Goal: Transaction & Acquisition: Purchase product/service

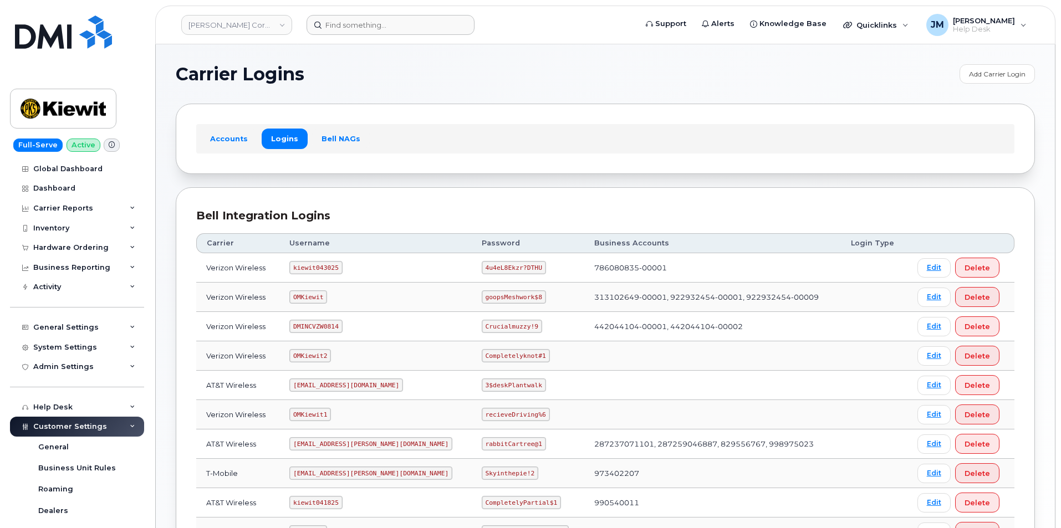
scroll to position [35, 0]
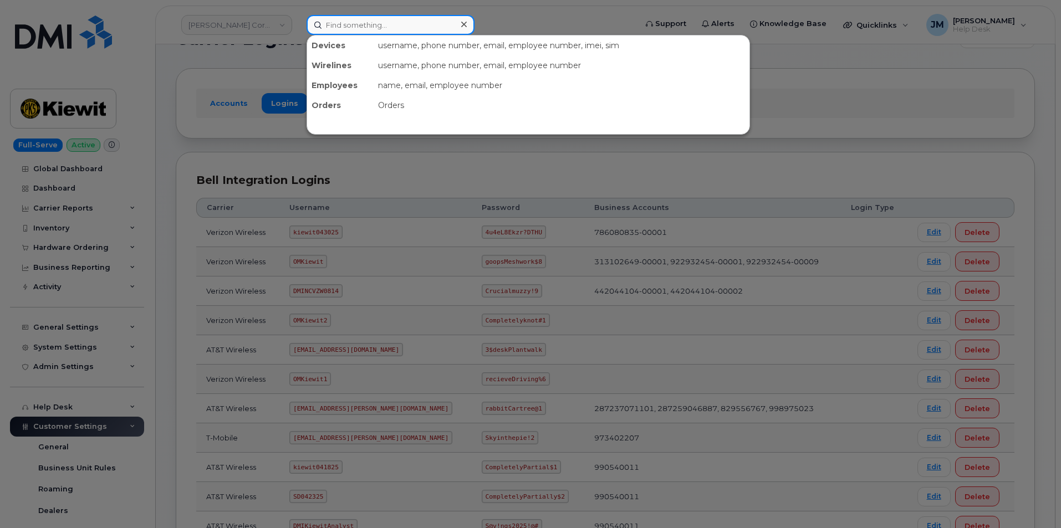
paste input "4026515614"
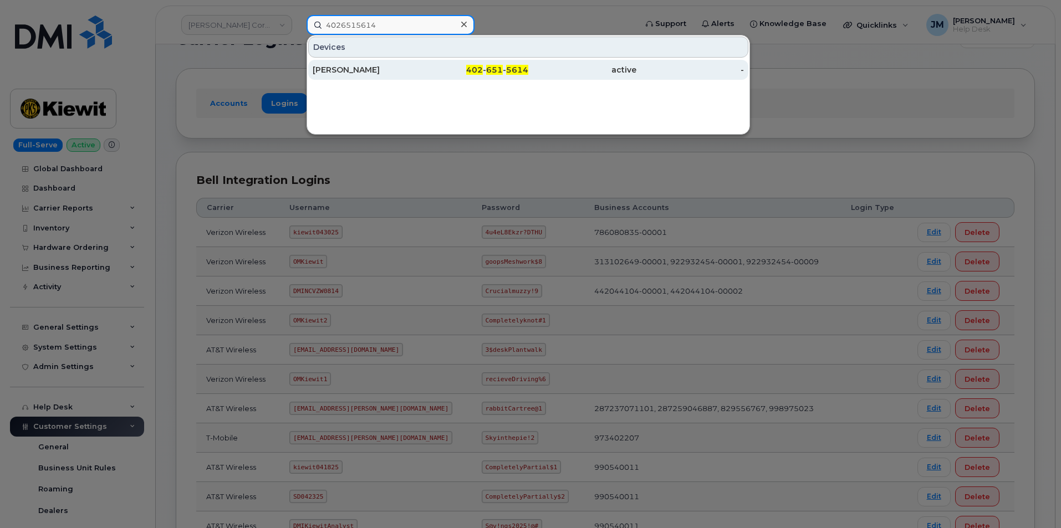
type input "4026515614"
click at [360, 70] on div "[PERSON_NAME]" at bounding box center [367, 69] width 108 height 11
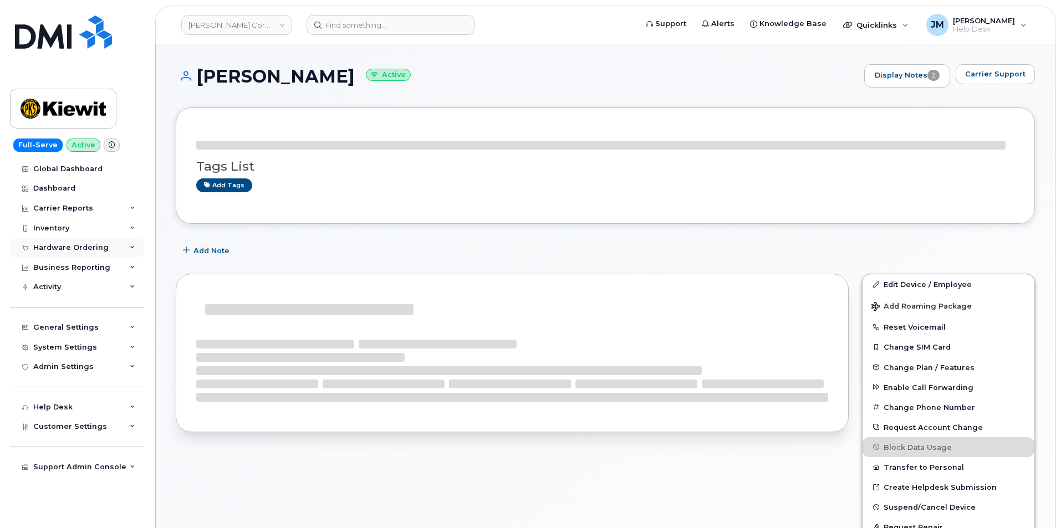
click at [52, 248] on div "Hardware Ordering" at bounding box center [70, 247] width 75 height 9
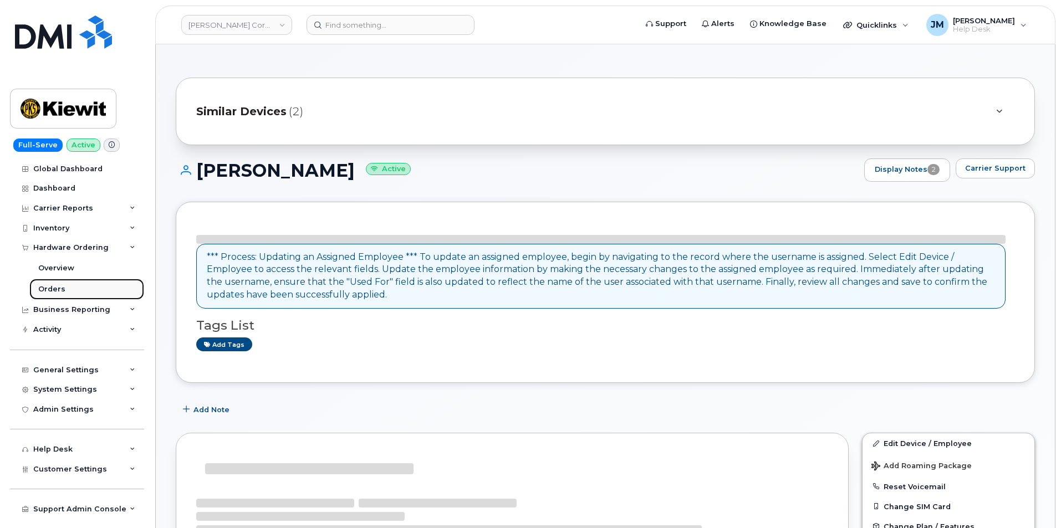
click at [55, 290] on div "Orders" at bounding box center [51, 289] width 27 height 10
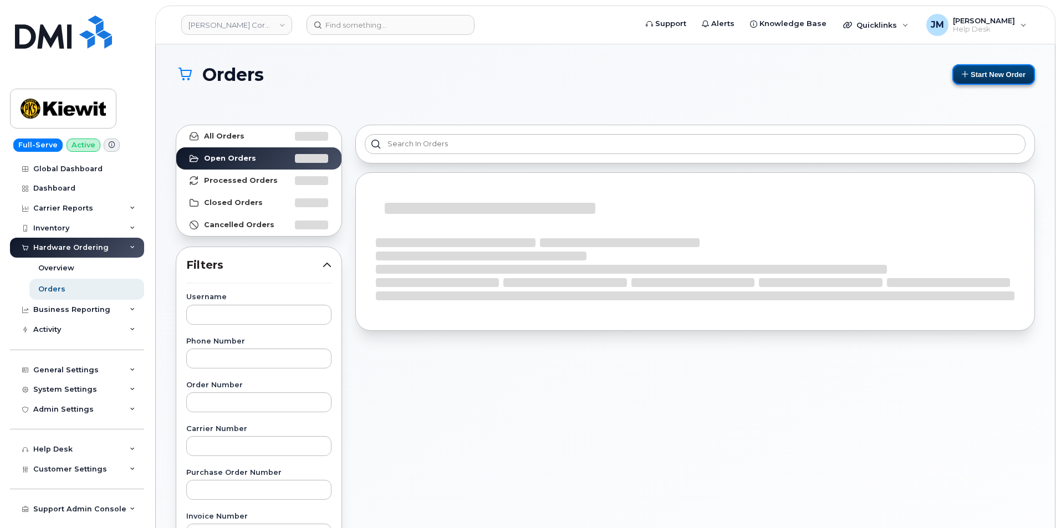
click at [978, 77] on button "Start New Order" at bounding box center [994, 74] width 83 height 21
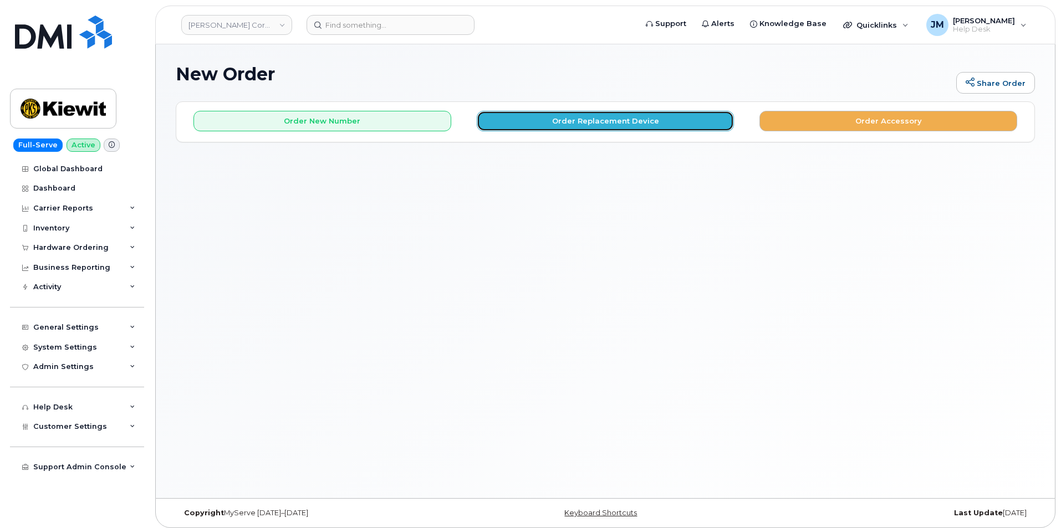
click at [596, 123] on button "Order Replacement Device" at bounding box center [606, 121] width 258 height 21
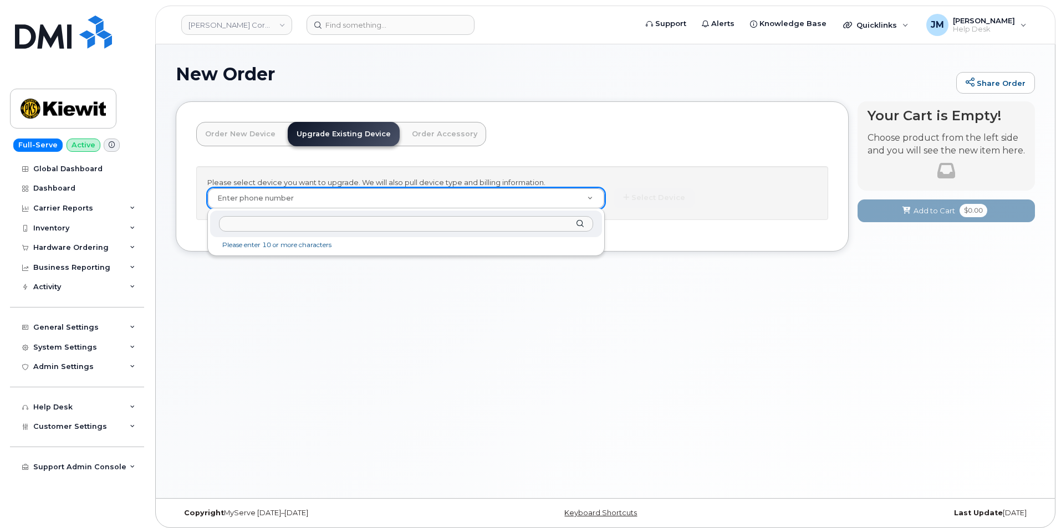
drag, startPoint x: 286, startPoint y: 226, endPoint x: 281, endPoint y: 220, distance: 8.7
type input "4026515614"
click at [253, 257] on div "Mobility Devices" at bounding box center [406, 251] width 378 height 13
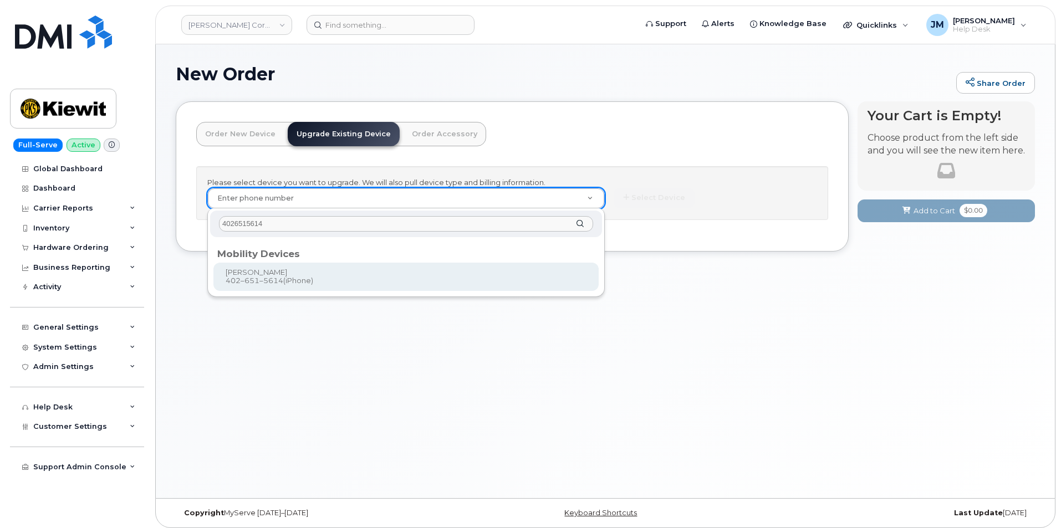
type input "1167731"
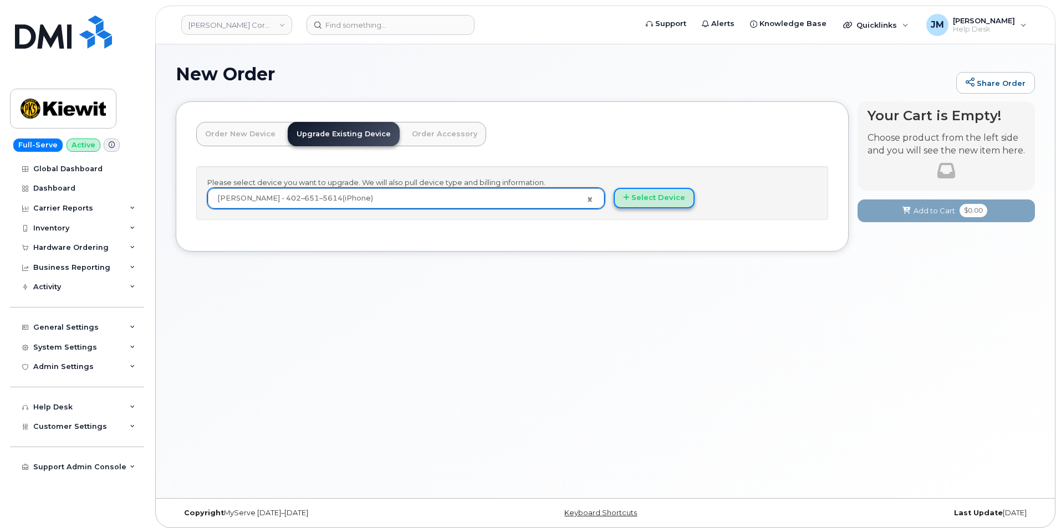
click at [659, 202] on button "Select Device" at bounding box center [654, 198] width 81 height 21
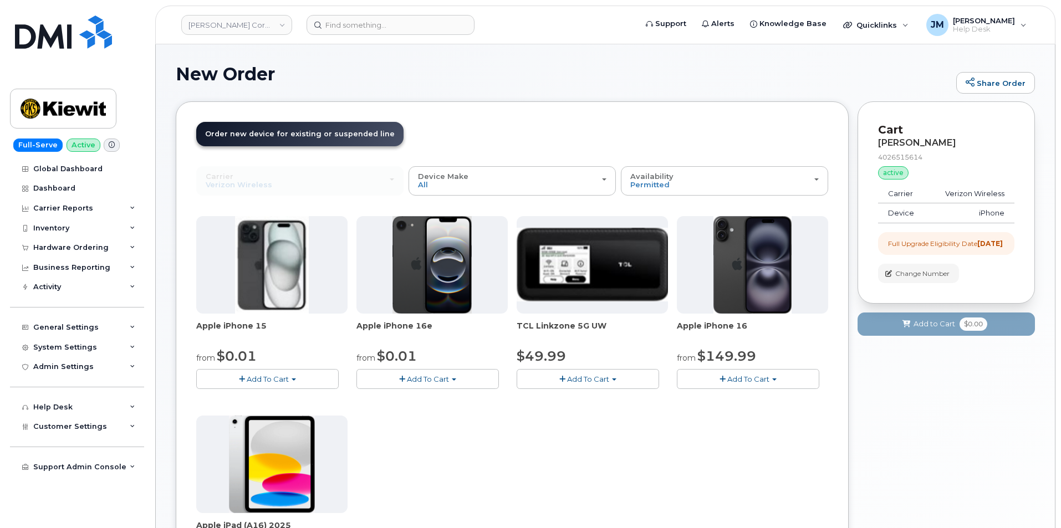
click at [261, 378] on span "Add To Cart" at bounding box center [268, 379] width 42 height 9
click at [250, 397] on link "$0.01 - 2 Year Upgrade (128GB)" at bounding box center [268, 400] width 139 height 14
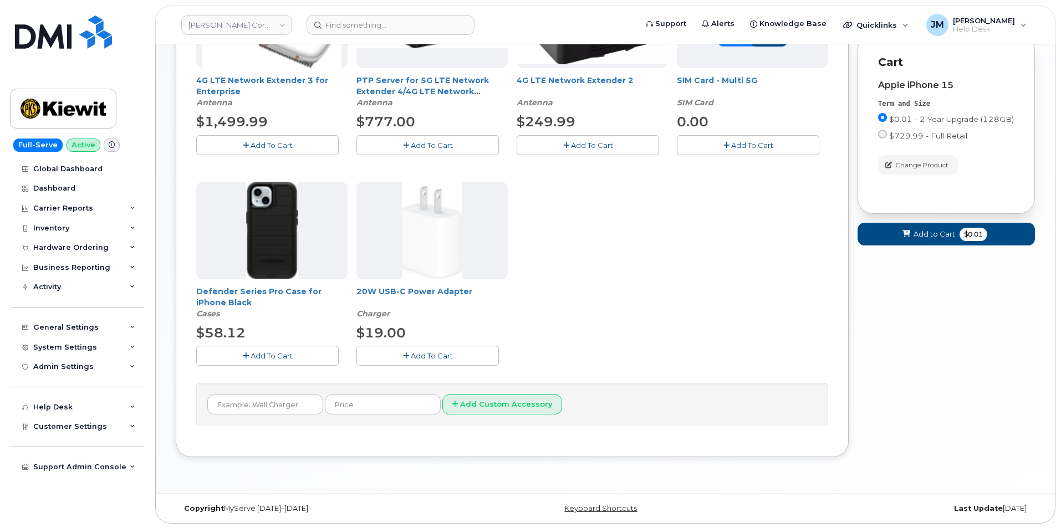
scroll to position [280, 0]
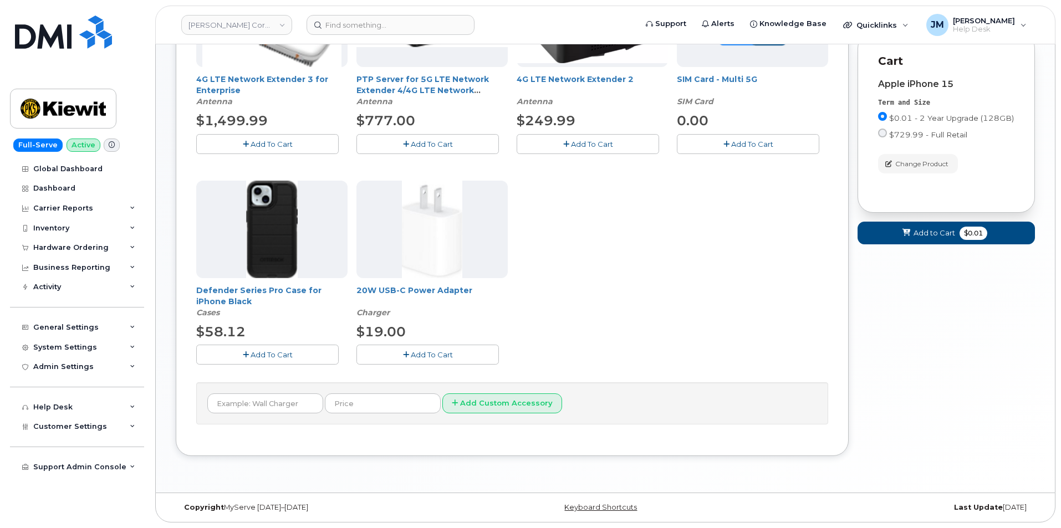
click at [260, 353] on span "Add To Cart" at bounding box center [272, 354] width 42 height 9
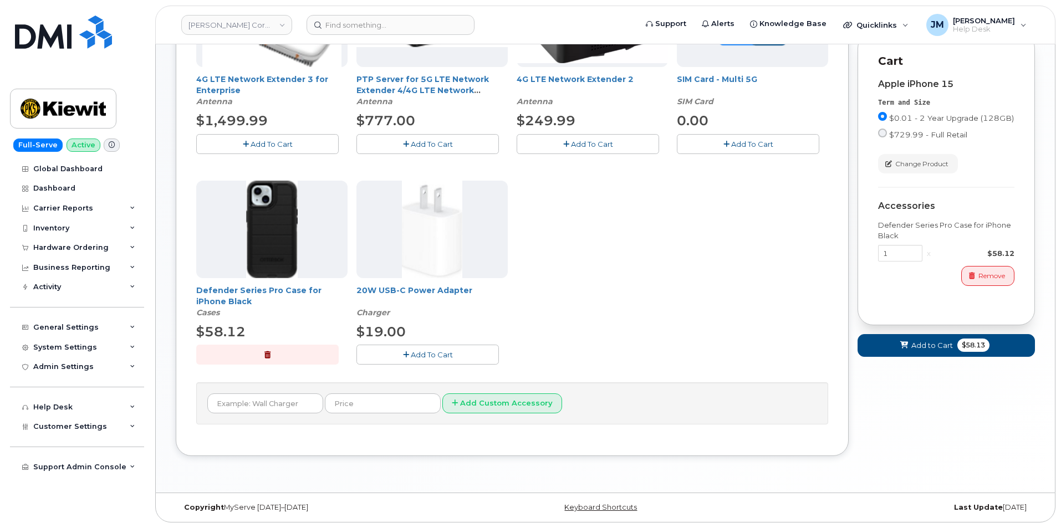
click at [422, 352] on span "Add To Cart" at bounding box center [432, 354] width 42 height 9
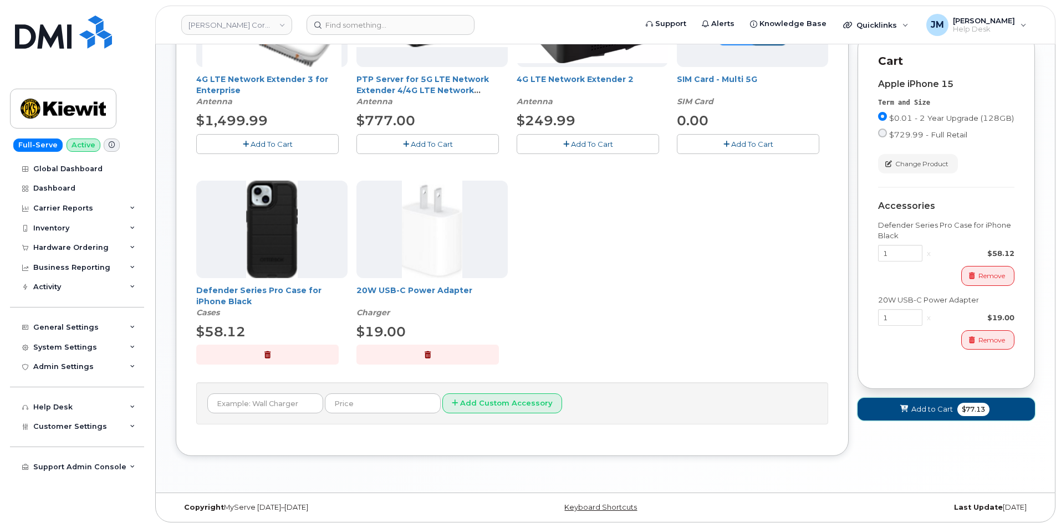
click at [954, 419] on button "Add to Cart $77.13" at bounding box center [946, 409] width 177 height 23
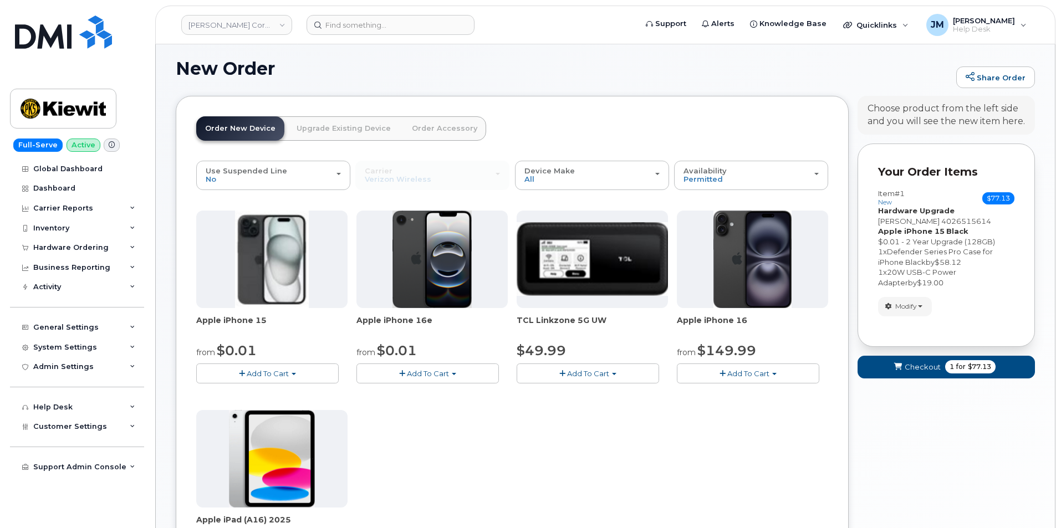
scroll to position [287, 0]
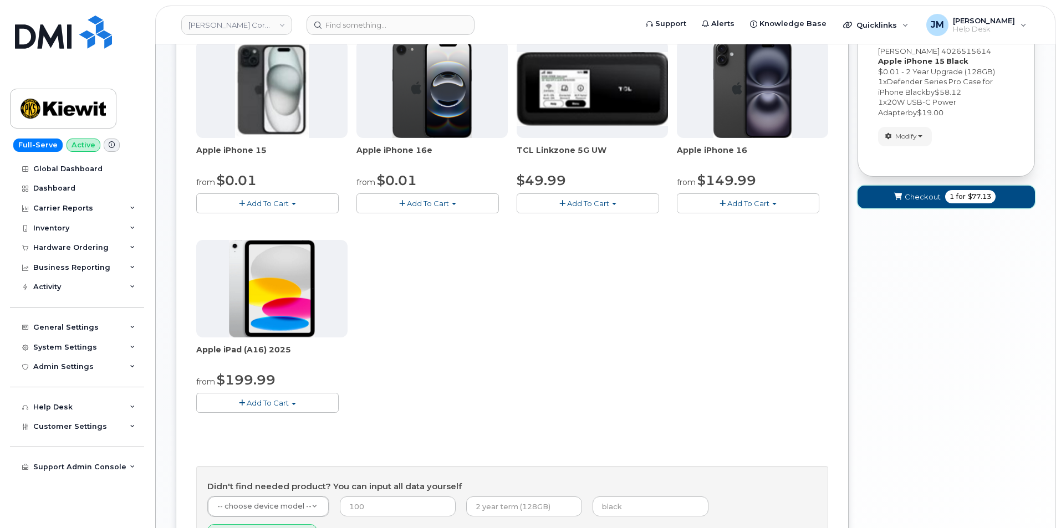
click at [925, 196] on span "Checkout" at bounding box center [923, 197] width 36 height 11
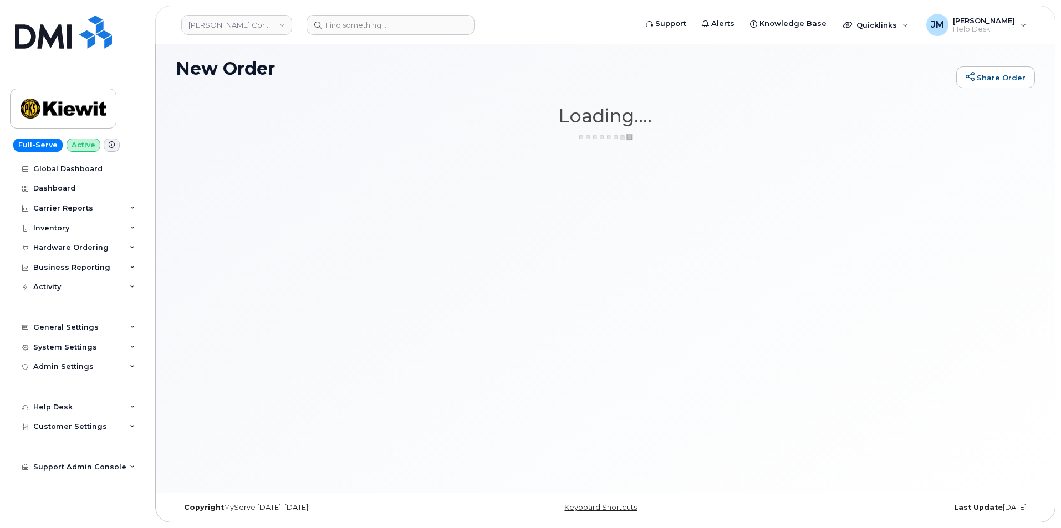
scroll to position [6, 0]
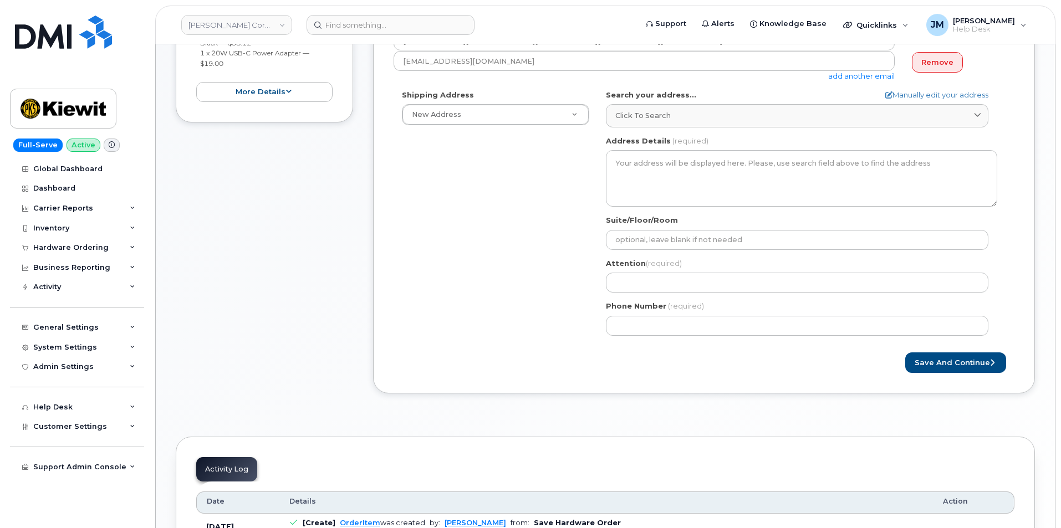
scroll to position [277, 0]
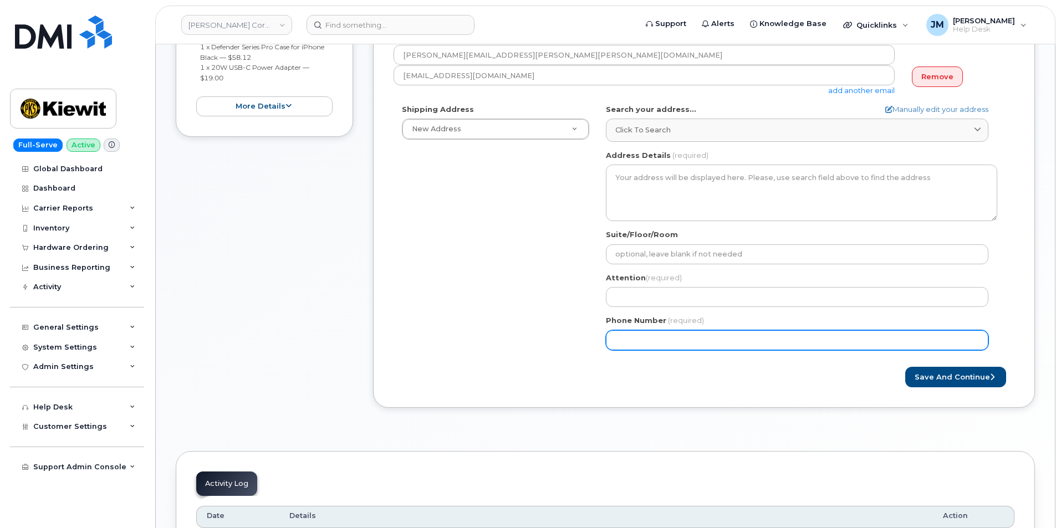
paste input "4026515614"
select select
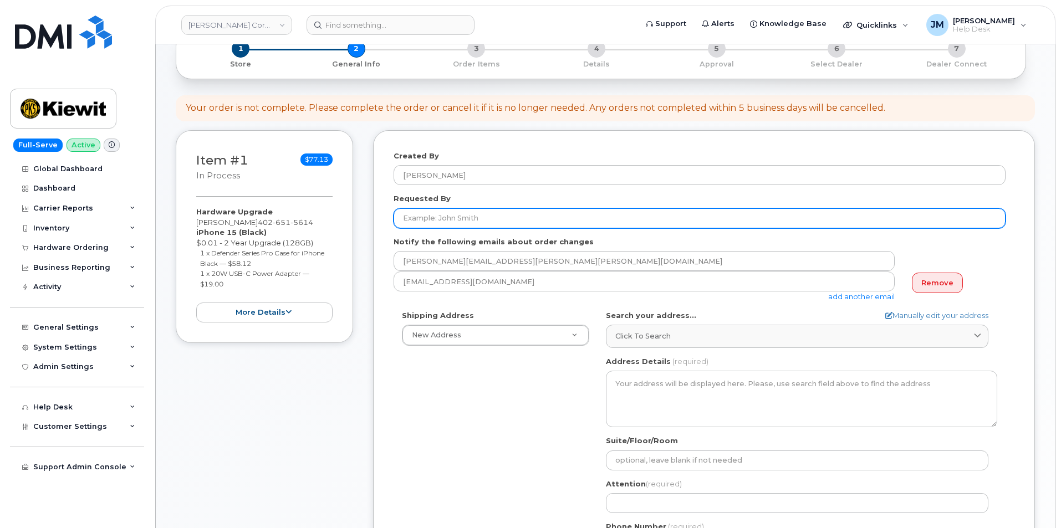
scroll to position [55, 0]
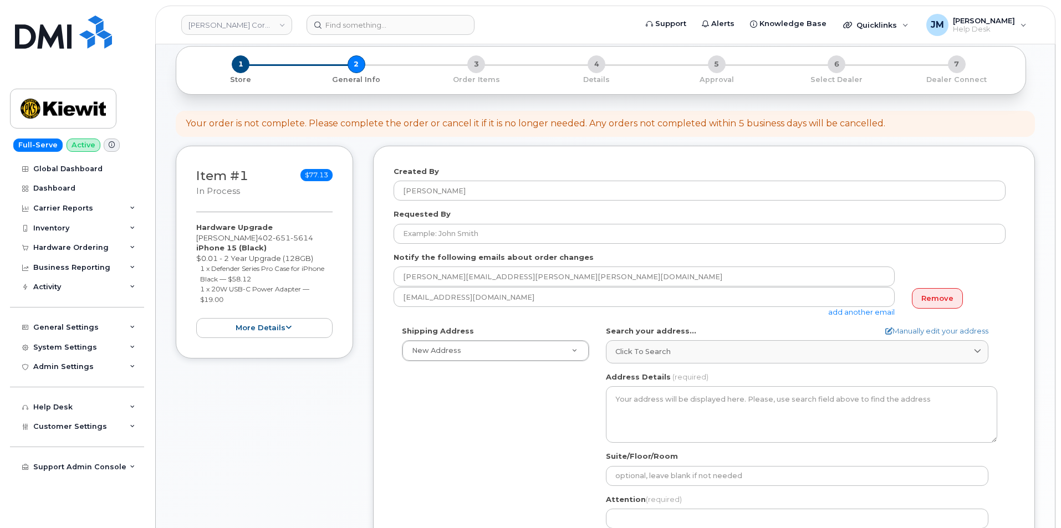
type input "4026515614"
drag, startPoint x: 194, startPoint y: 237, endPoint x: 256, endPoint y: 240, distance: 61.6
click at [256, 240] on div "Item #1 in process $77.13 Hardware Upgrade Cole Henderson 402 651 5614 iPhone 1…" at bounding box center [264, 252] width 177 height 213
copy div "[PERSON_NAME]"
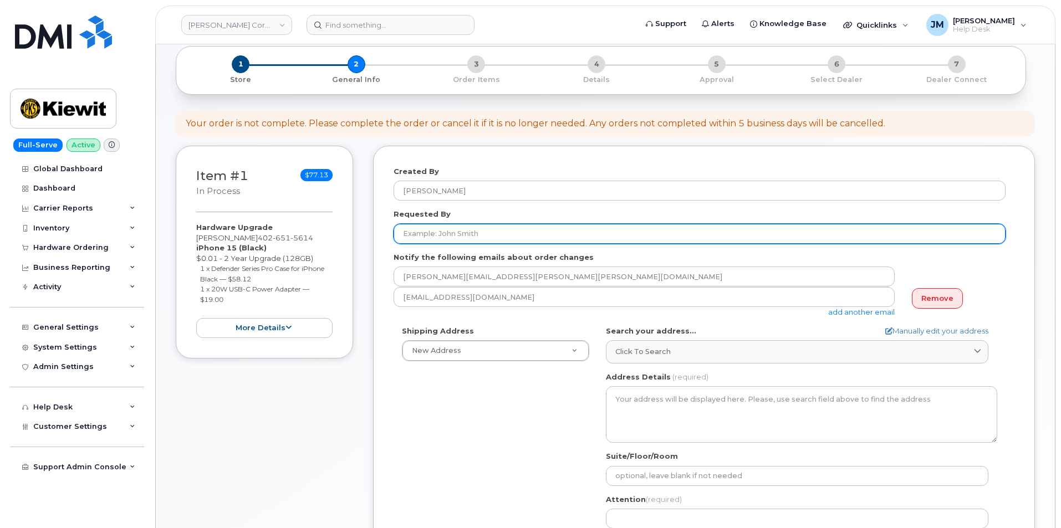
paste input "[PERSON_NAME]"
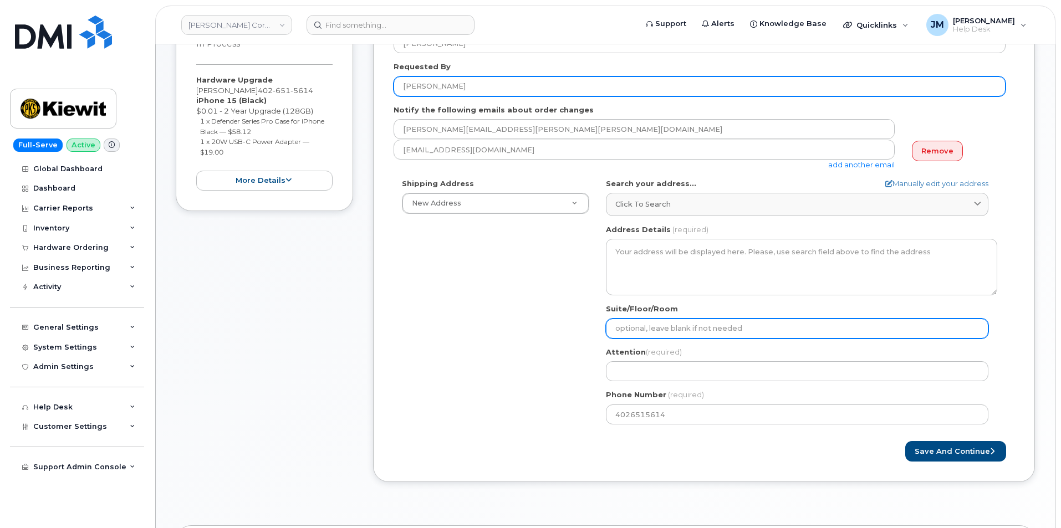
scroll to position [222, 0]
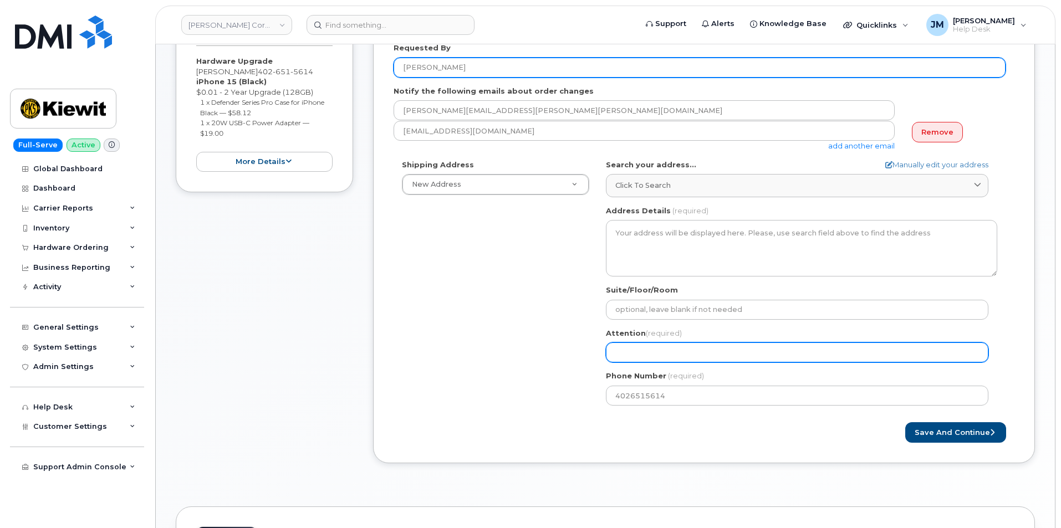
type input "[PERSON_NAME]"
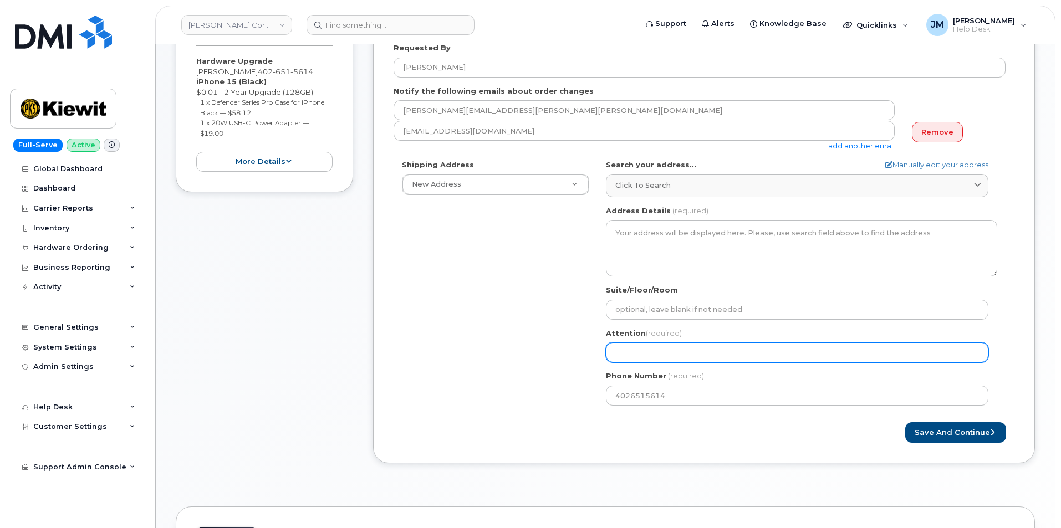
click at [632, 355] on input "Attention (required)" at bounding box center [797, 353] width 383 height 20
paste input "[PERSON_NAME]"
select select
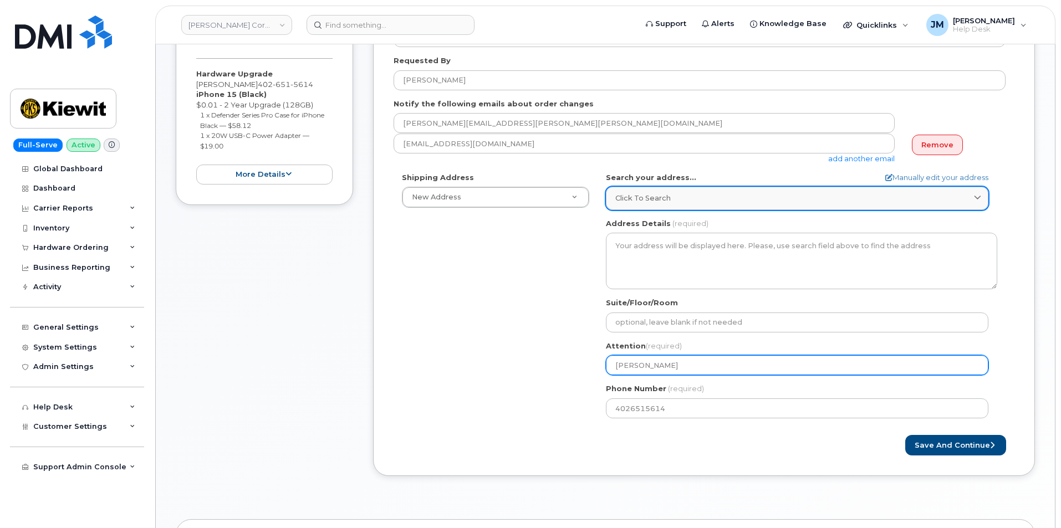
scroll to position [166, 0]
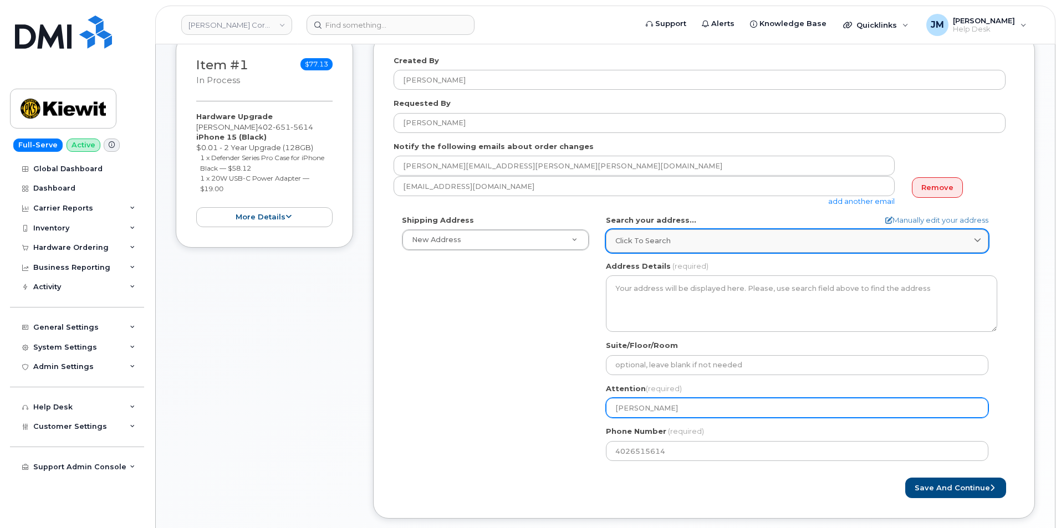
type input "[PERSON_NAME]"
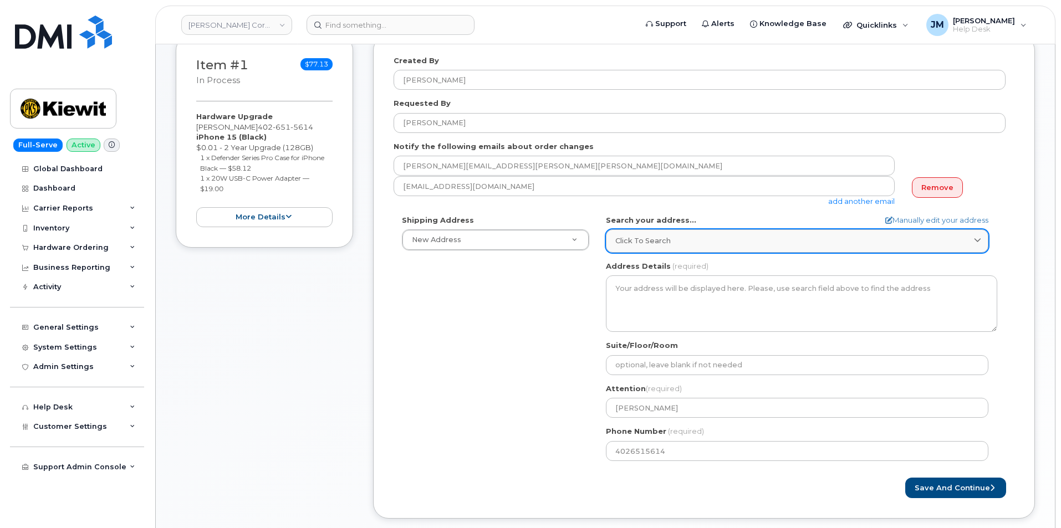
click at [689, 240] on div "Click to search" at bounding box center [798, 241] width 364 height 11
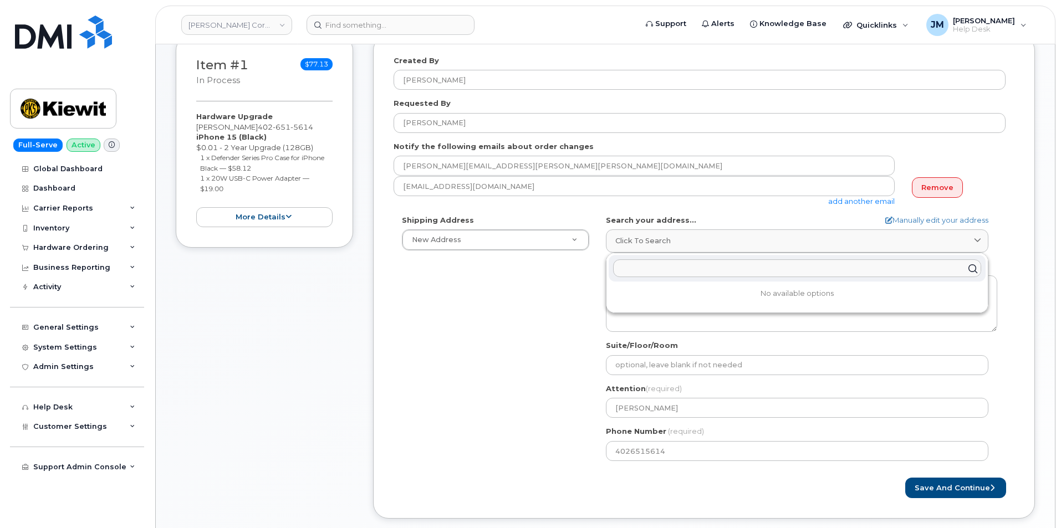
paste input "3709 Doolittle Plaza, Omaha, NE 68110"
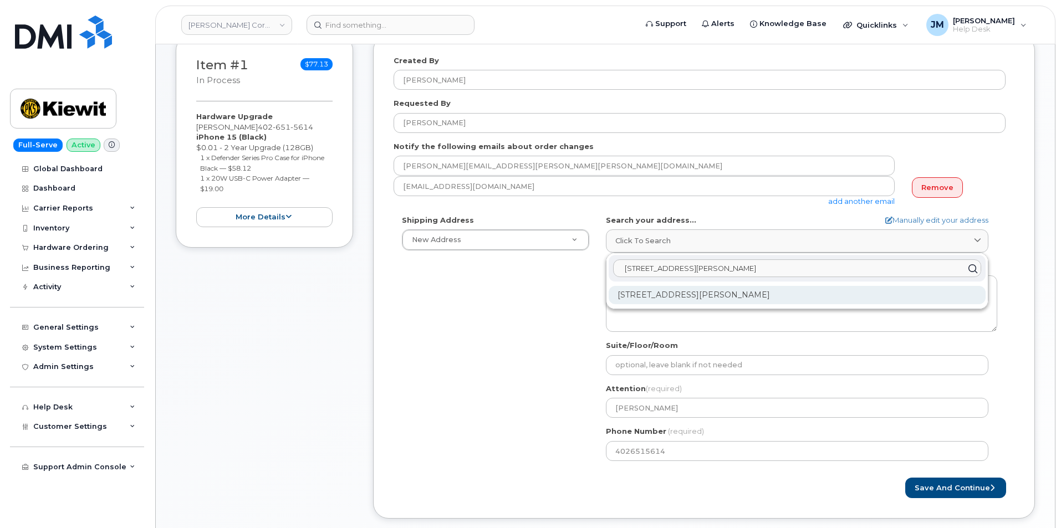
type input "3709 Doolittle Plaza, Omaha, NE 68110"
click at [664, 296] on div "3709 Doolittle Plz Omaha NE 68110-2660" at bounding box center [797, 295] width 377 height 18
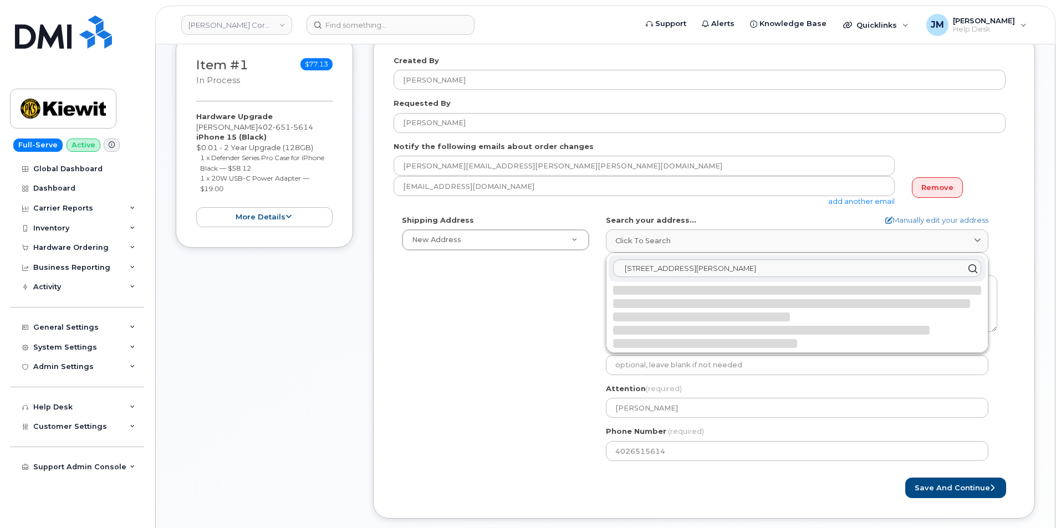
select select
type textarea "3709 Doolittle Plz OMAHA NE 68110-2660 UNITED STATES"
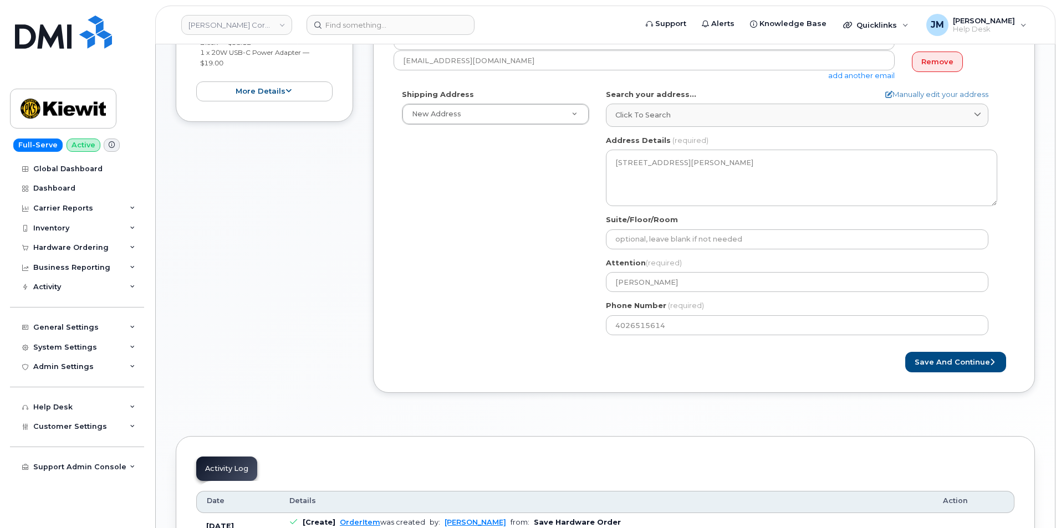
scroll to position [333, 0]
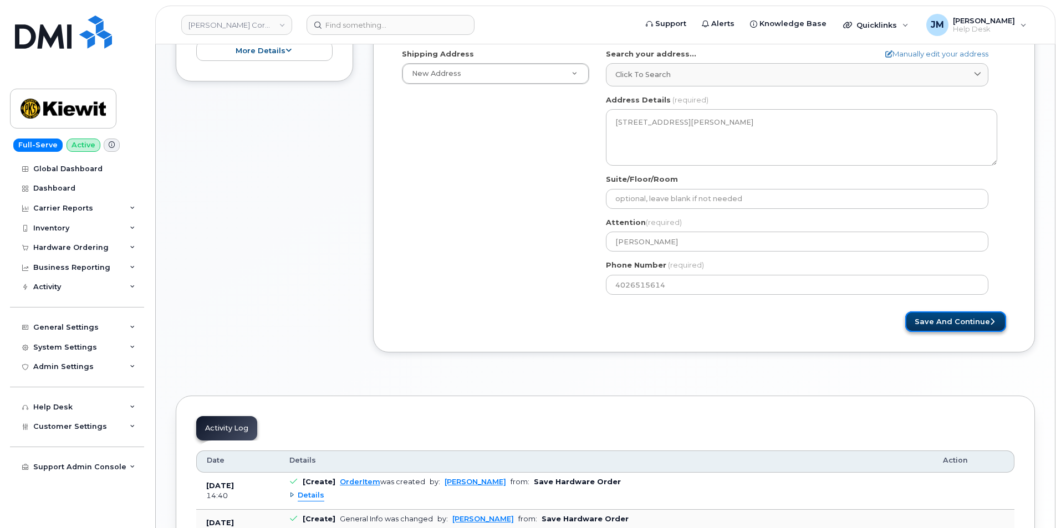
click at [952, 321] on button "Save and Continue" at bounding box center [956, 322] width 101 height 21
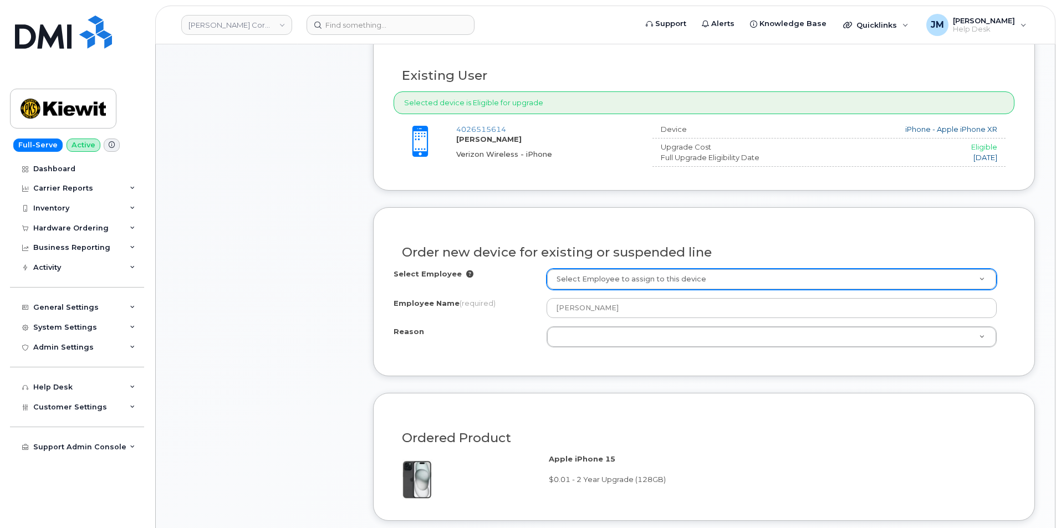
scroll to position [444, 0]
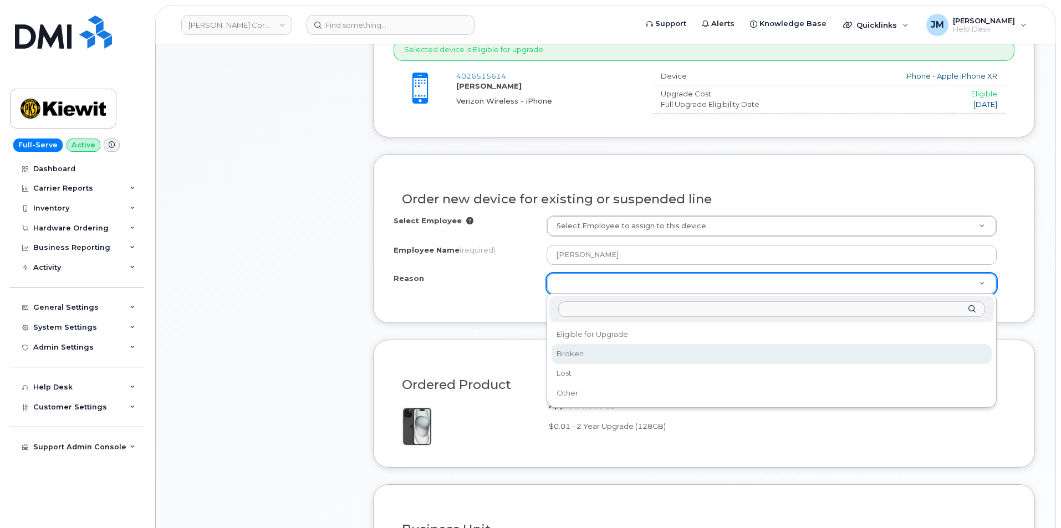
select select "broken"
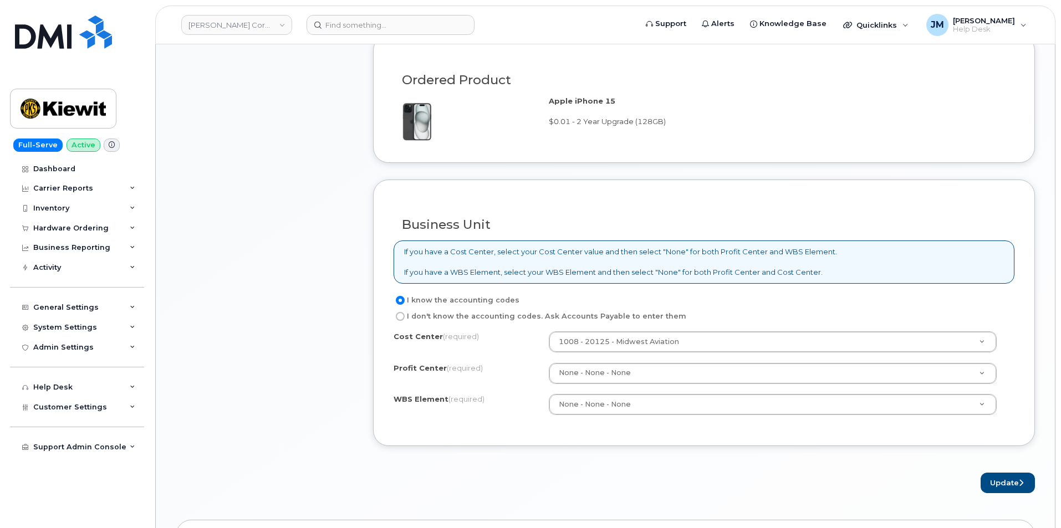
scroll to position [943, 0]
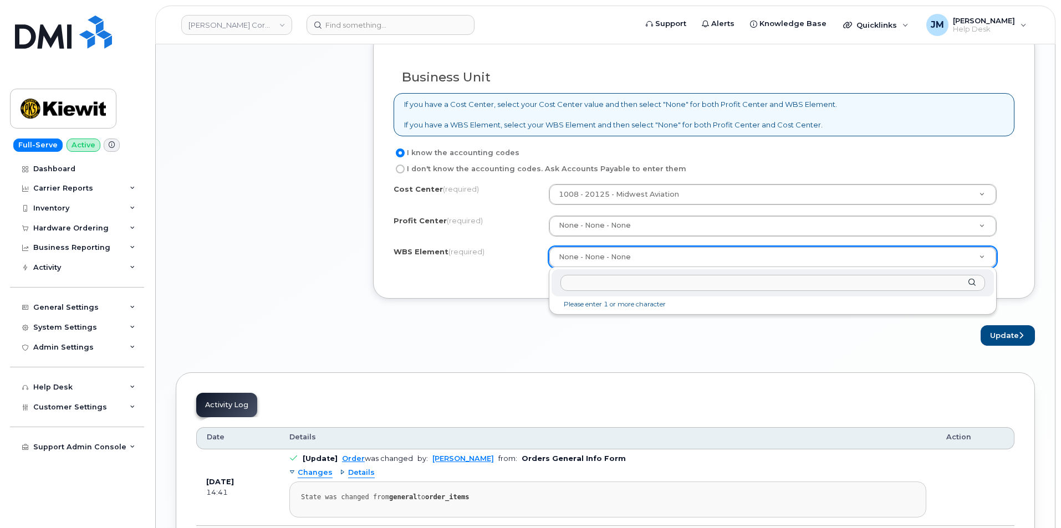
click at [579, 282] on input "text" at bounding box center [773, 283] width 425 height 16
type input "1"
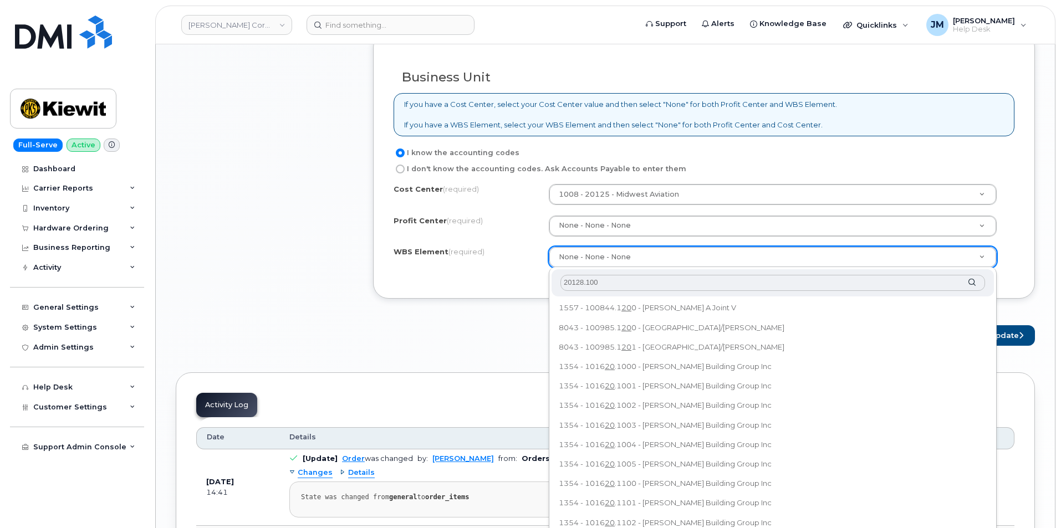
type input "20128.1008"
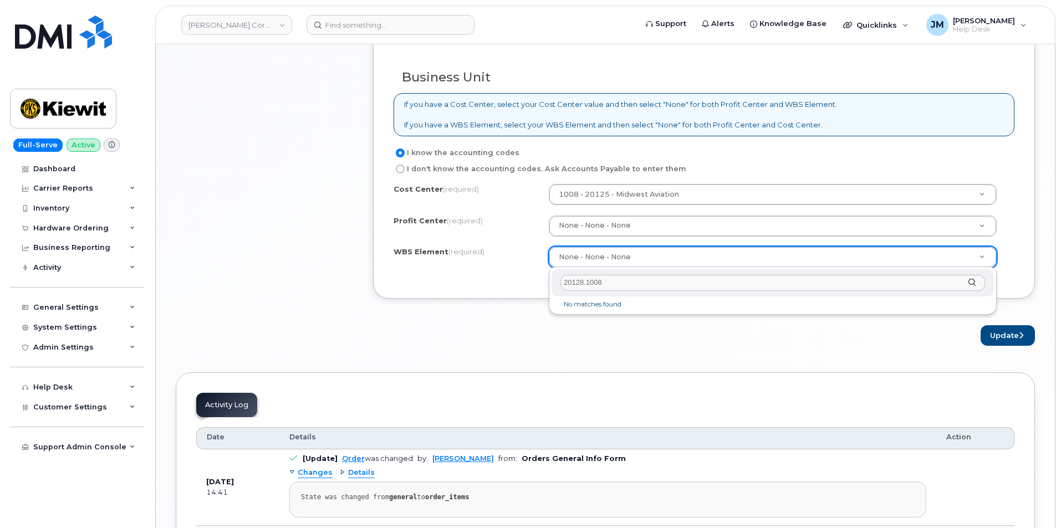
drag, startPoint x: 608, startPoint y: 284, endPoint x: 549, endPoint y: 284, distance: 58.8
click at [549, 284] on div "20128.1008 No matches found" at bounding box center [773, 291] width 448 height 48
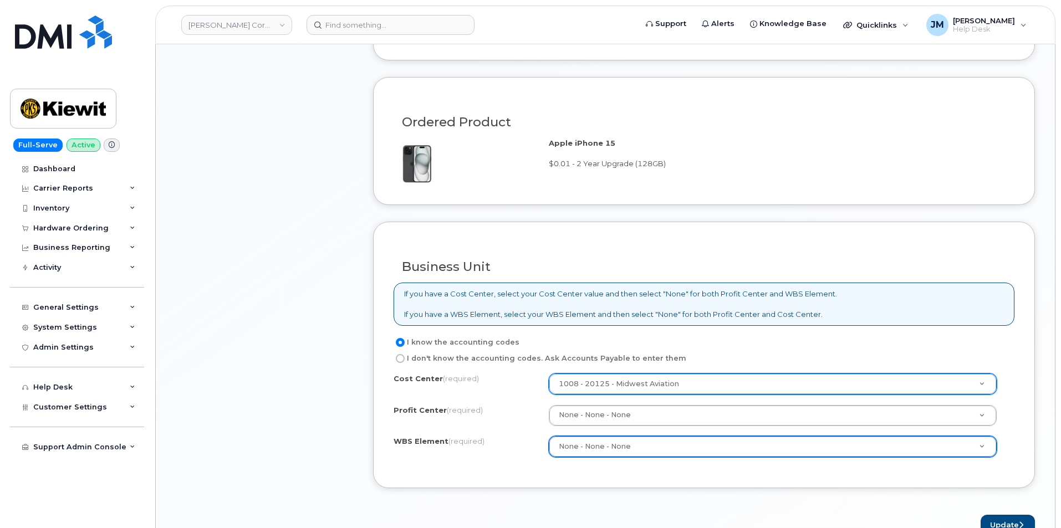
scroll to position [887, 0]
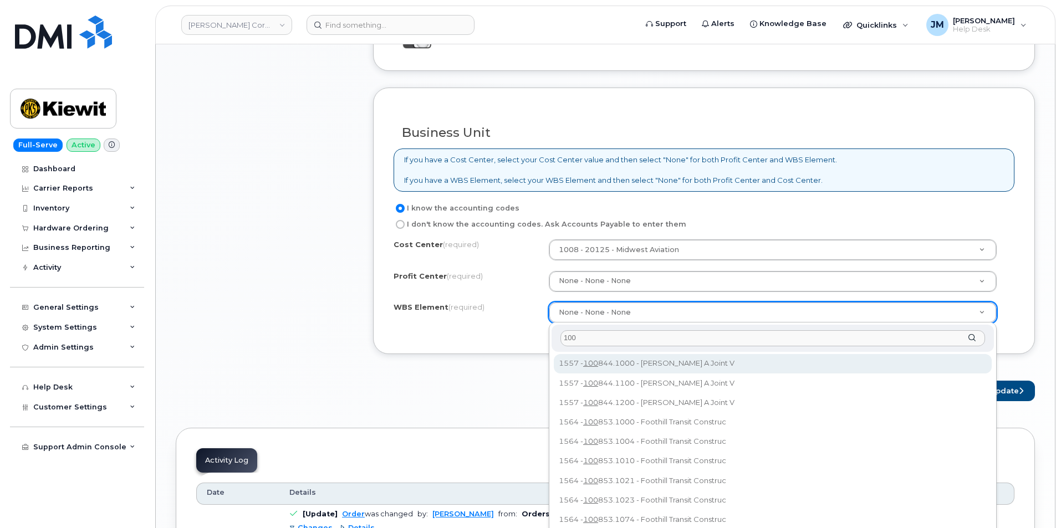
type input "1008"
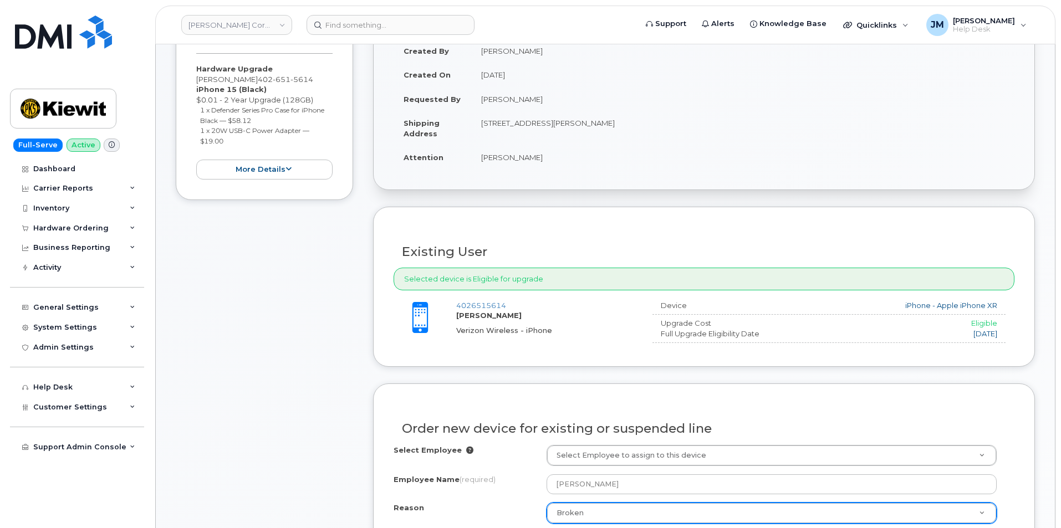
scroll to position [111, 0]
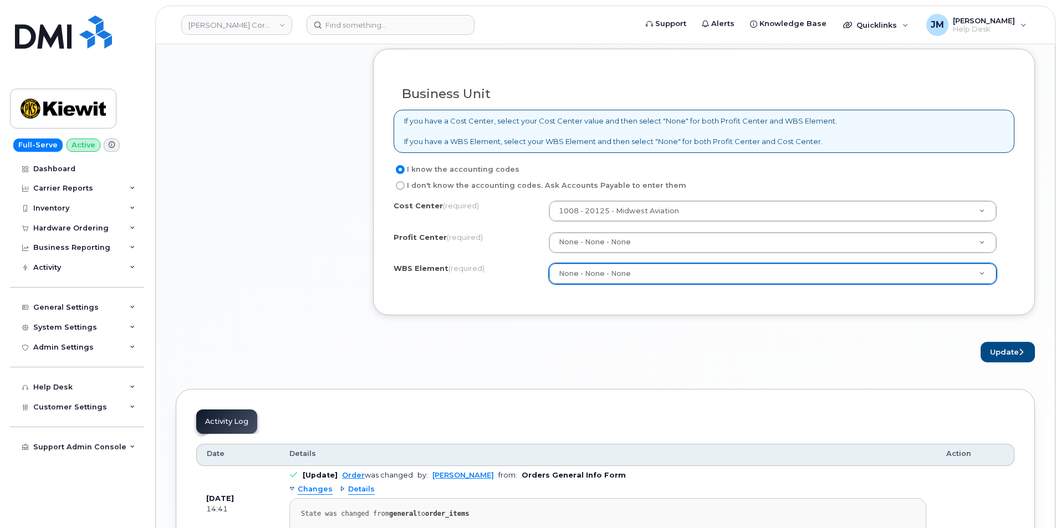
drag, startPoint x: 316, startPoint y: 182, endPoint x: 261, endPoint y: 184, distance: 54.4
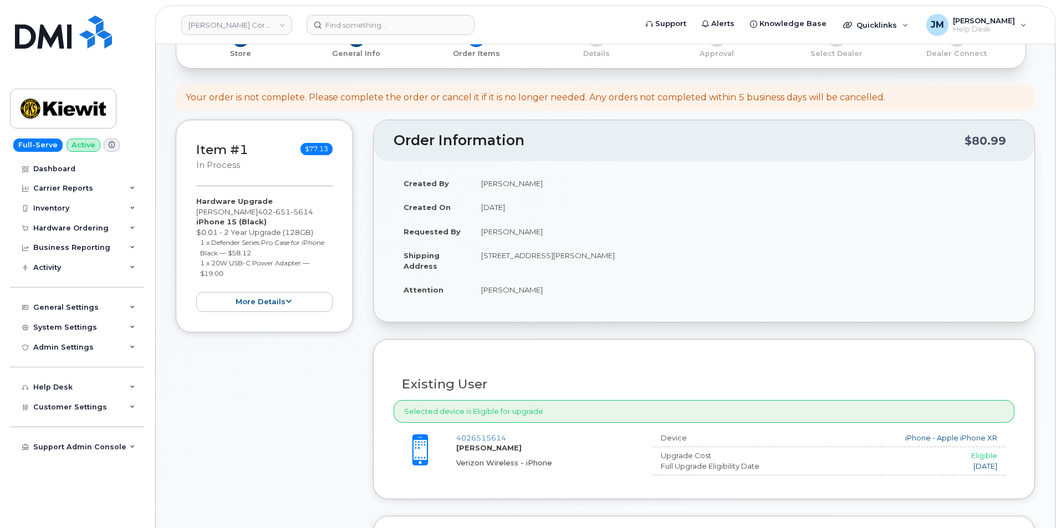
scroll to position [0, 0]
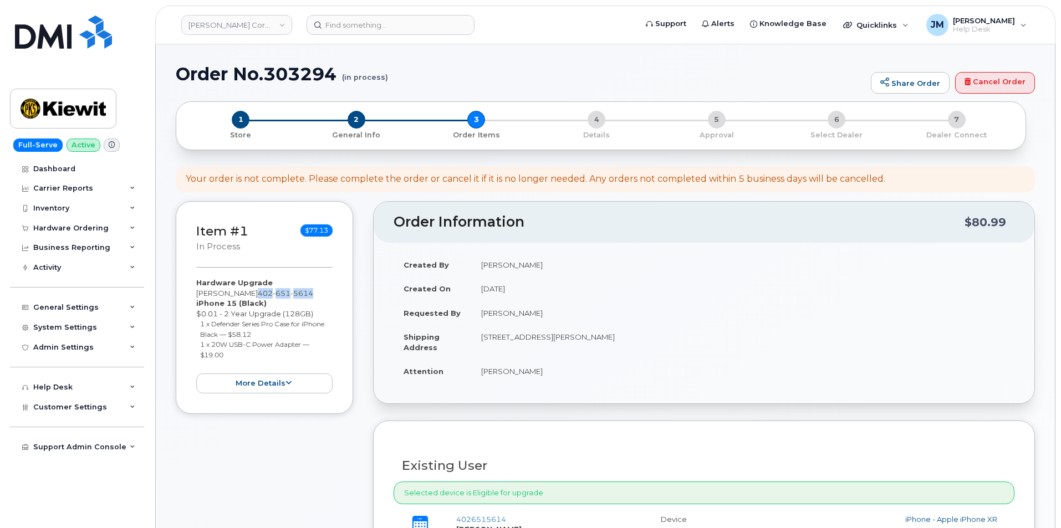
drag, startPoint x: 310, startPoint y: 293, endPoint x: 256, endPoint y: 295, distance: 54.4
click at [258, 295] on span "402 651 5614" at bounding box center [285, 293] width 55 height 9
copy span "402 651 5614"
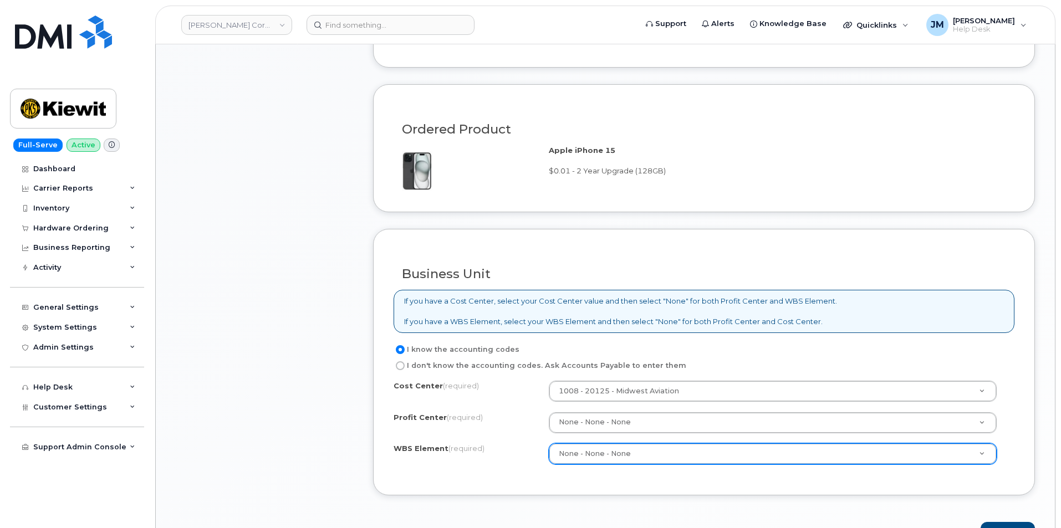
scroll to position [832, 0]
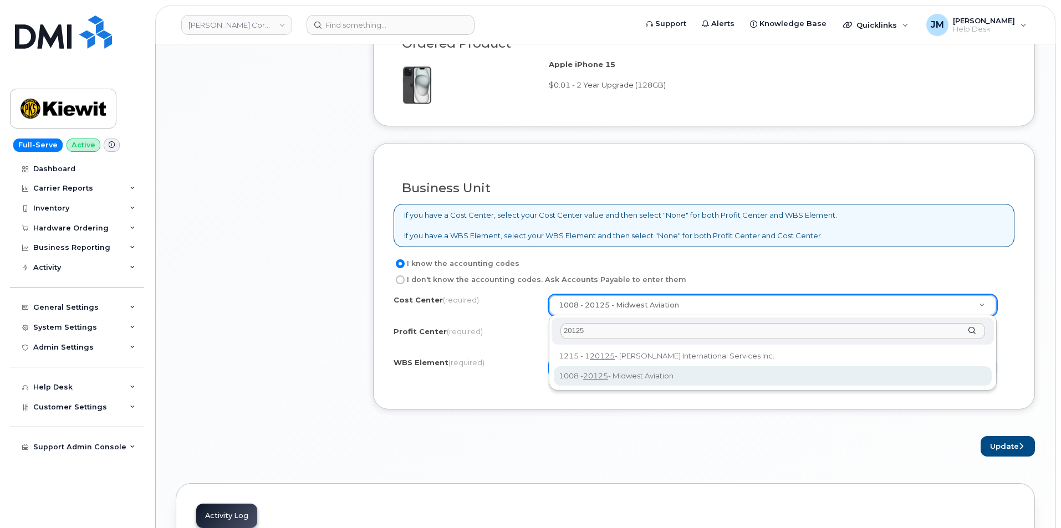
type input "20125"
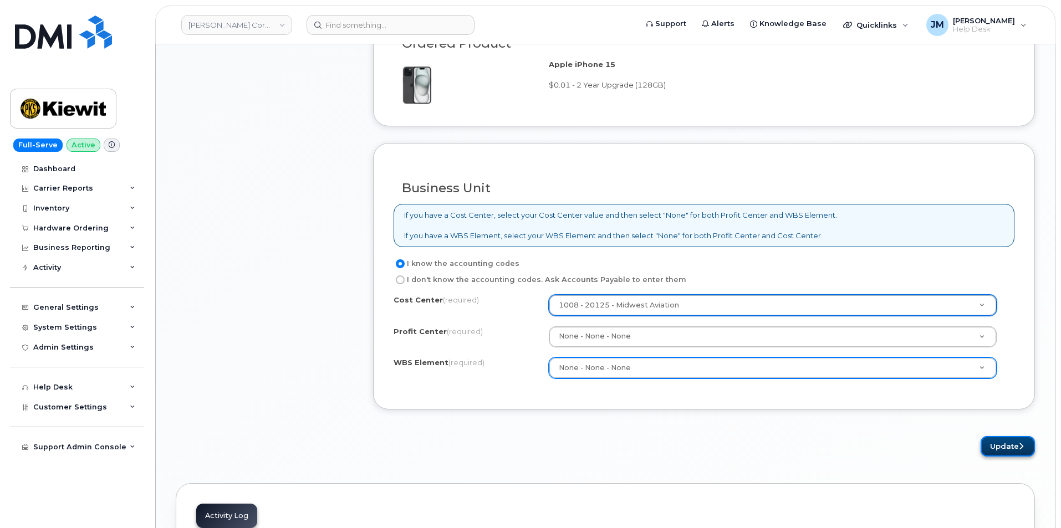
click at [1004, 443] on button "Update" at bounding box center [1008, 446] width 54 height 21
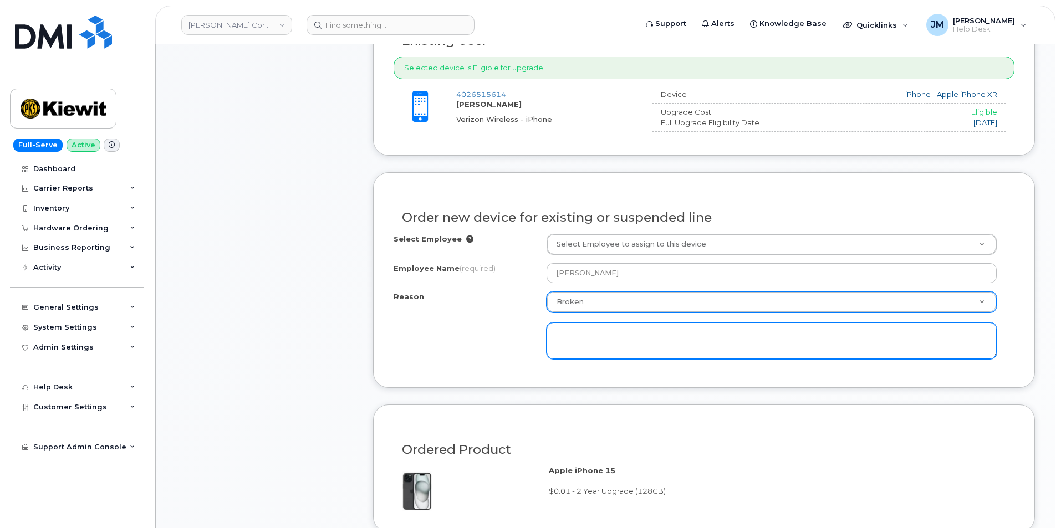
scroll to position [416, 0]
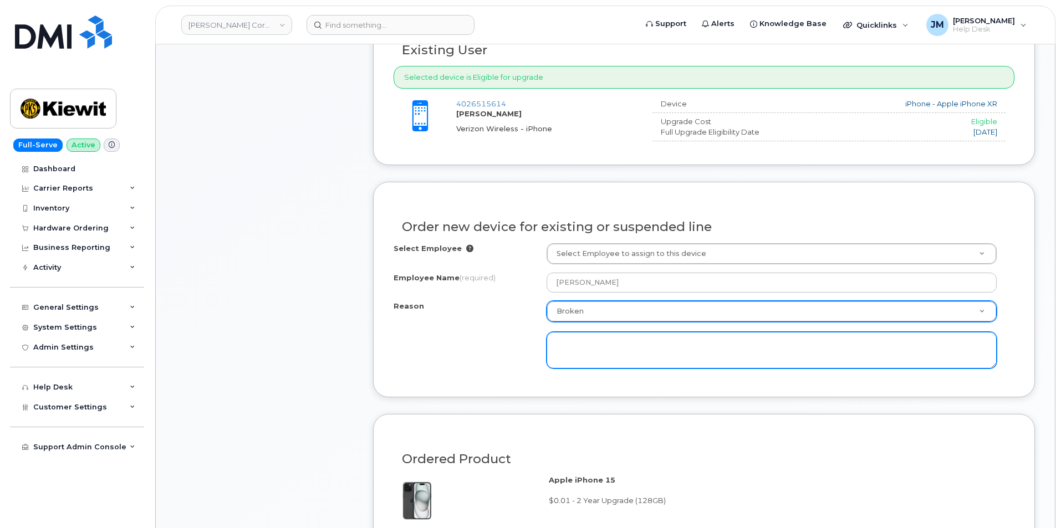
click at [577, 352] on textarea at bounding box center [772, 350] width 450 height 37
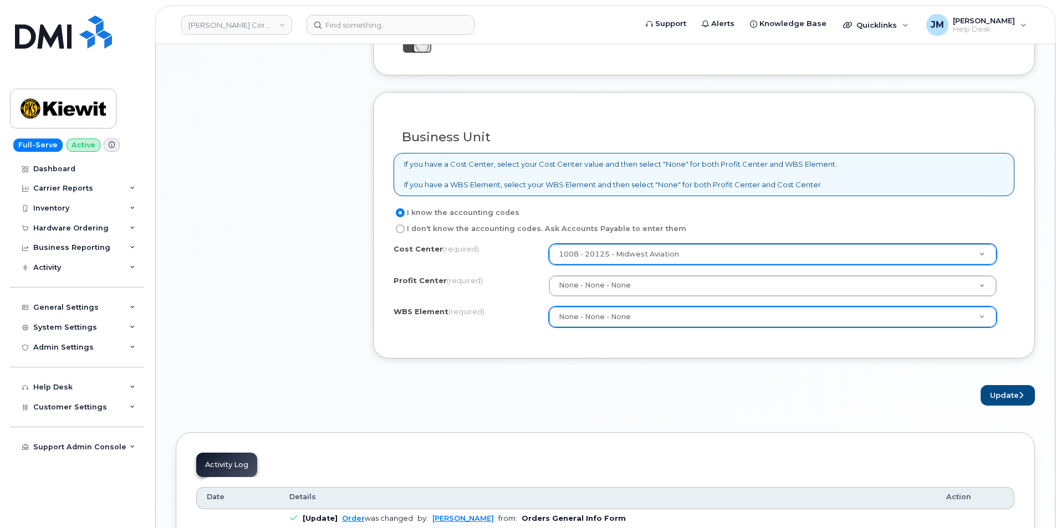
scroll to position [1026, 0]
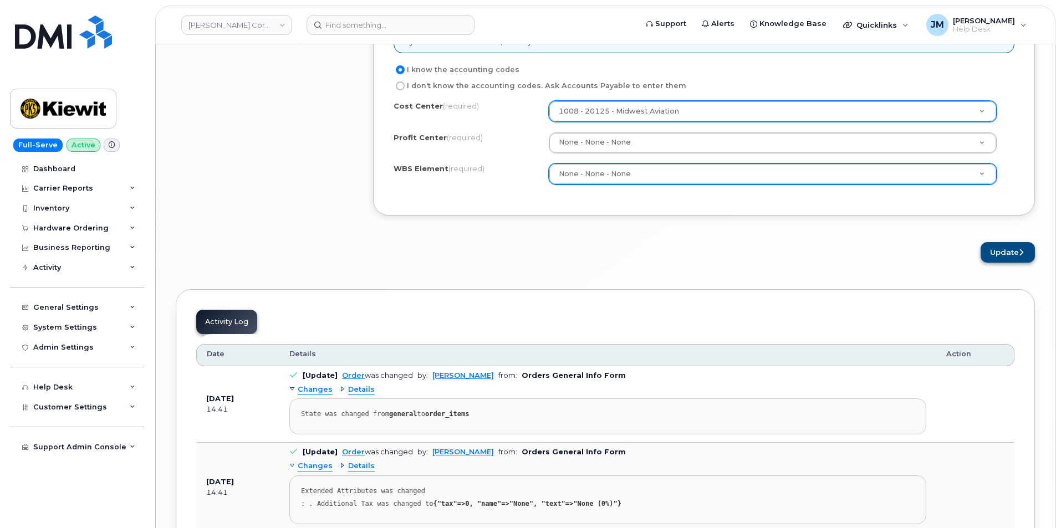
type textarea "not charging"
click at [1017, 251] on button "Update" at bounding box center [1008, 252] width 54 height 21
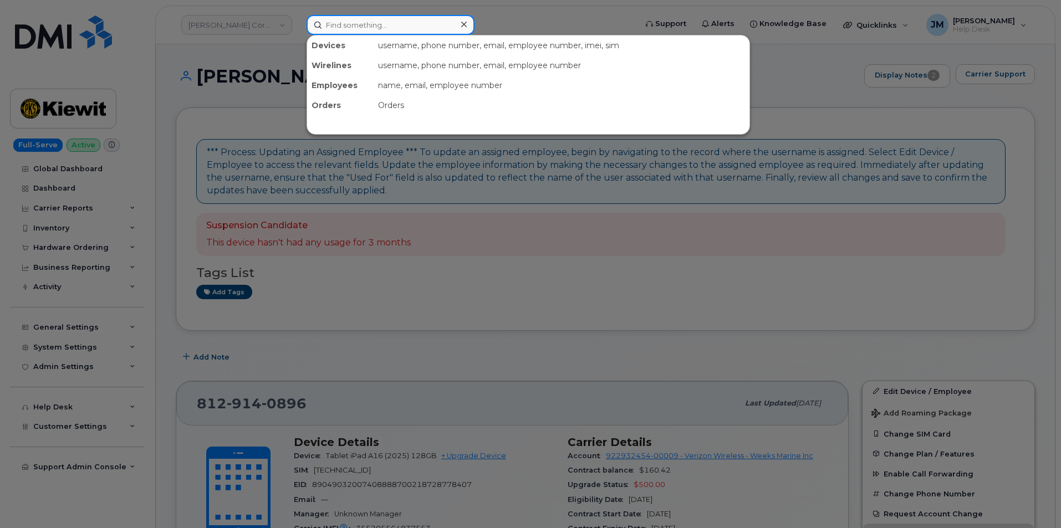
click at [373, 24] on input at bounding box center [391, 25] width 168 height 20
paste input "4026515614"
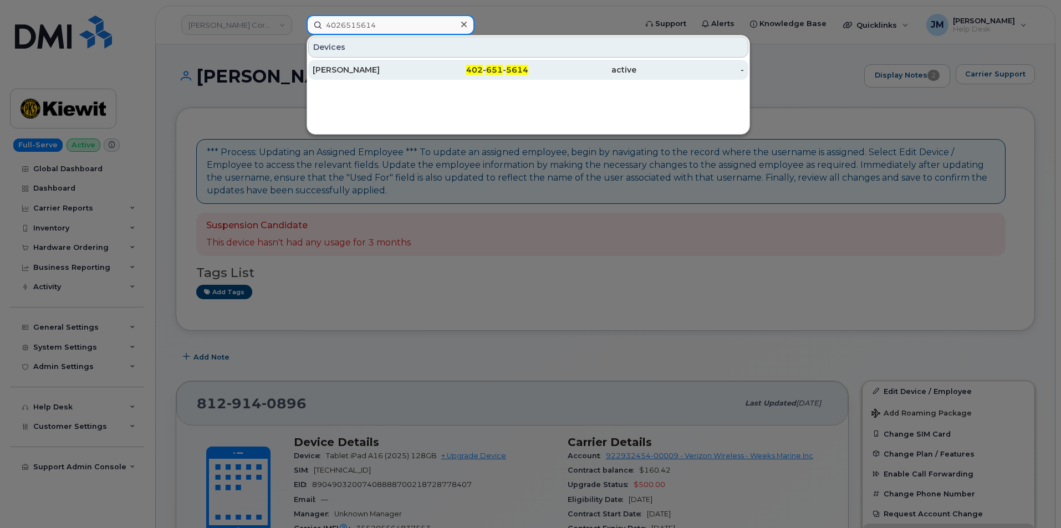
type input "4026515614"
click at [374, 70] on div "[PERSON_NAME]" at bounding box center [367, 69] width 108 height 11
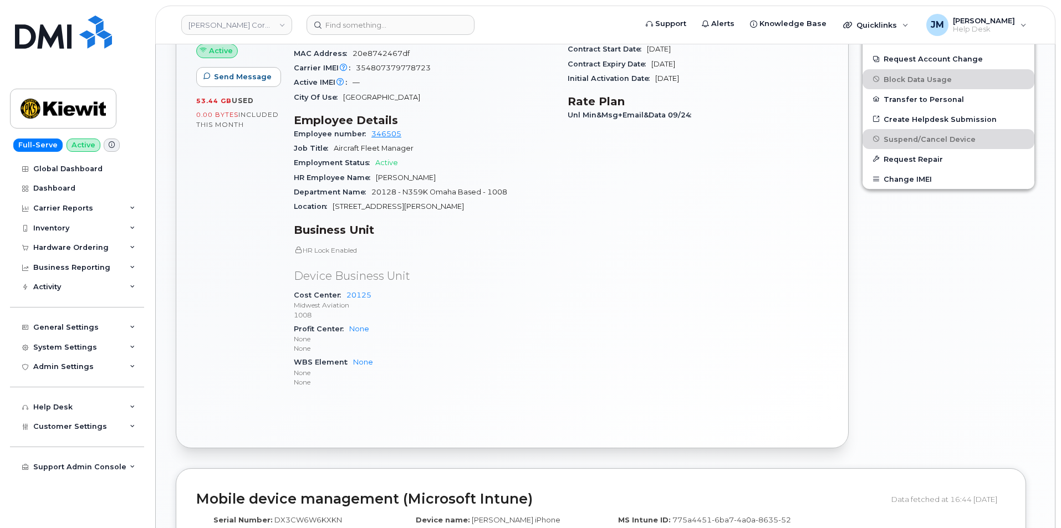
scroll to position [497, 0]
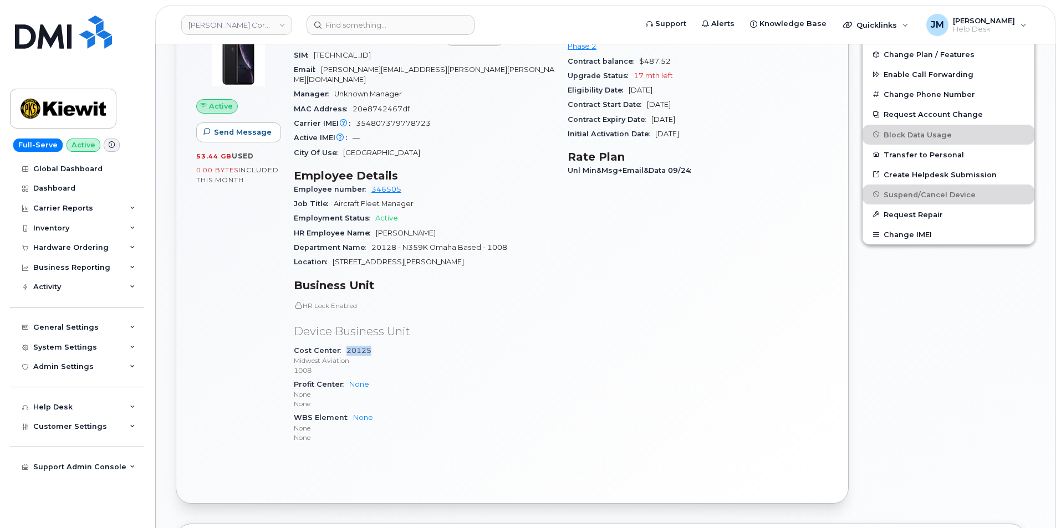
drag, startPoint x: 372, startPoint y: 339, endPoint x: 345, endPoint y: 341, distance: 26.7
click at [345, 344] on div "Cost Center 20125 Midwest Aviation 1008" at bounding box center [424, 361] width 261 height 34
copy link "20125"
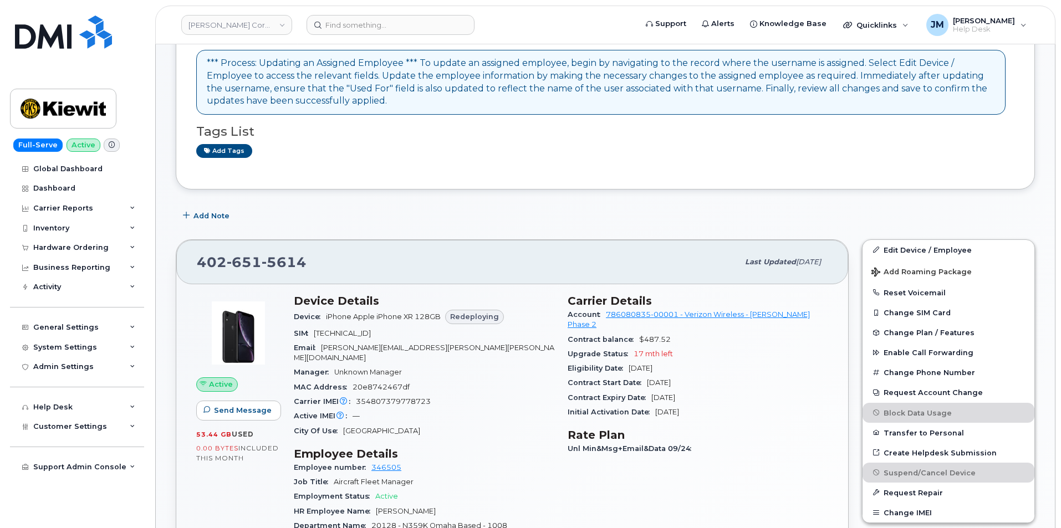
scroll to position [164, 0]
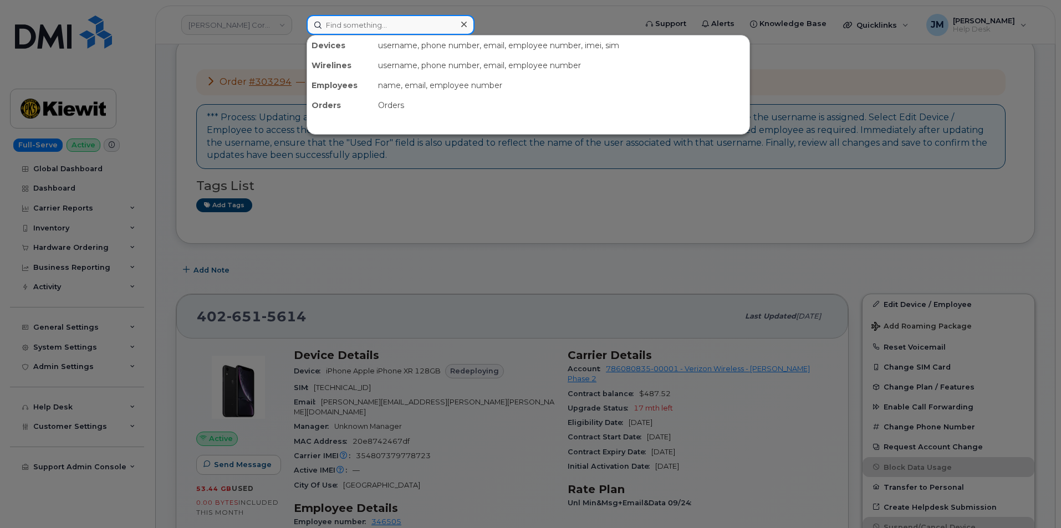
click at [370, 26] on input at bounding box center [391, 25] width 168 height 20
click at [401, 26] on input at bounding box center [391, 25] width 168 height 20
paste input "6468950010"
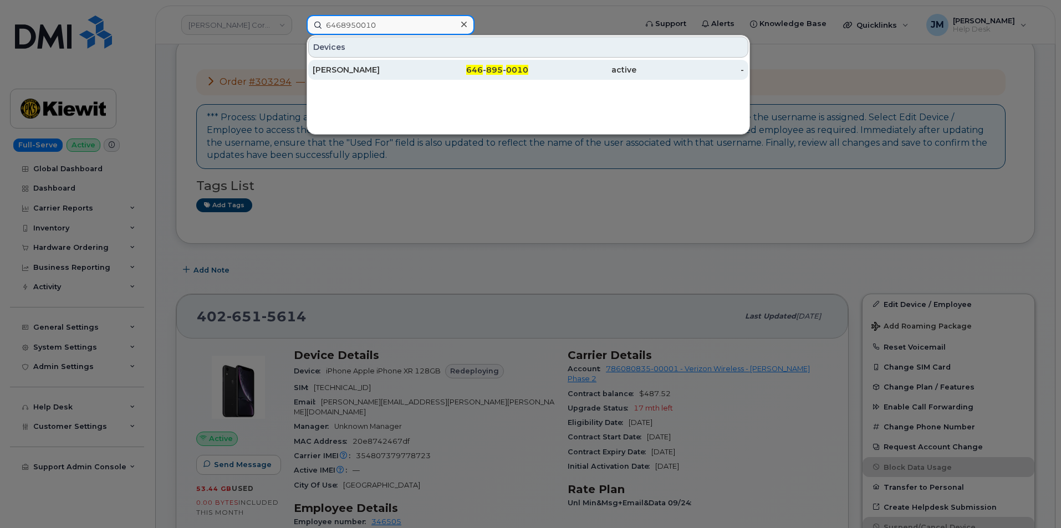
type input "6468950010"
click at [350, 70] on div "Peter Pena" at bounding box center [367, 69] width 108 height 11
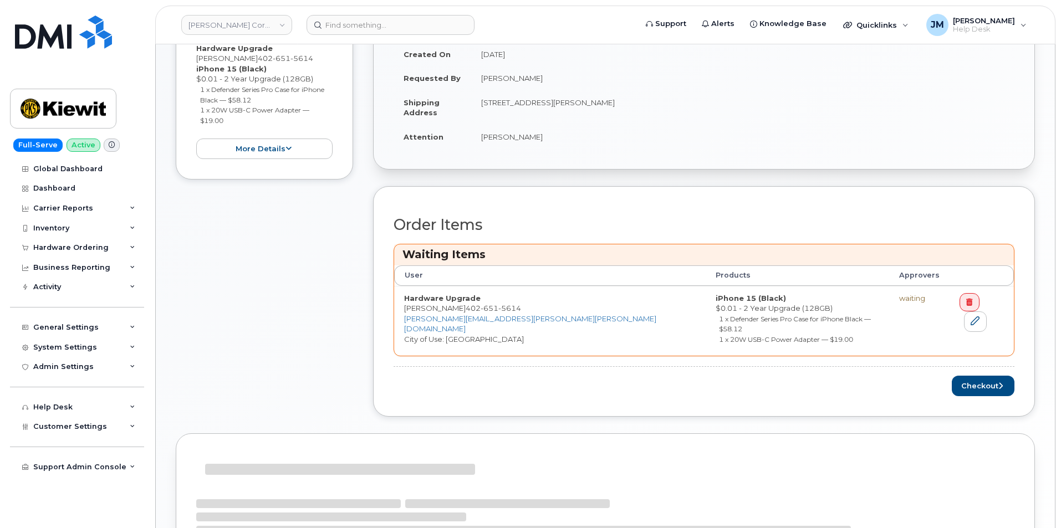
scroll to position [408, 0]
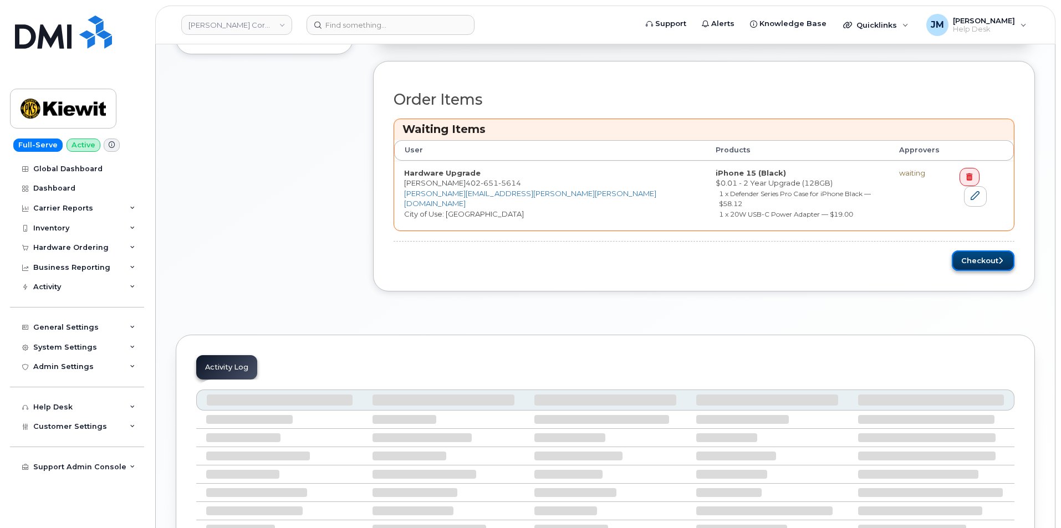
click at [986, 251] on button "Checkout" at bounding box center [983, 261] width 63 height 21
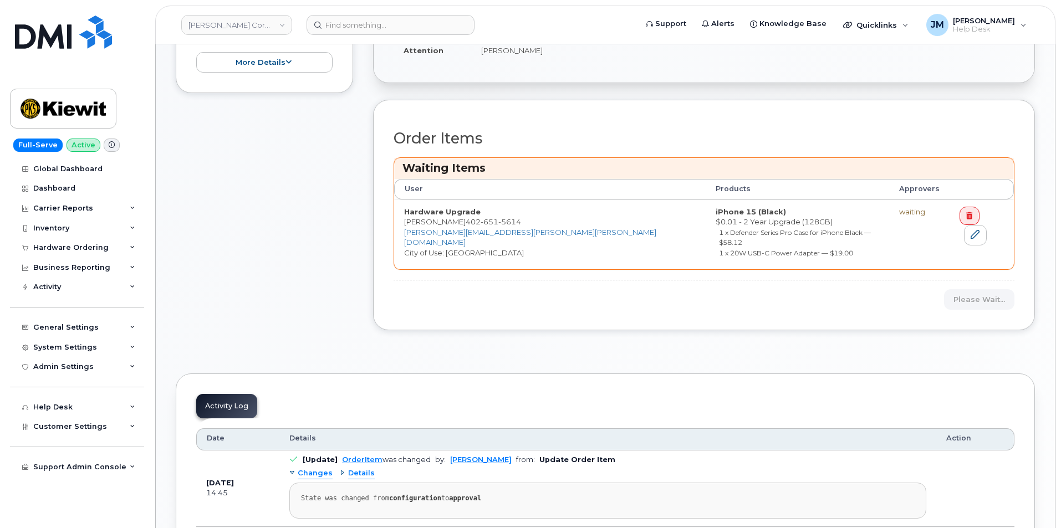
scroll to position [352, 0]
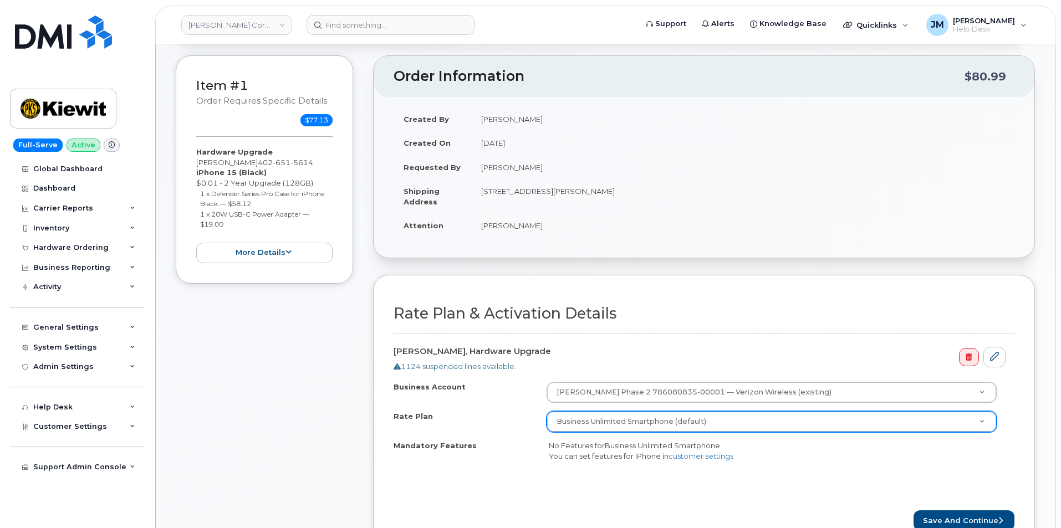
scroll to position [166, 0]
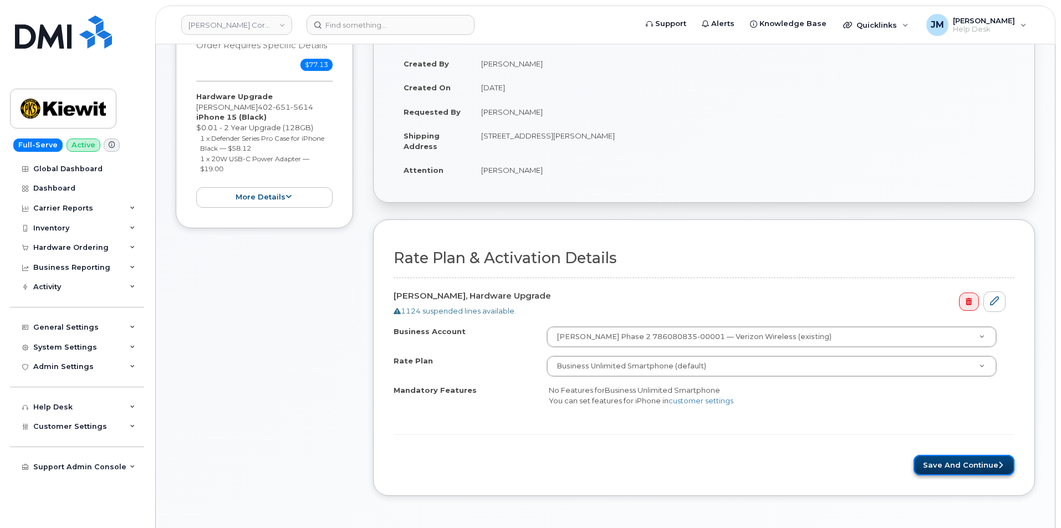
click at [957, 464] on button "Save and Continue" at bounding box center [964, 465] width 101 height 21
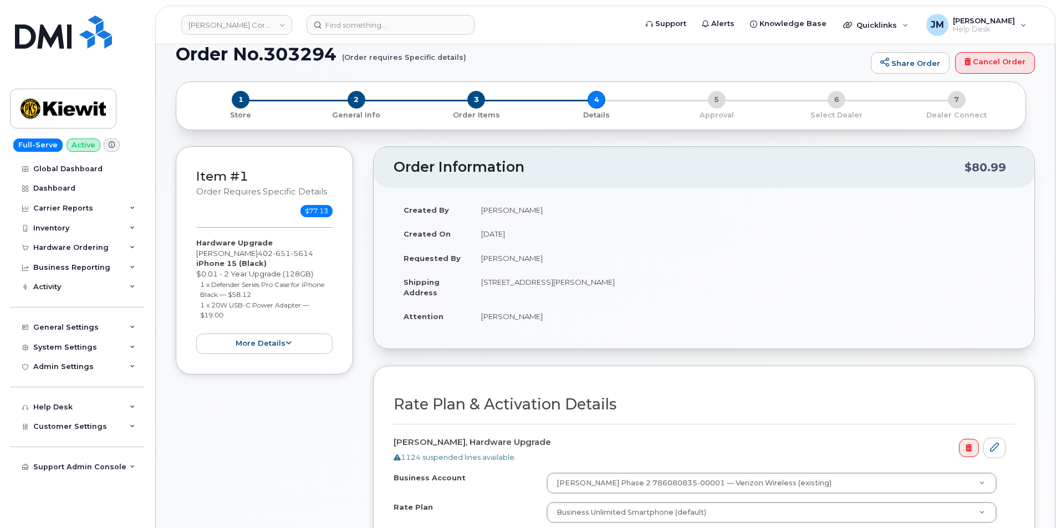
scroll to position [0, 0]
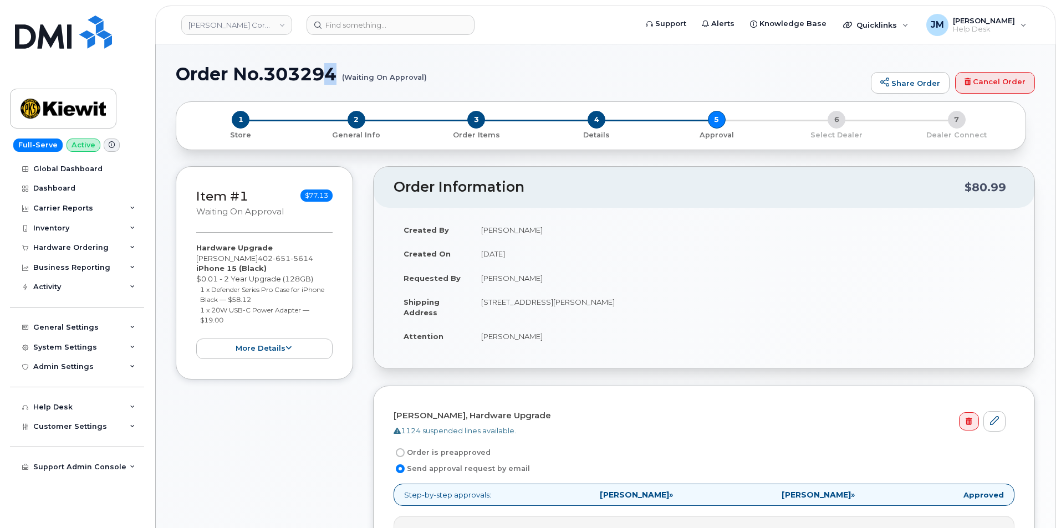
drag, startPoint x: 438, startPoint y: 78, endPoint x: 322, endPoint y: 77, distance: 116.5
click at [322, 77] on h1 "Order No.303294 (Waiting On Approval)" at bounding box center [521, 73] width 690 height 19
click at [204, 73] on h1 "Order No.303294 (Waiting On Approval)" at bounding box center [521, 73] width 690 height 19
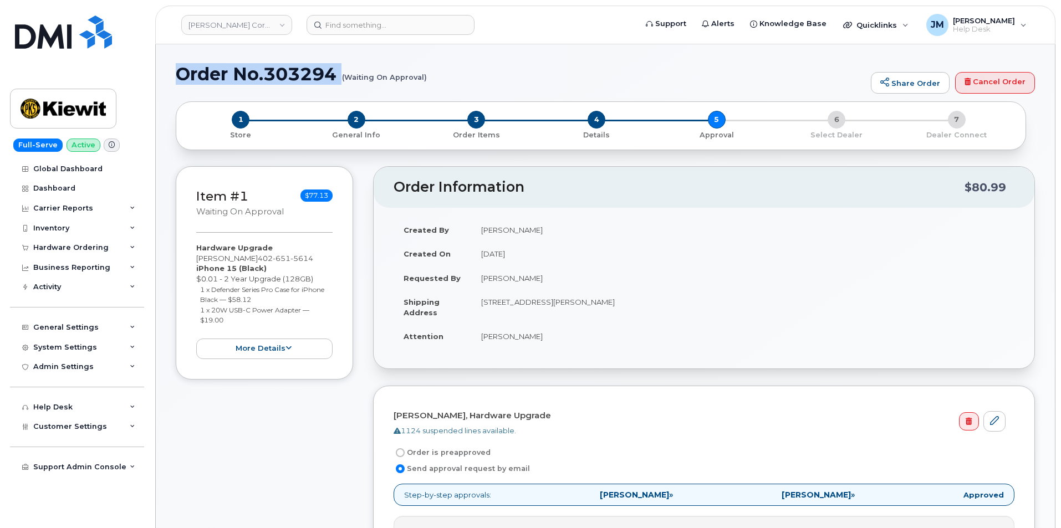
click at [344, 77] on h1 "Order No.303294 (Waiting On Approval)" at bounding box center [521, 73] width 690 height 19
drag, startPoint x: 430, startPoint y: 77, endPoint x: 363, endPoint y: 81, distance: 67.2
click at [400, 81] on h1 "Order No.303294 (Waiting On Approval)" at bounding box center [521, 73] width 690 height 19
drag, startPoint x: 179, startPoint y: 74, endPoint x: 425, endPoint y: 77, distance: 246.2
click at [425, 77] on h1 "Order No.303294 (Waiting On Approval)" at bounding box center [521, 73] width 690 height 19
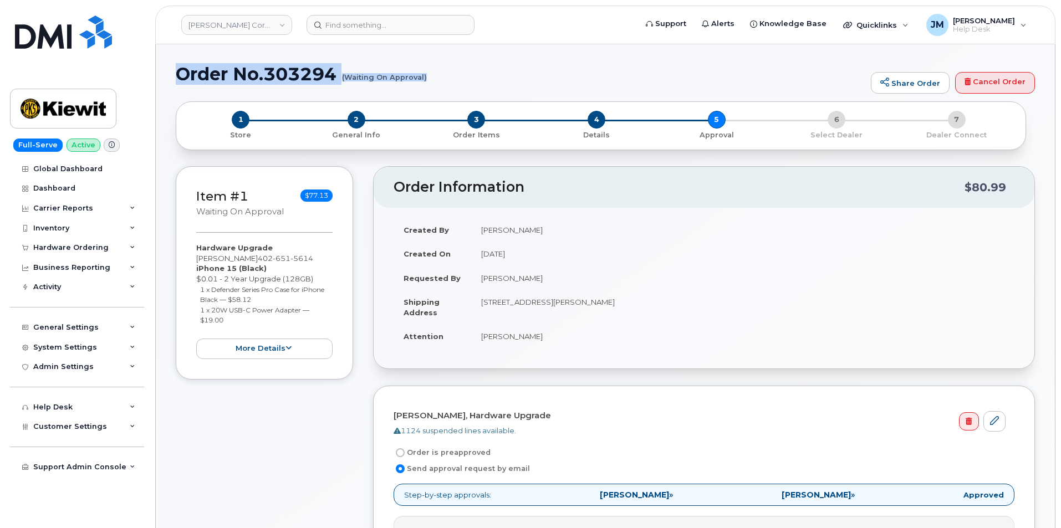
copy h1 "Order No.303294 (Waiting On Approval)"
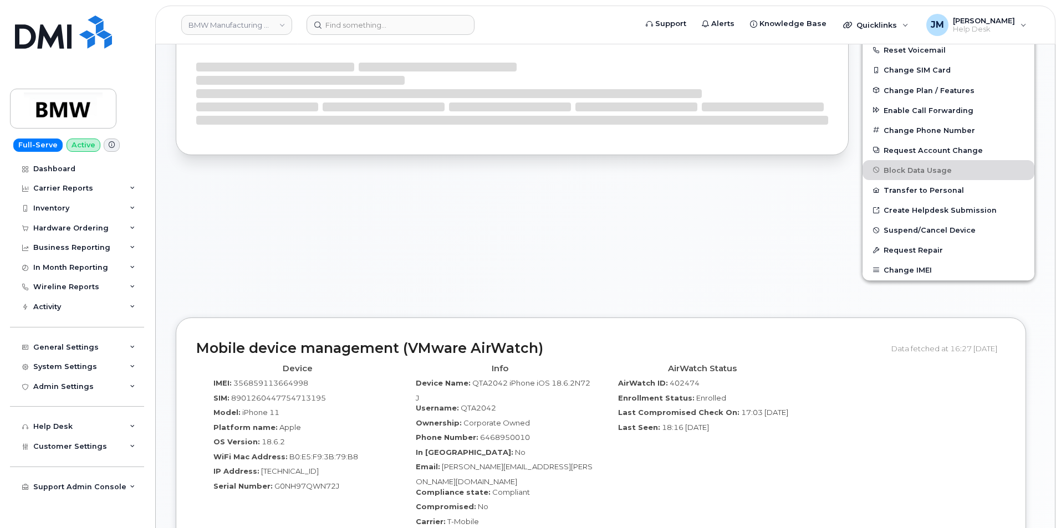
scroll to position [267, 0]
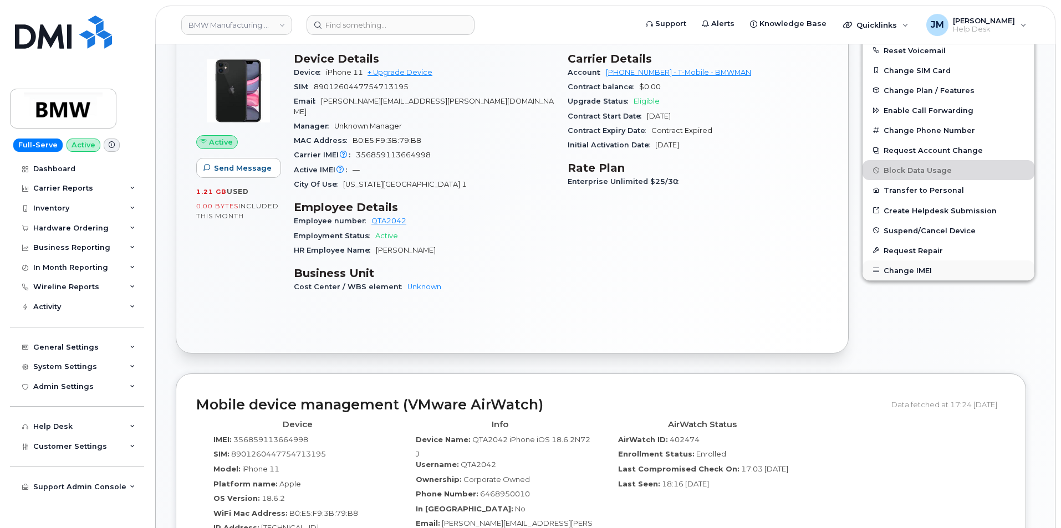
click at [908, 270] on button "Change IMEI" at bounding box center [949, 271] width 172 height 20
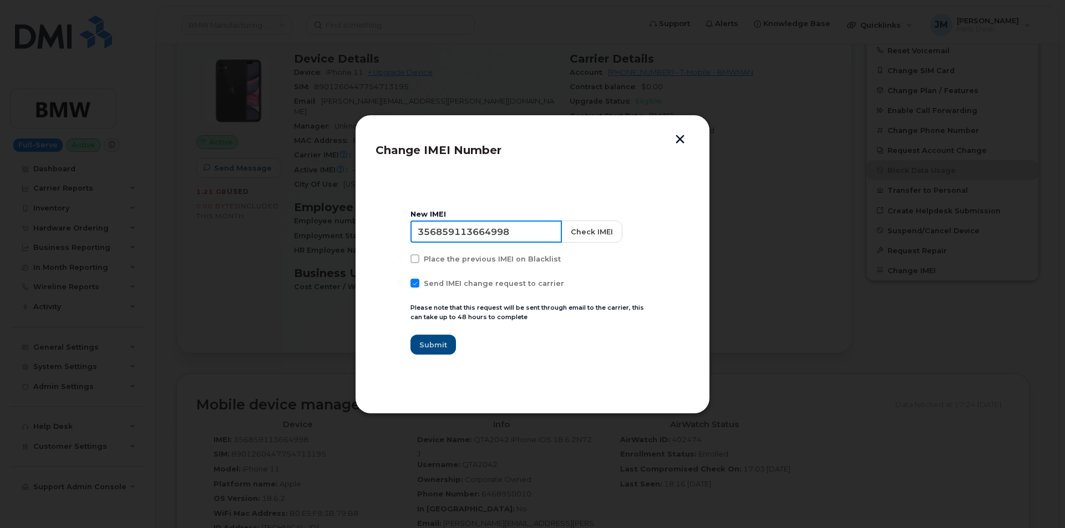
drag, startPoint x: 522, startPoint y: 231, endPoint x: 379, endPoint y: 227, distance: 143.1
click at [379, 227] on section "New IMEI 356859113664998 Check IMEI Place the previous IMEI on Blacklist Send I…" at bounding box center [532, 283] width 314 height 222
paste input "8017328651460"
type input "358017328651460"
click at [587, 228] on button "Check IMEI" at bounding box center [590, 232] width 61 height 22
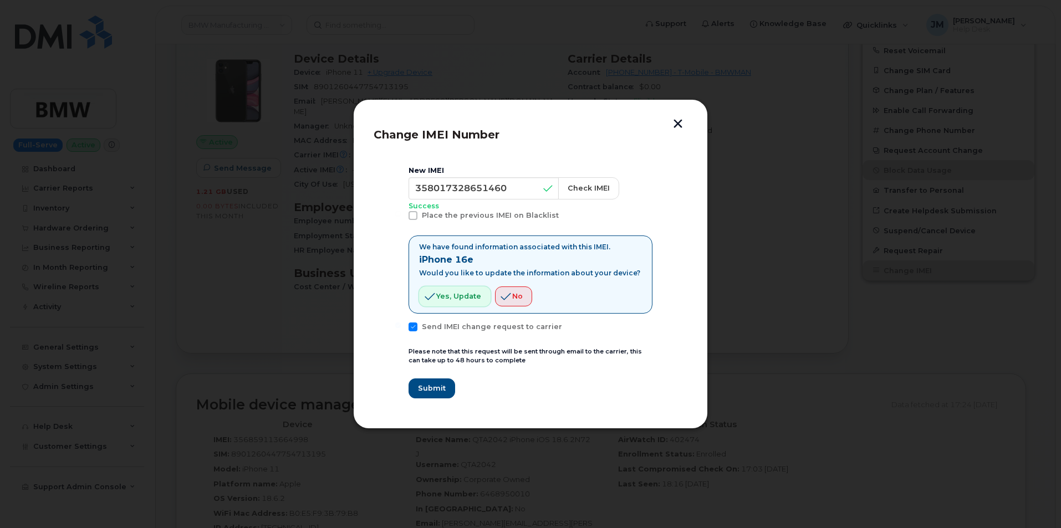
click at [444, 294] on span "Yes, update" at bounding box center [458, 296] width 45 height 11
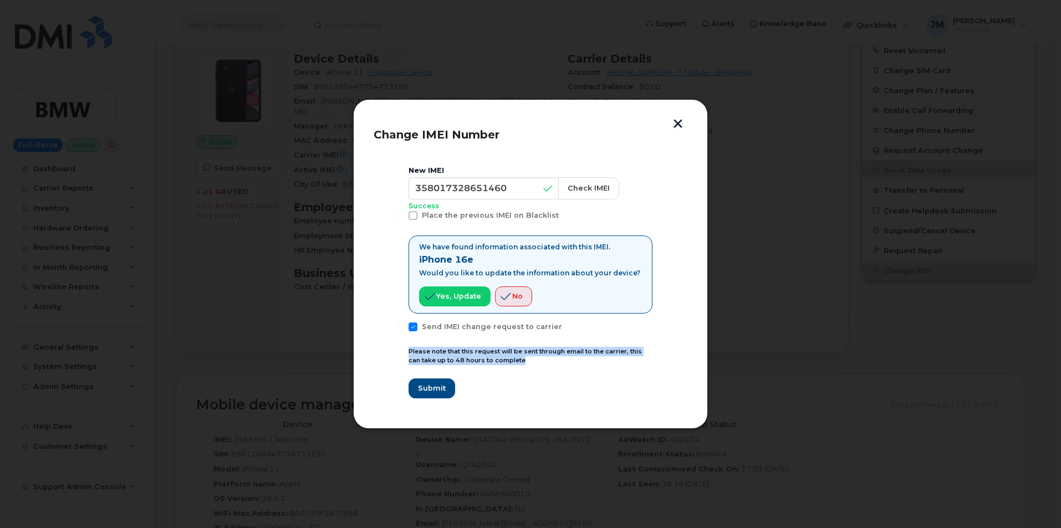
drag, startPoint x: 534, startPoint y: 360, endPoint x: 408, endPoint y: 350, distance: 126.3
click at [408, 350] on section "New IMEI 358017328651460 Check IMEI Success Place the previous IMEI on Blacklis…" at bounding box center [531, 282] width 314 height 252
copy small "Please note that this request will be sent through email to the carrier, this c…"
click at [426, 390] on span "Submit" at bounding box center [432, 388] width 28 height 11
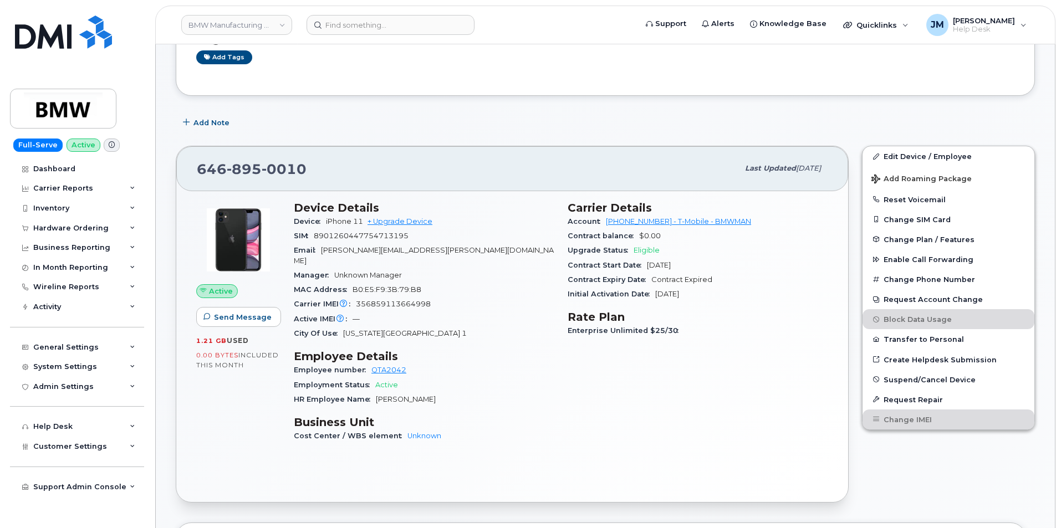
scroll to position [101, 0]
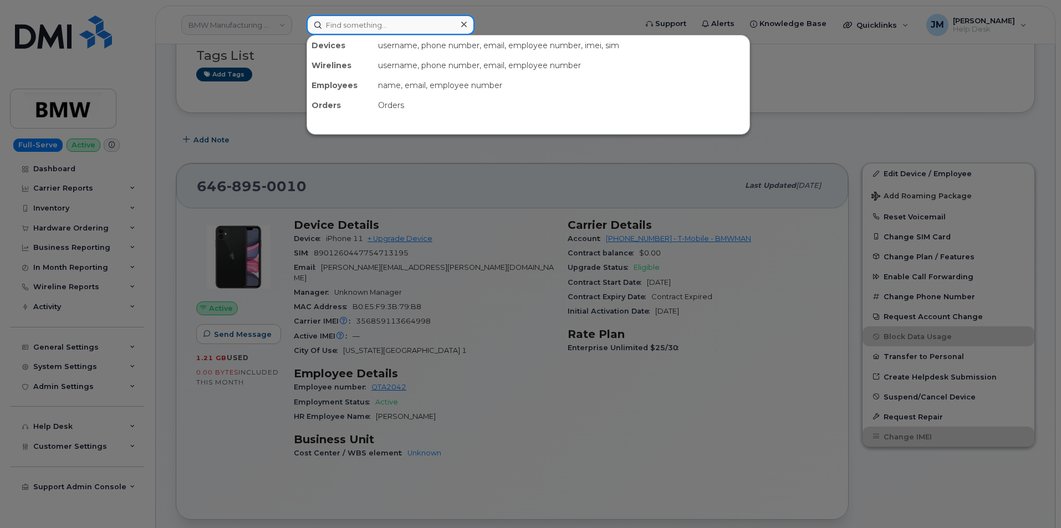
click at [358, 25] on input at bounding box center [391, 25] width 168 height 20
paste input "8323491891"
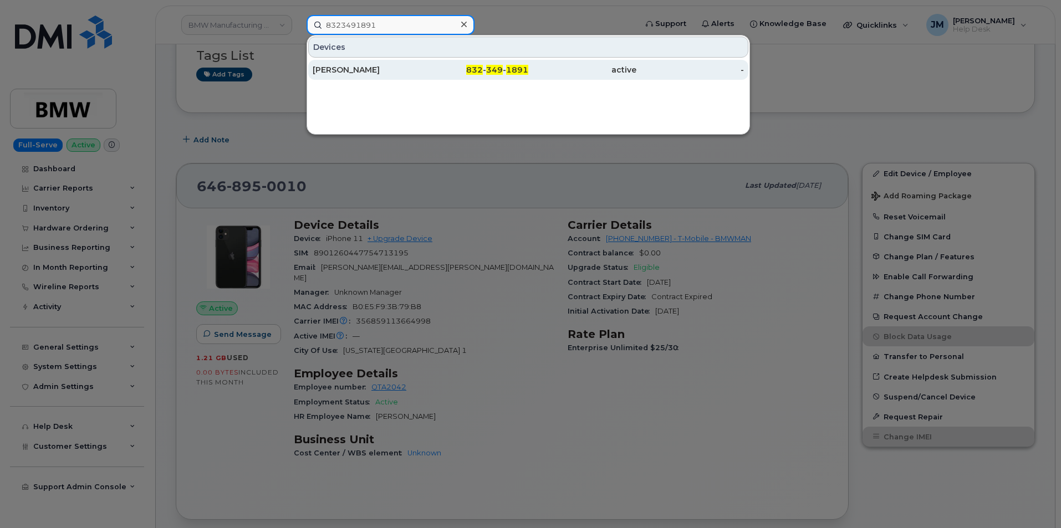
type input "8323491891"
click at [360, 66] on div "[PERSON_NAME]" at bounding box center [367, 69] width 108 height 11
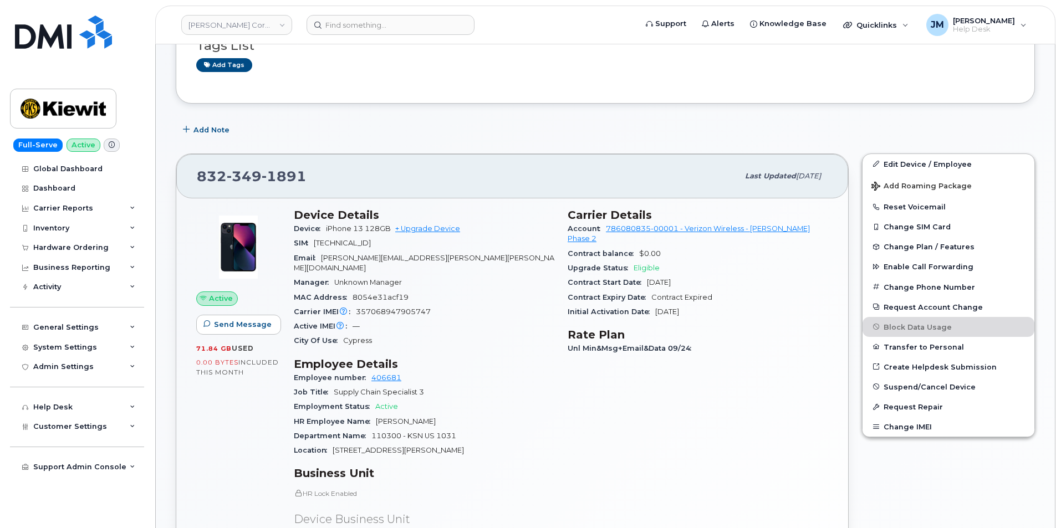
scroll to position [55, 0]
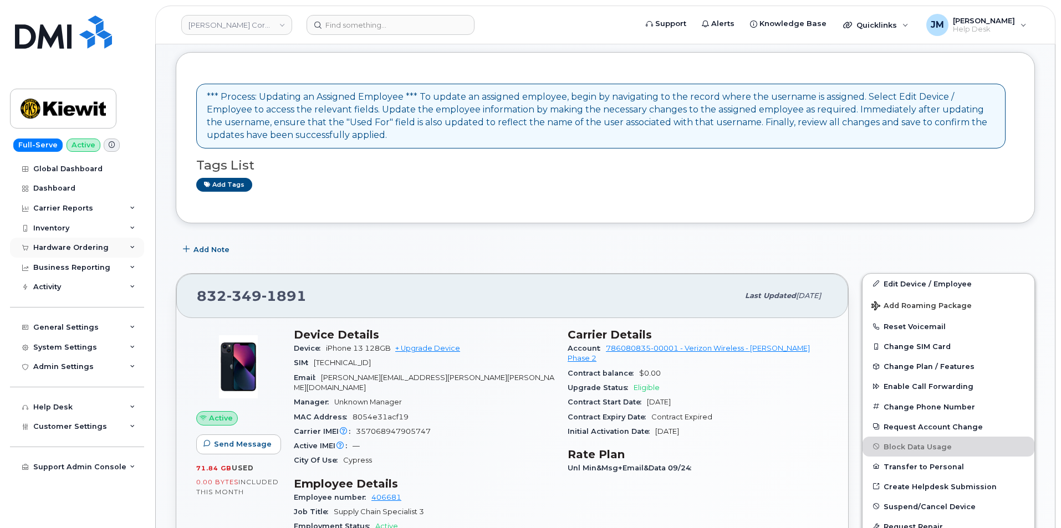
click at [67, 248] on div "Hardware Ordering" at bounding box center [70, 247] width 75 height 9
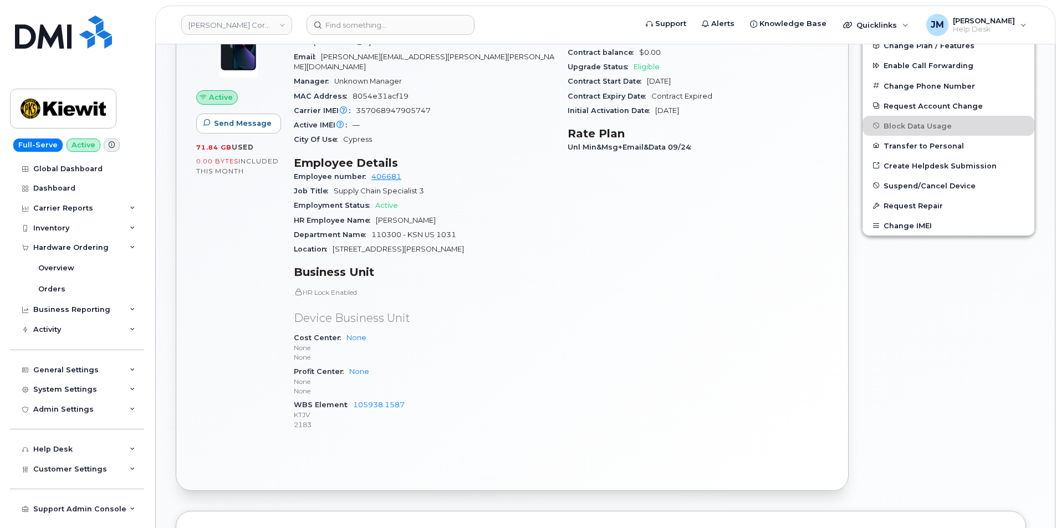
scroll to position [388, 0]
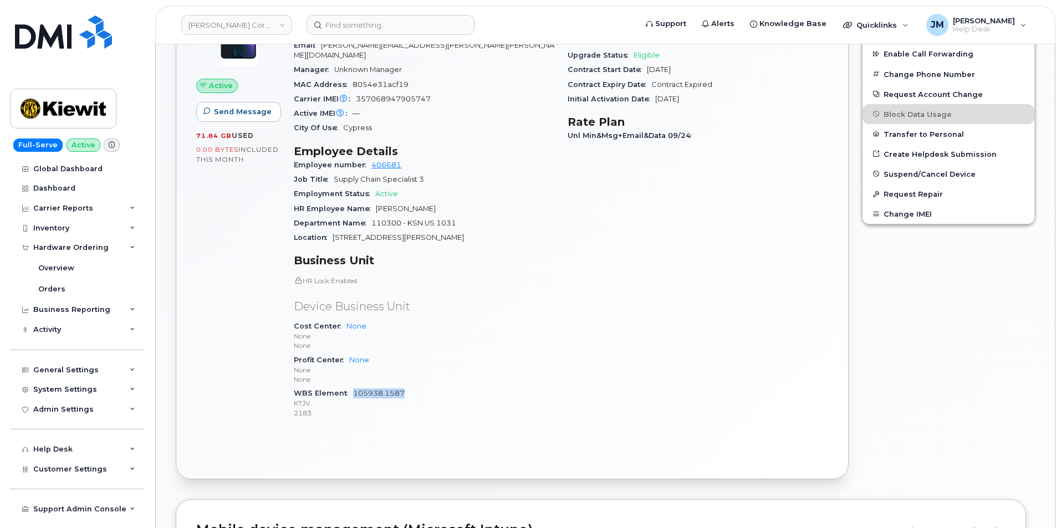
drag, startPoint x: 410, startPoint y: 383, endPoint x: 354, endPoint y: 385, distance: 56.1
click at [354, 387] on div "WBS Element 105938.1587 KTJV 2183" at bounding box center [424, 404] width 261 height 34
copy link "105938.1587"
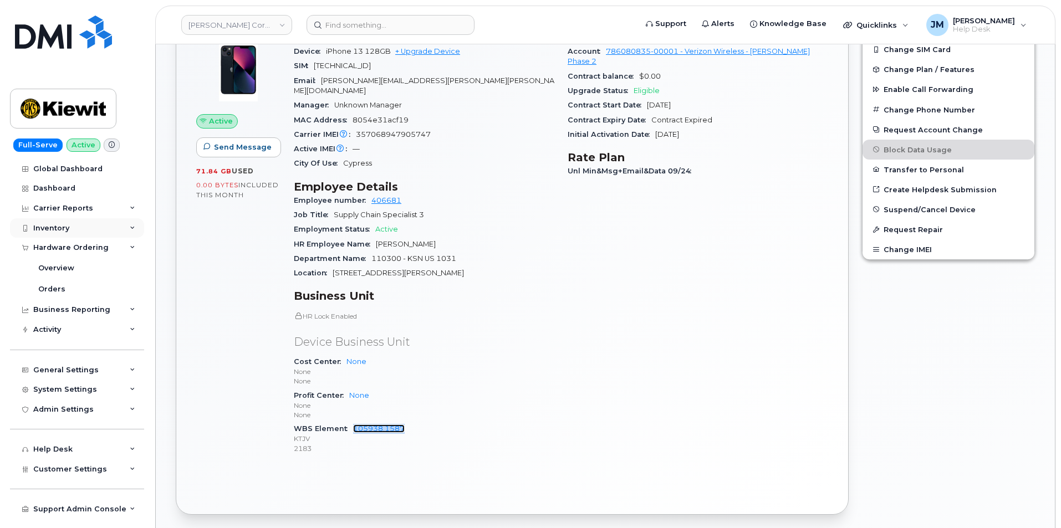
scroll to position [333, 0]
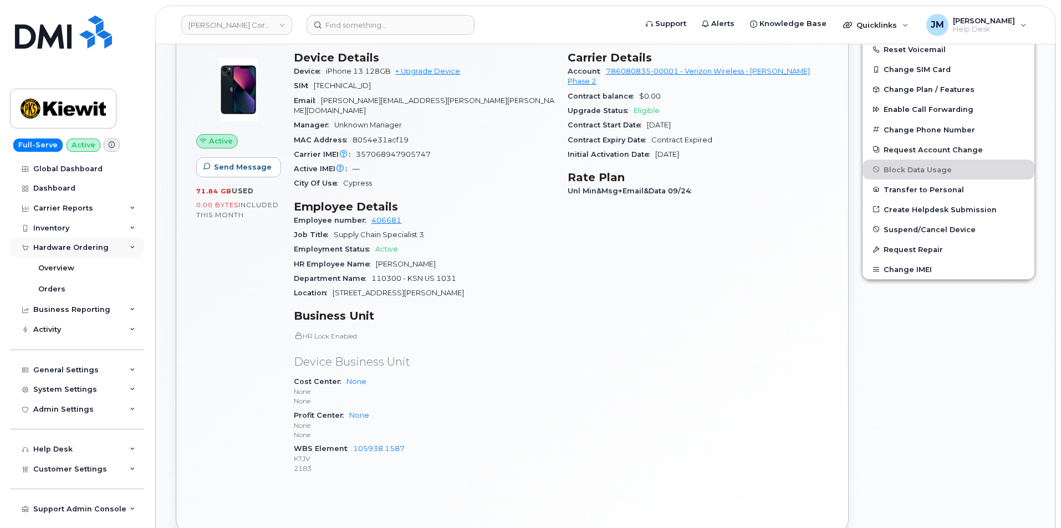
click at [69, 246] on div "Hardware Ordering" at bounding box center [70, 247] width 75 height 9
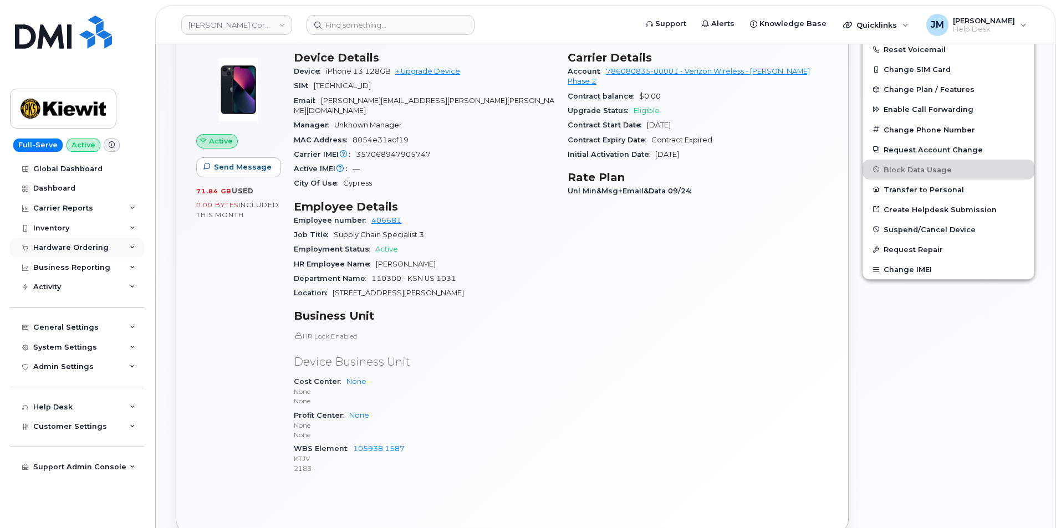
click at [69, 246] on div "Hardware Ordering" at bounding box center [70, 247] width 75 height 9
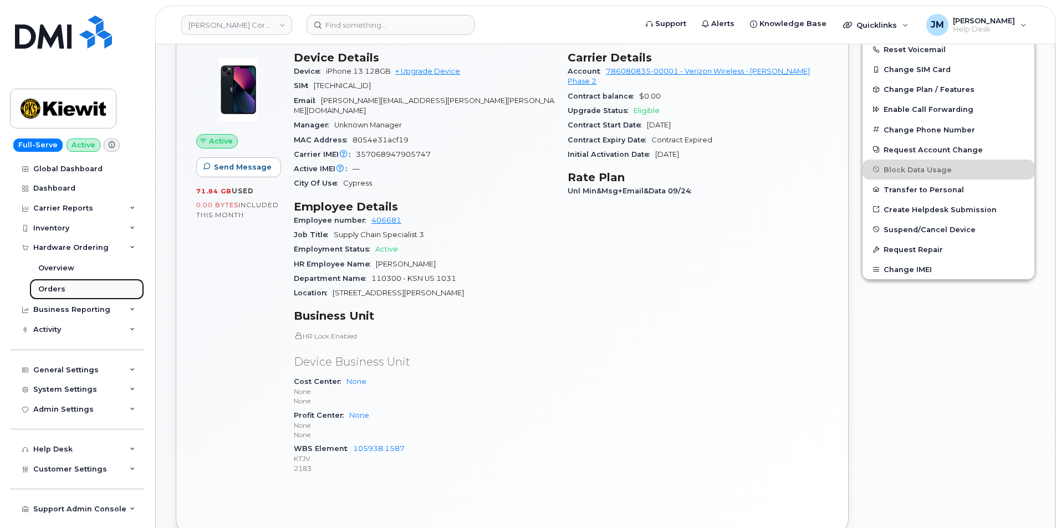
click at [59, 289] on div "Orders" at bounding box center [51, 289] width 27 height 10
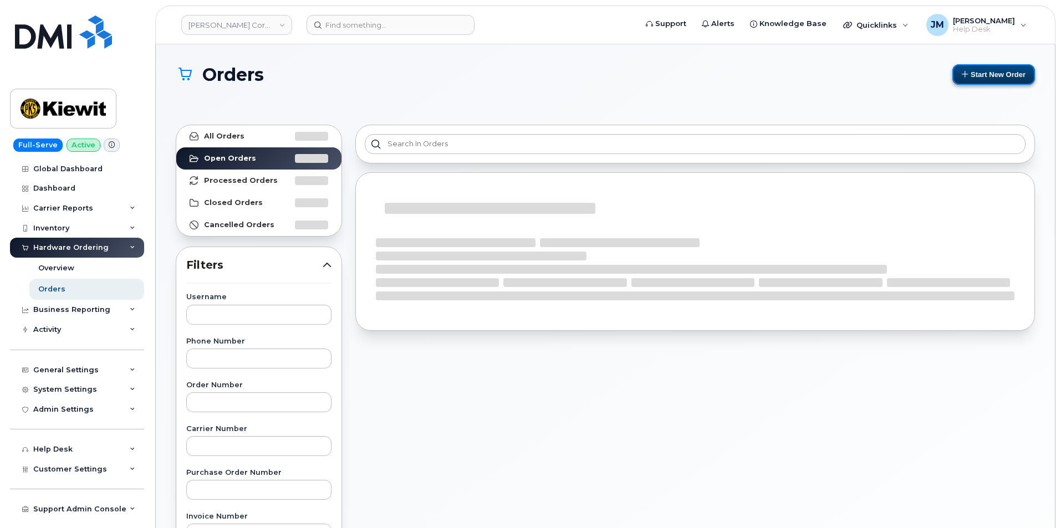
click at [1004, 70] on button "Start New Order" at bounding box center [994, 74] width 83 height 21
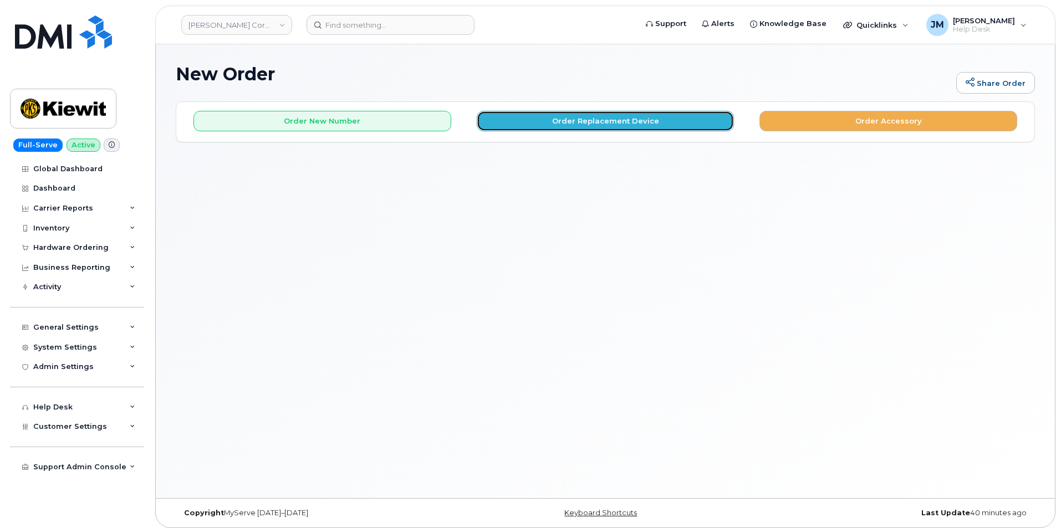
click at [621, 120] on button "Order Replacement Device" at bounding box center [606, 121] width 258 height 21
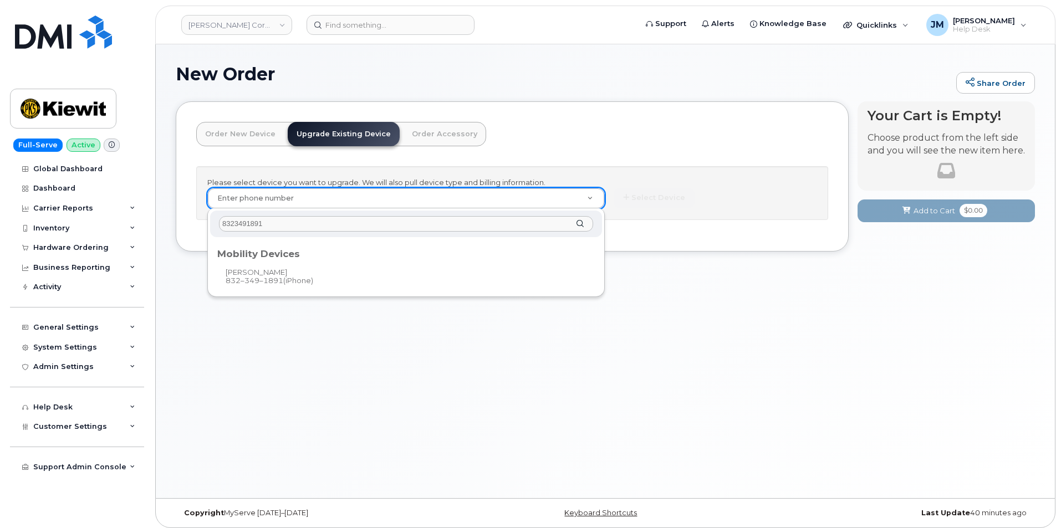
type input "8323491891"
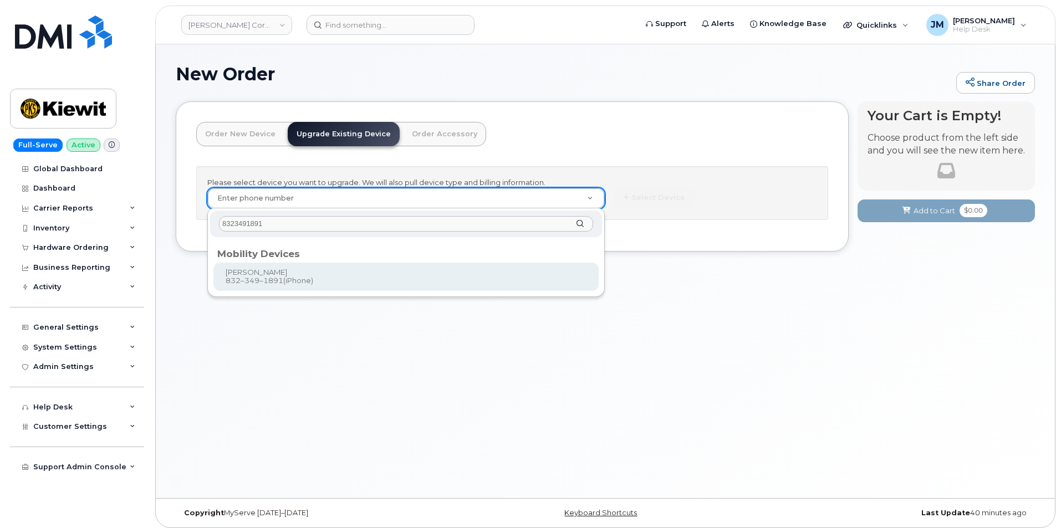
type input "1173055"
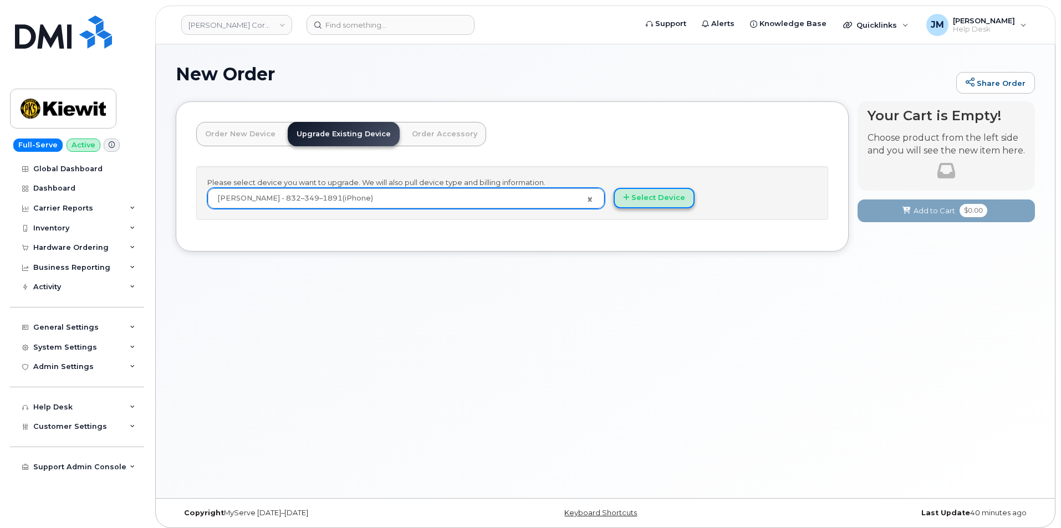
click at [663, 194] on button "Select Device" at bounding box center [654, 198] width 81 height 21
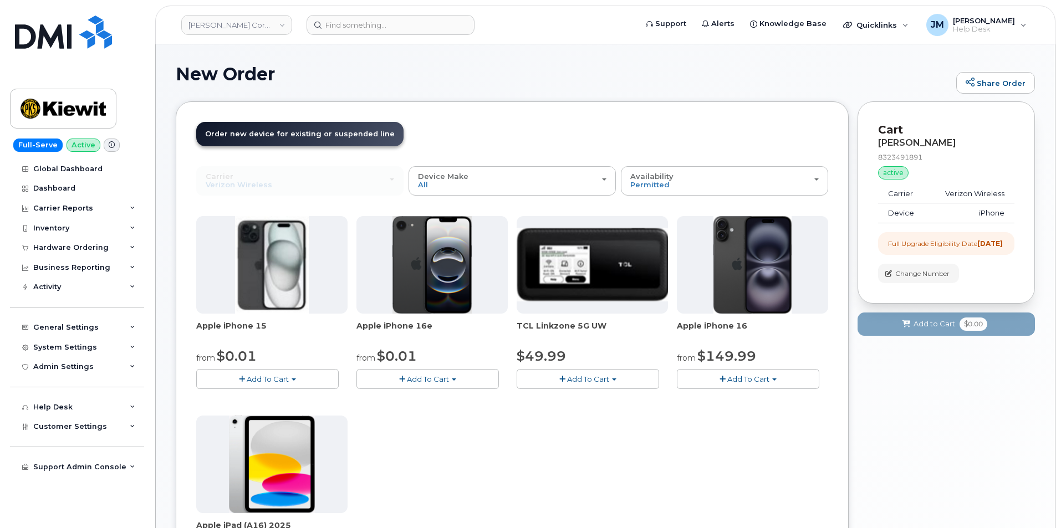
click at [751, 378] on span "Add To Cart" at bounding box center [749, 379] width 42 height 9
click at [762, 410] on link "$149.99 - 2 Year Upgrade (128GB)" at bounding box center [754, 413] width 149 height 14
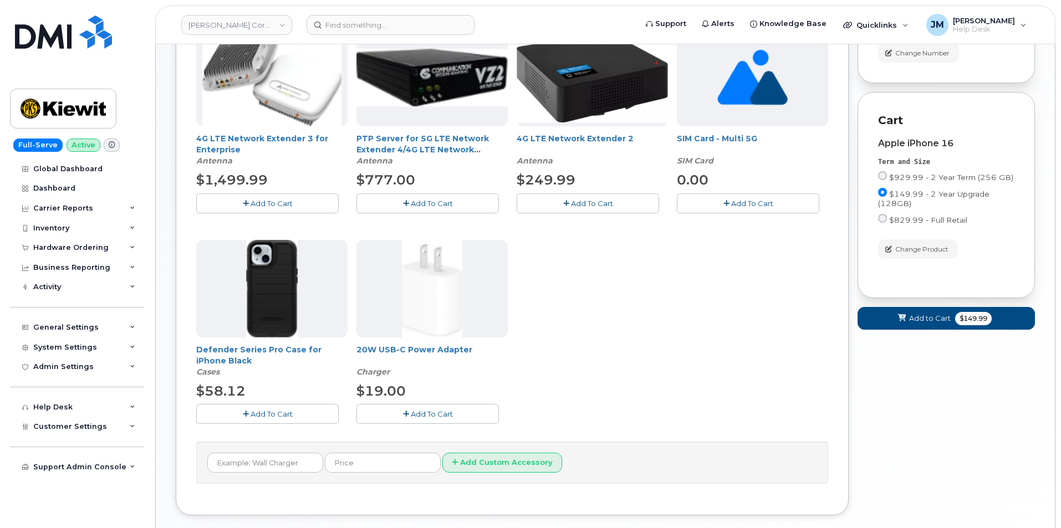
scroll to position [222, 0]
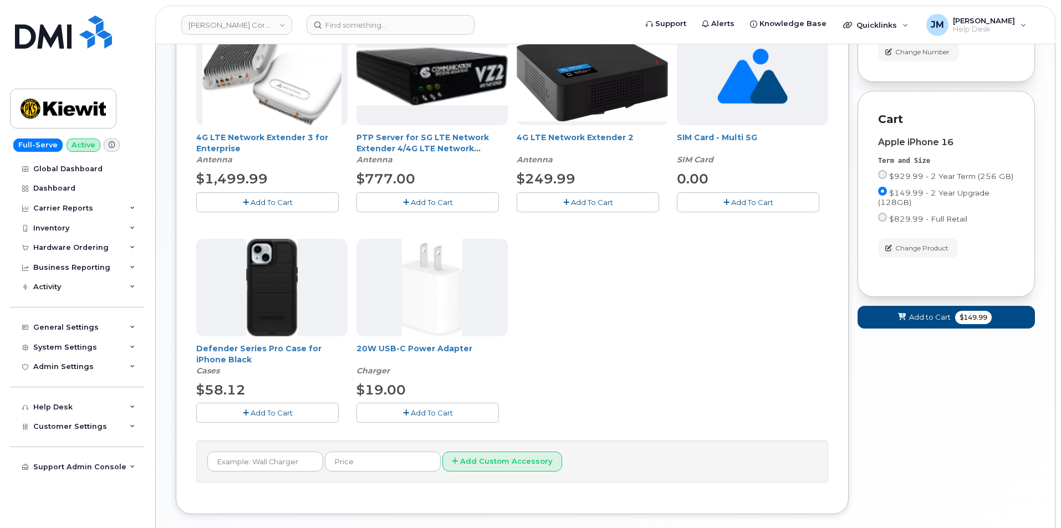
click at [265, 418] on button "Add To Cart" at bounding box center [267, 412] width 143 height 19
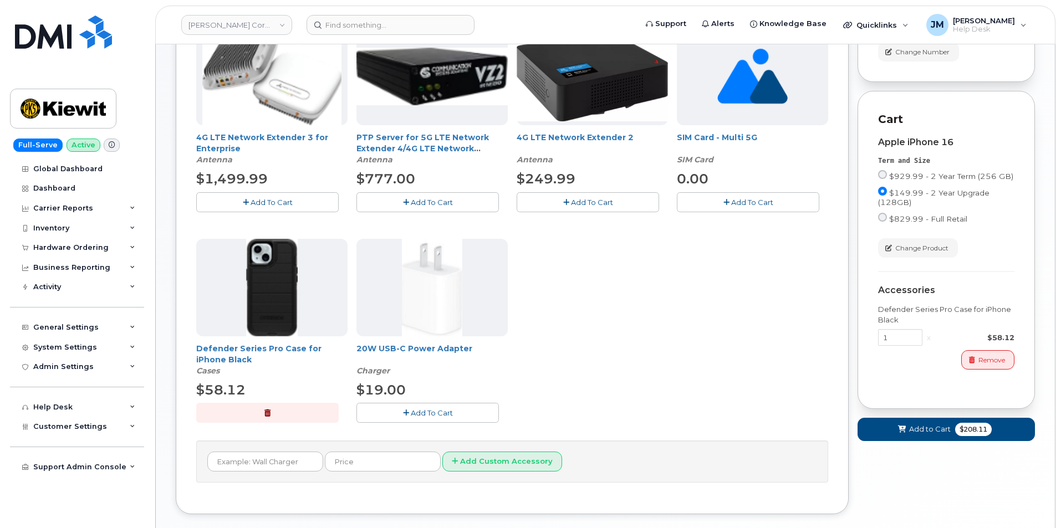
click at [425, 412] on span "Add To Cart" at bounding box center [432, 413] width 42 height 9
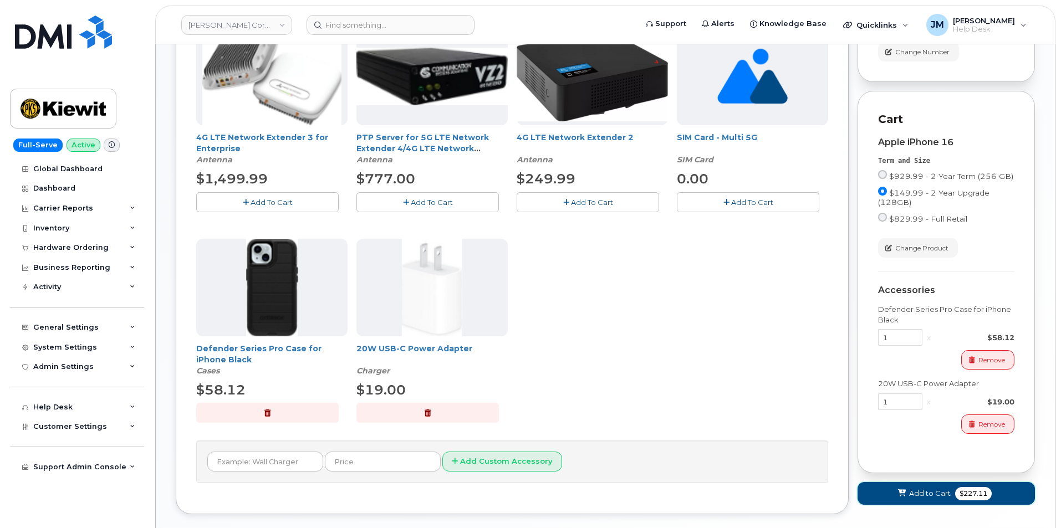
click at [918, 499] on span "Add to Cart" at bounding box center [930, 494] width 42 height 11
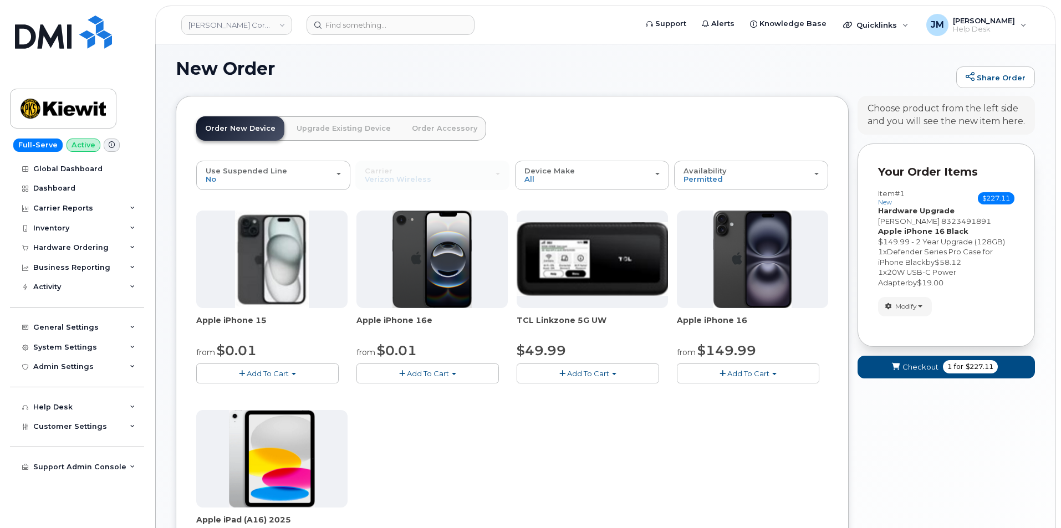
scroll to position [287, 0]
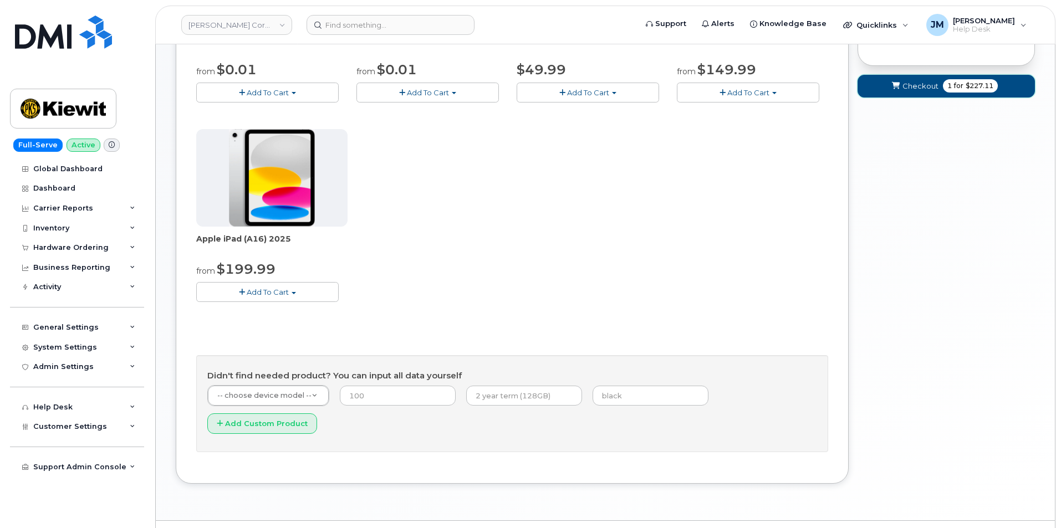
click at [923, 88] on span "Checkout" at bounding box center [921, 86] width 36 height 11
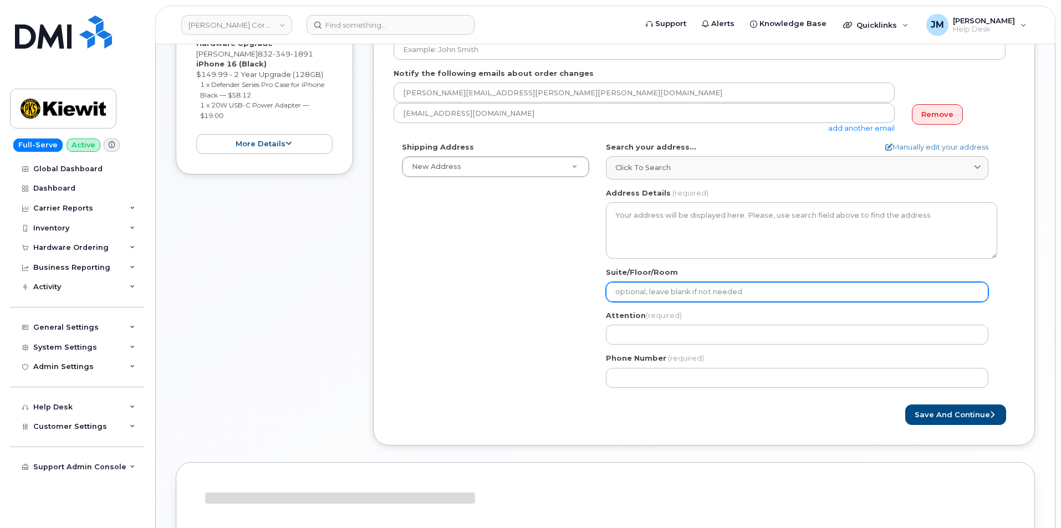
scroll to position [166, 0]
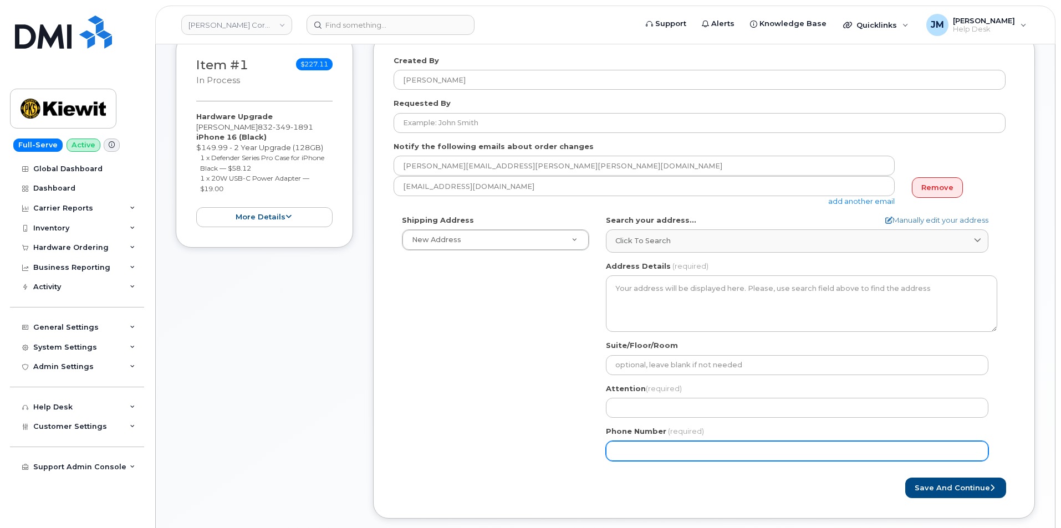
paste input "8323491891"
select select
type input "8323491891"
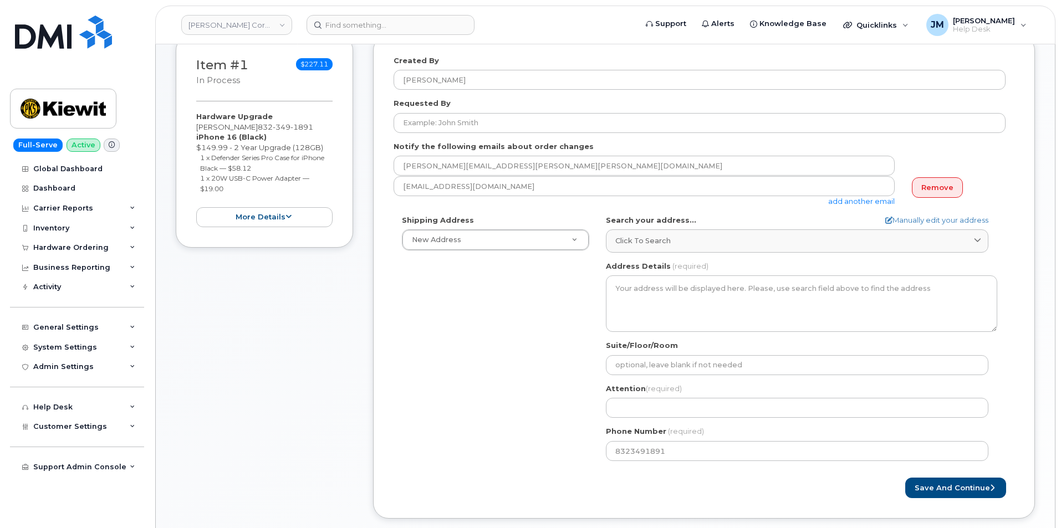
drag, startPoint x: 251, startPoint y: 127, endPoint x: 195, endPoint y: 128, distance: 56.0
click at [195, 128] on div "Item #1 in process $227.11 Hardware Upgrade Nelson Romero 832 349 1891 iPhone 1…" at bounding box center [264, 141] width 177 height 213
copy div "[PERSON_NAME]"
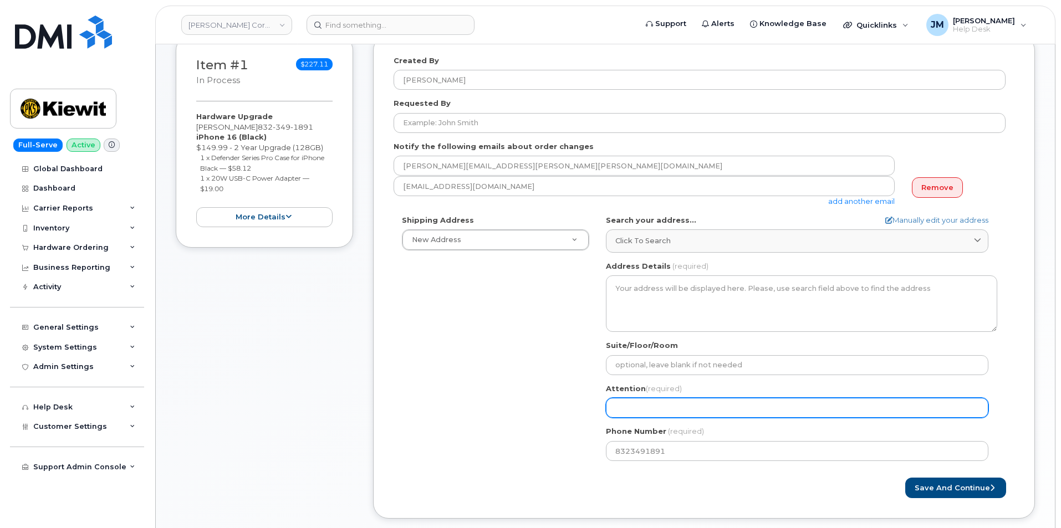
click at [639, 412] on input "Attention (required)" at bounding box center [797, 408] width 383 height 20
paste input "[PERSON_NAME]"
select select
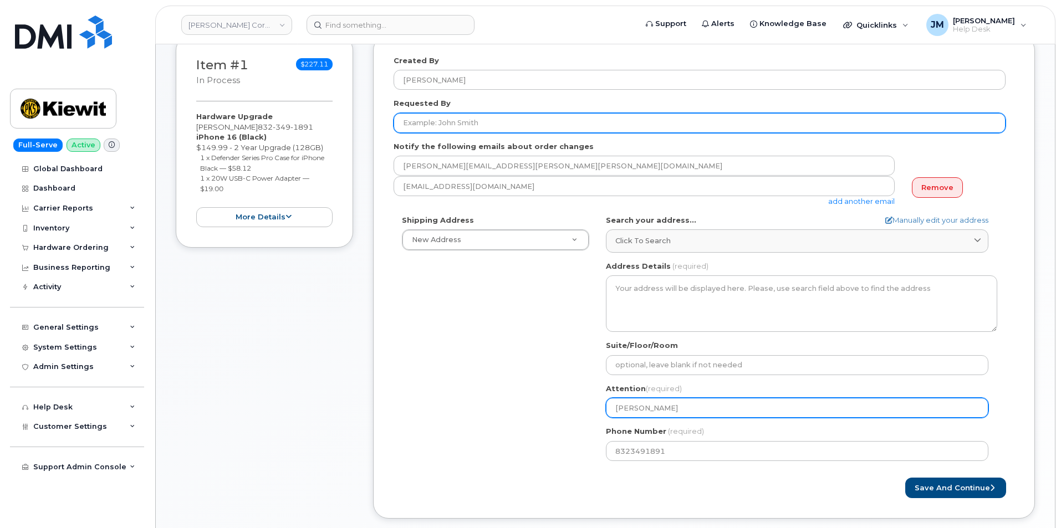
type input "[PERSON_NAME]"
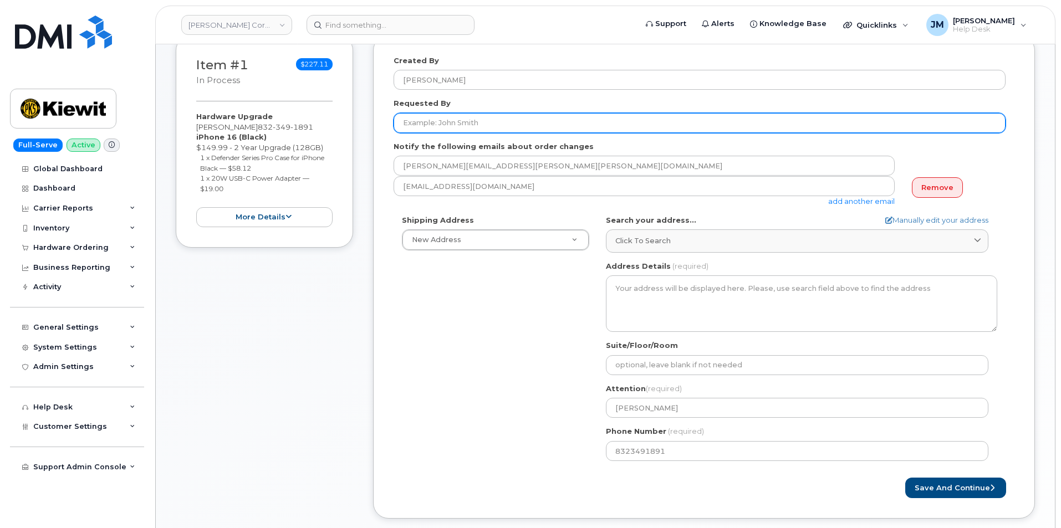
paste input "[PERSON_NAME]"
type input "[PERSON_NAME]"
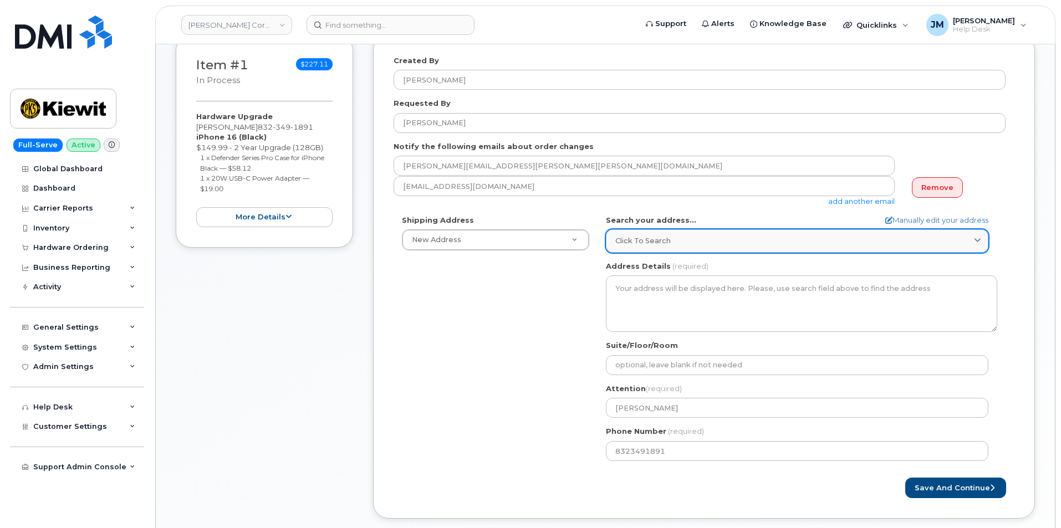
click at [706, 243] on div "Click to search" at bounding box center [798, 241] width 364 height 11
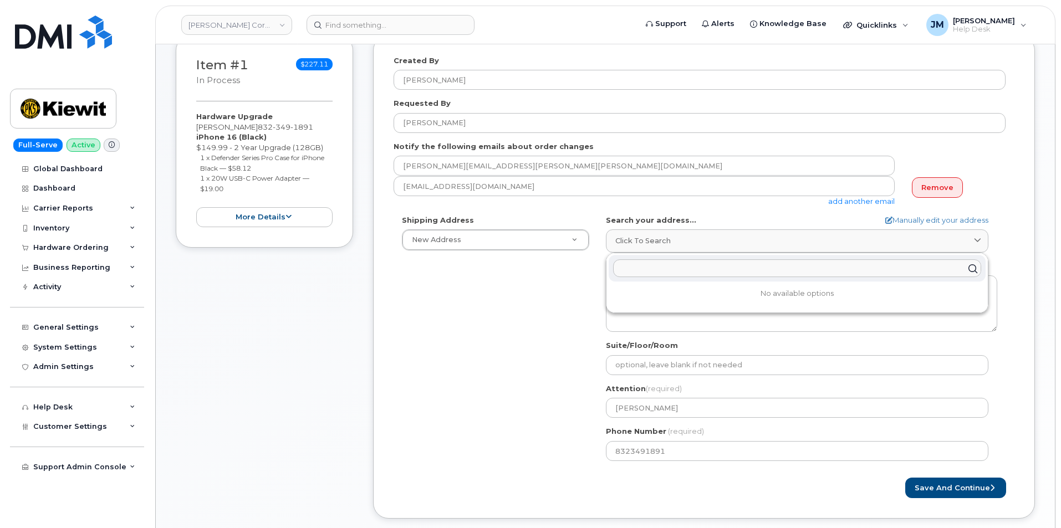
paste input "23927 Bushel Park Dr Hockley, TX 77447"
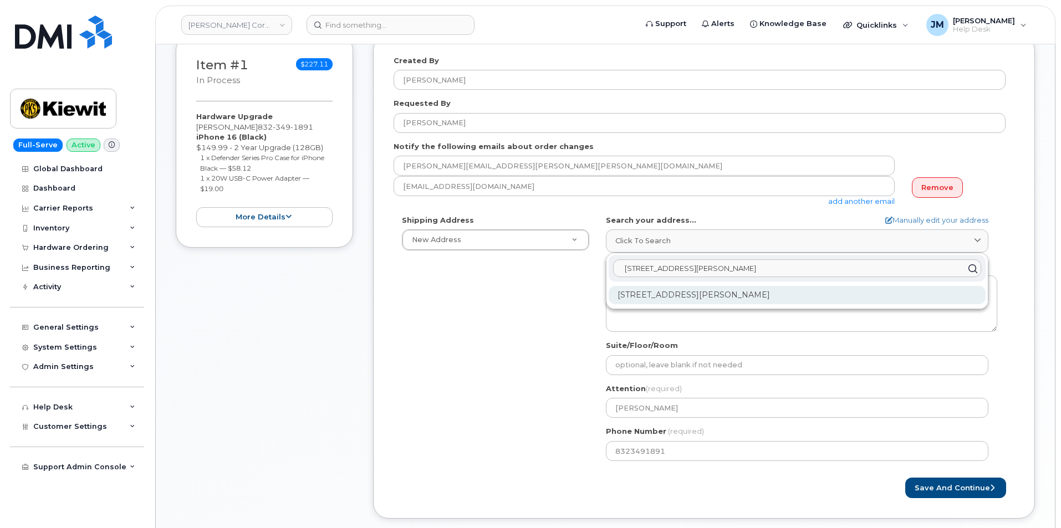
type input "23927 Bushel Park Dr Hockley, TX 77447"
click at [658, 294] on div "23927 Bushel Park Dr Hockley TX 77447-2063" at bounding box center [797, 295] width 377 height 18
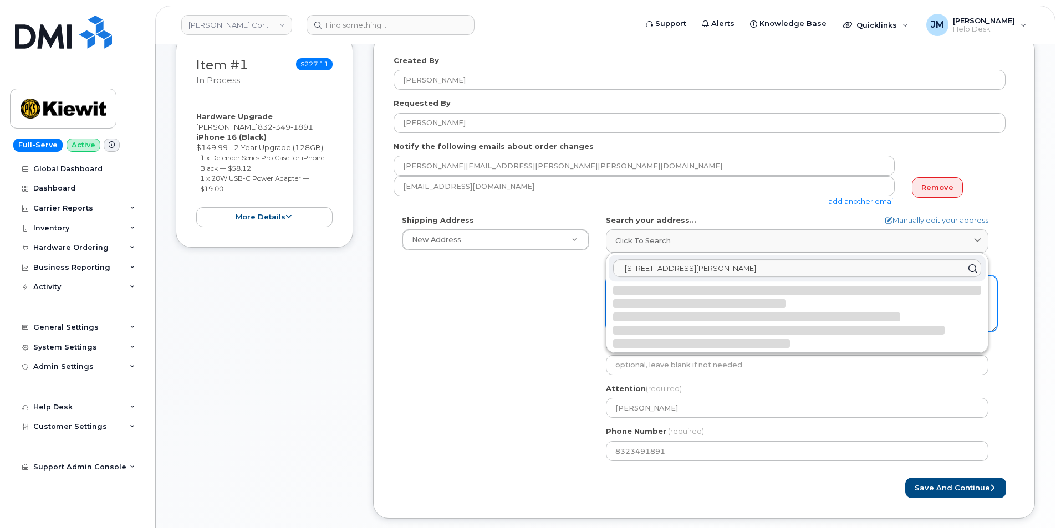
select select
type textarea "23927 Bushel Park Dr HOCKLEY TX 77447-2063 UNITED STATES"
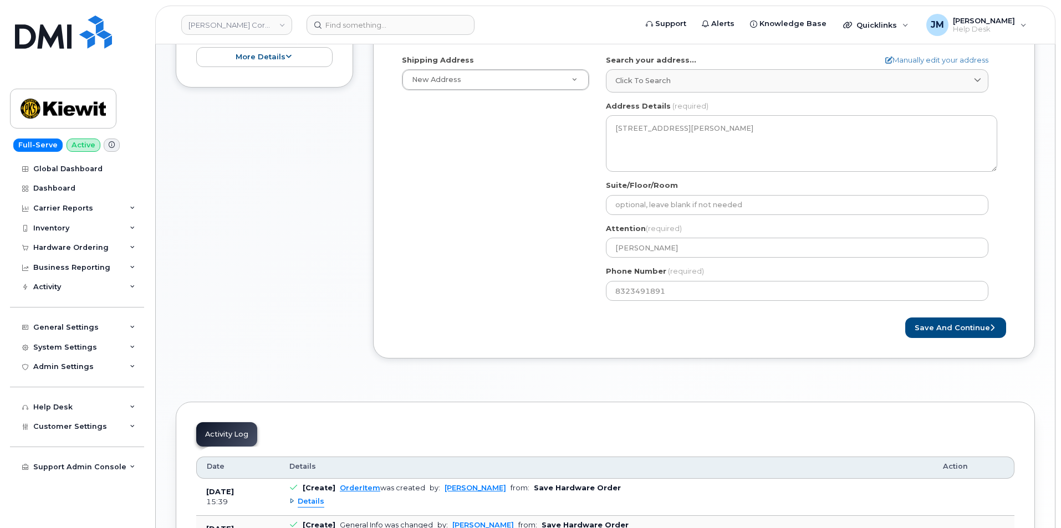
scroll to position [333, 0]
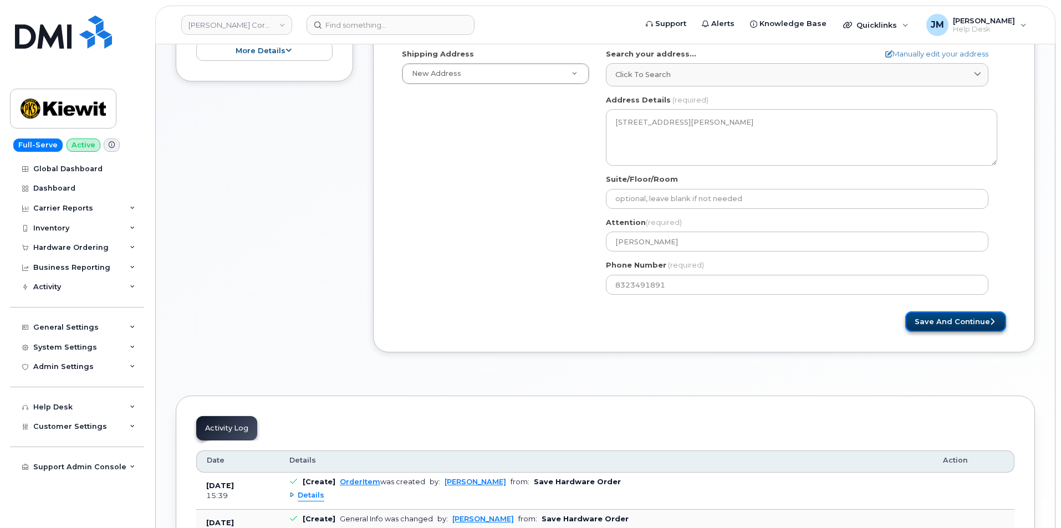
click at [938, 323] on button "Save and Continue" at bounding box center [956, 322] width 101 height 21
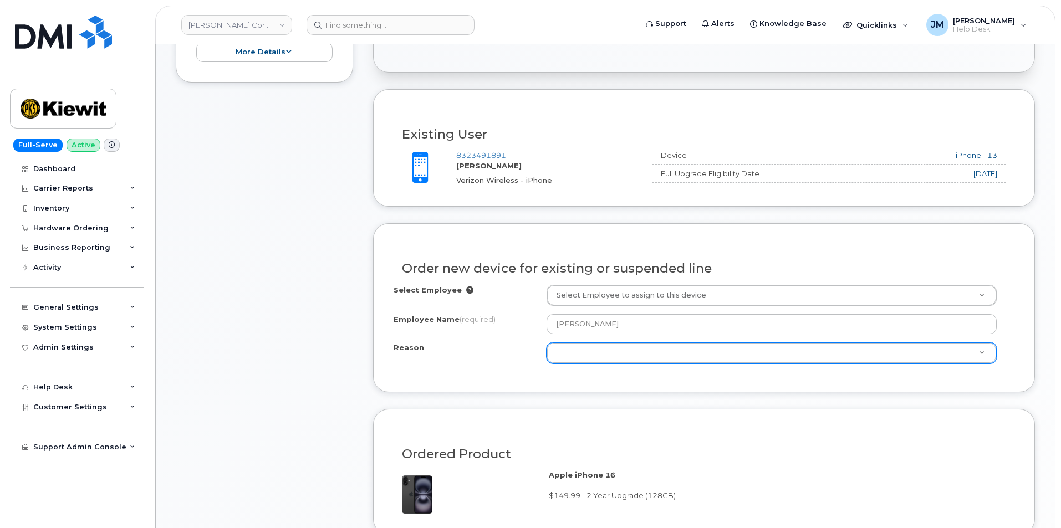
scroll to position [333, 0]
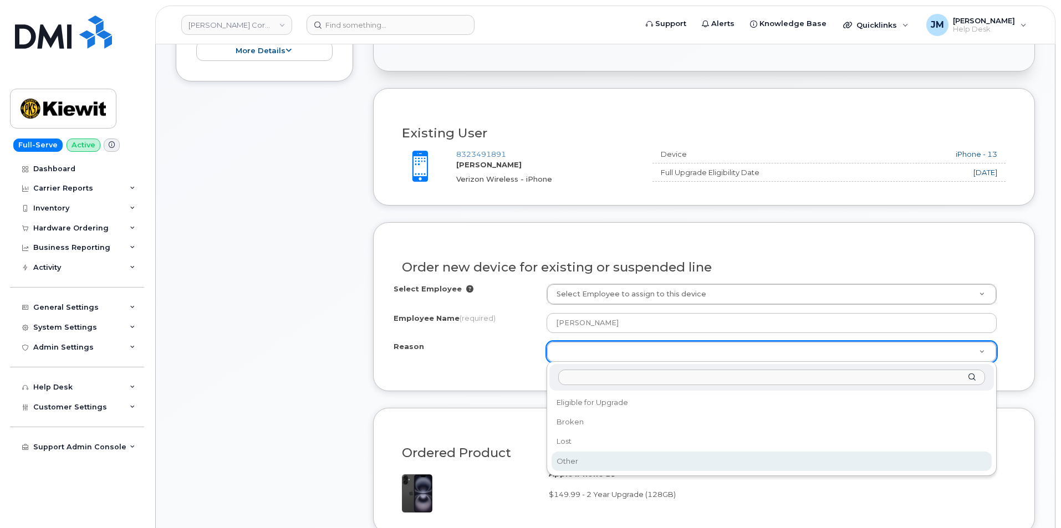
select select "other"
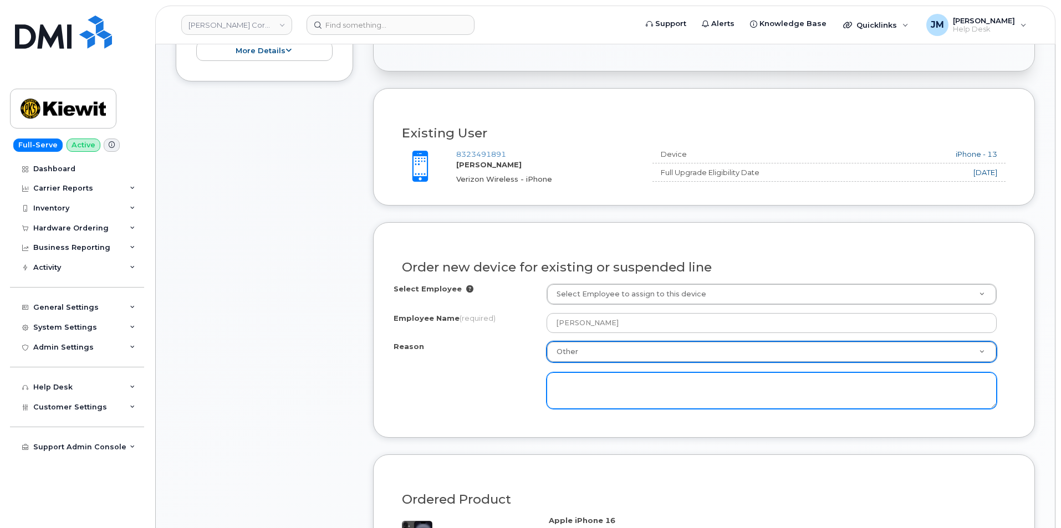
click at [599, 393] on textarea at bounding box center [772, 391] width 450 height 37
type textarea "k"
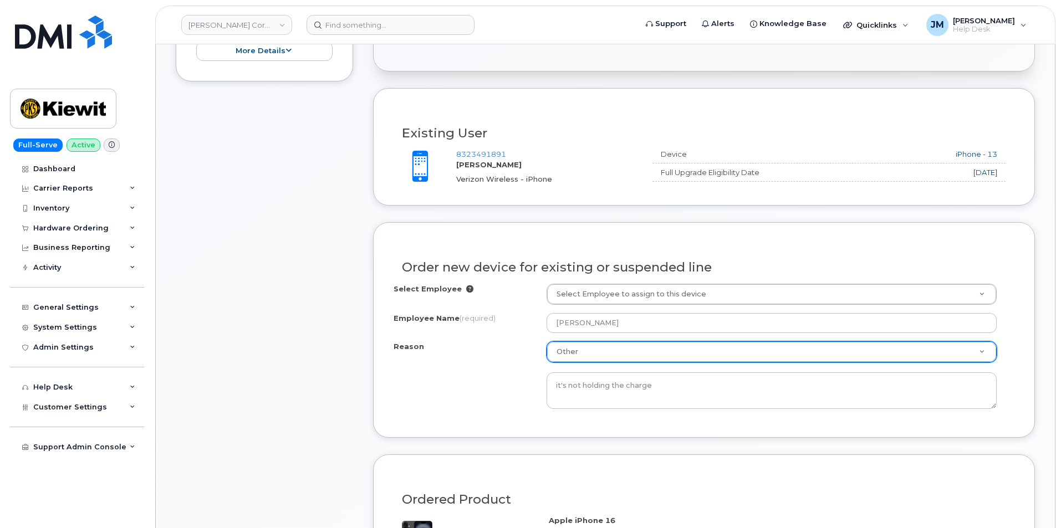
click at [568, 419] on div "Order new device for existing or suspended line Select Employee Select Employee…" at bounding box center [704, 329] width 662 height 215
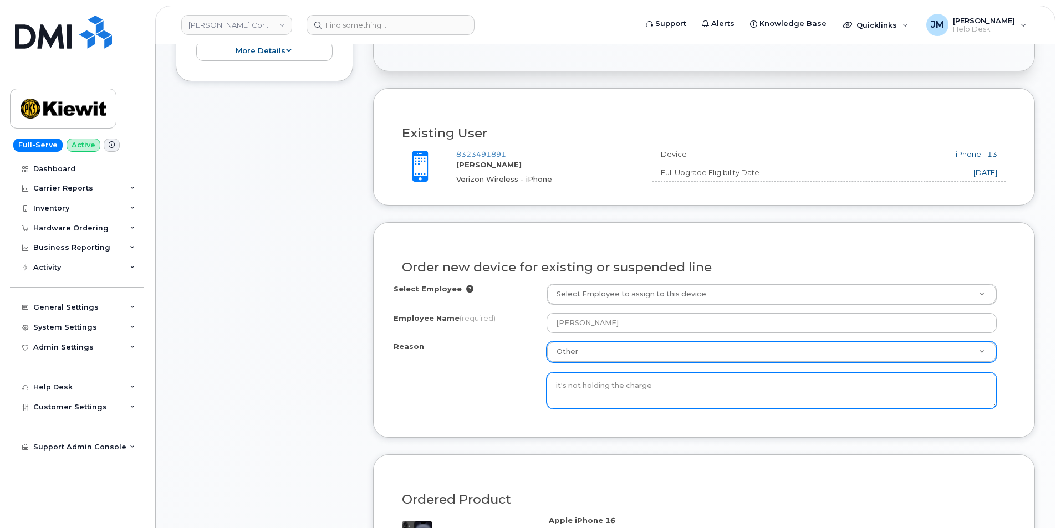
click at [557, 384] on textarea "it's not holding the charge" at bounding box center [772, 391] width 450 height 37
click at [559, 387] on textarea "it's not holding the charge" at bounding box center [772, 391] width 450 height 37
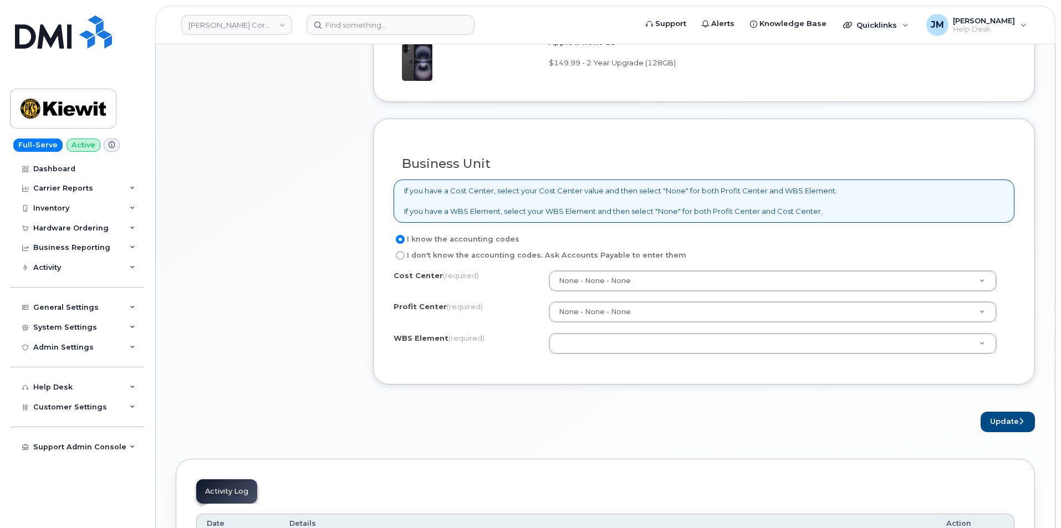
scroll to position [887, 0]
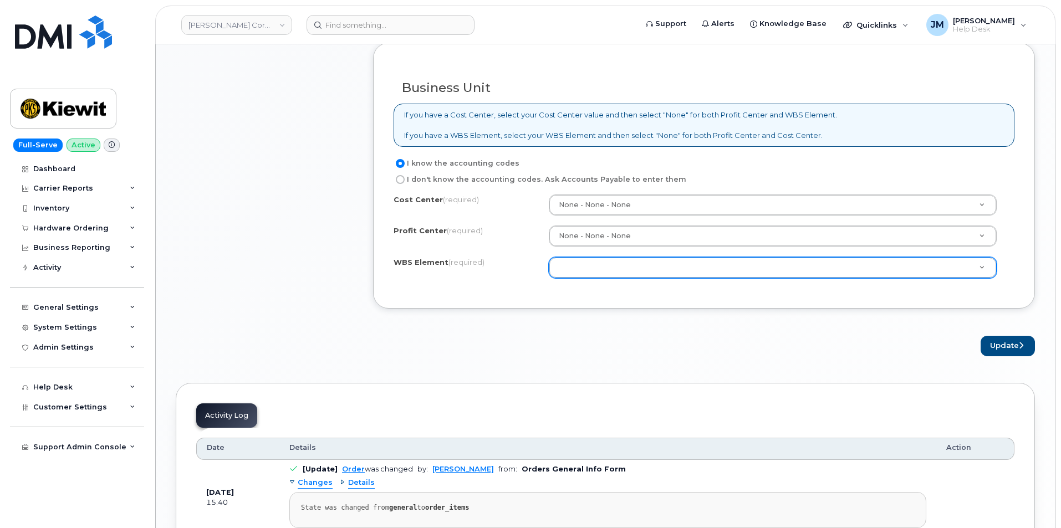
type textarea "It's not holding the charge"
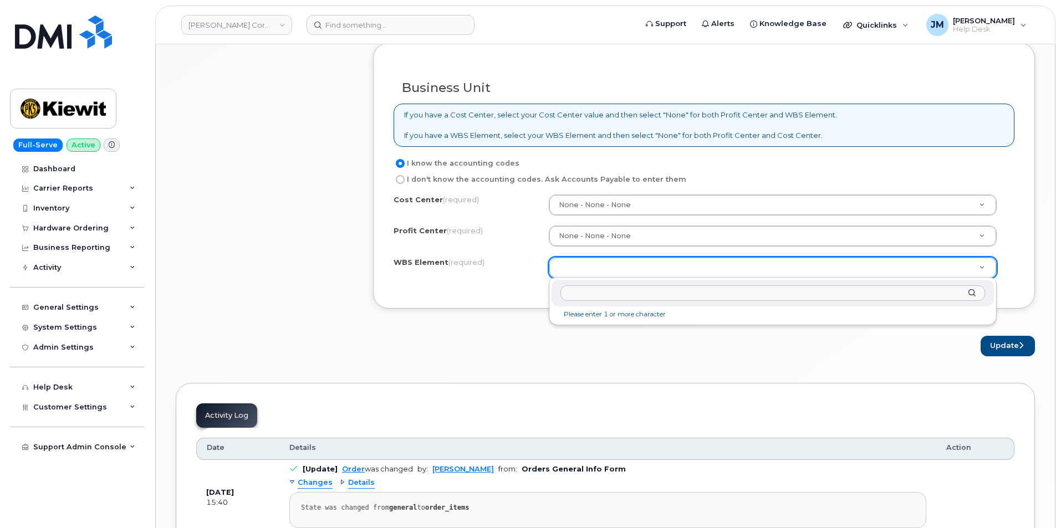
click at [582, 293] on input "text" at bounding box center [773, 294] width 425 height 16
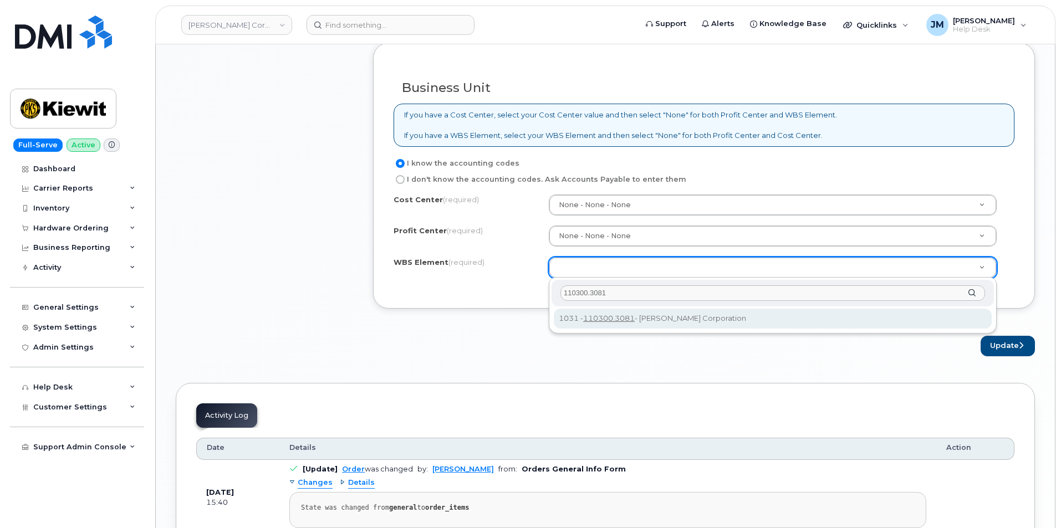
type input "110300.3081"
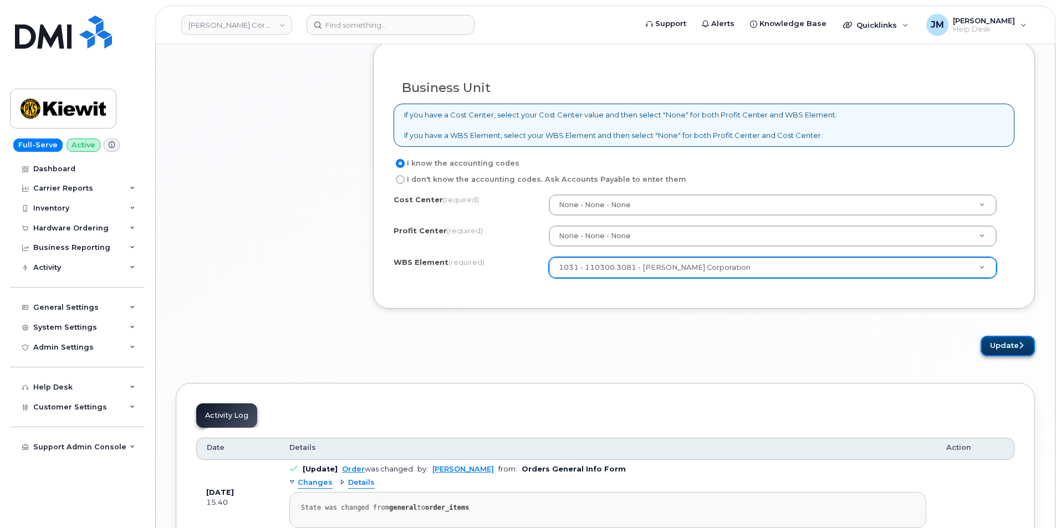
click at [1011, 343] on button "Update" at bounding box center [1008, 346] width 54 height 21
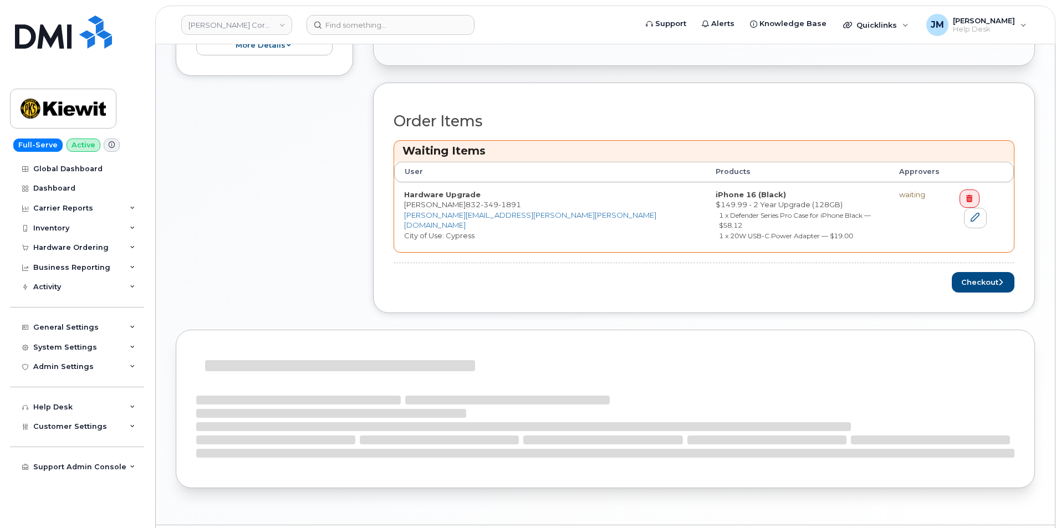
scroll to position [388, 0]
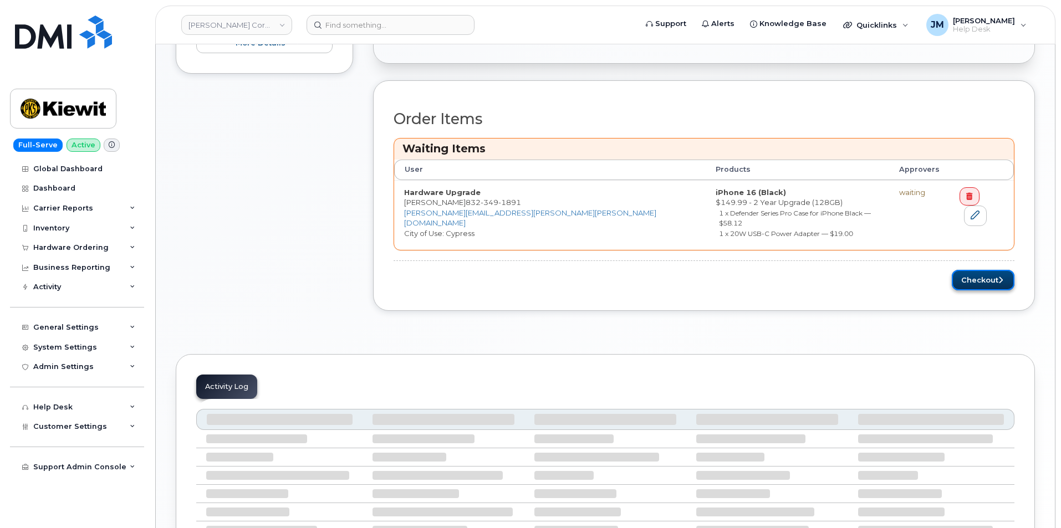
click at [984, 270] on button "Checkout" at bounding box center [983, 280] width 63 height 21
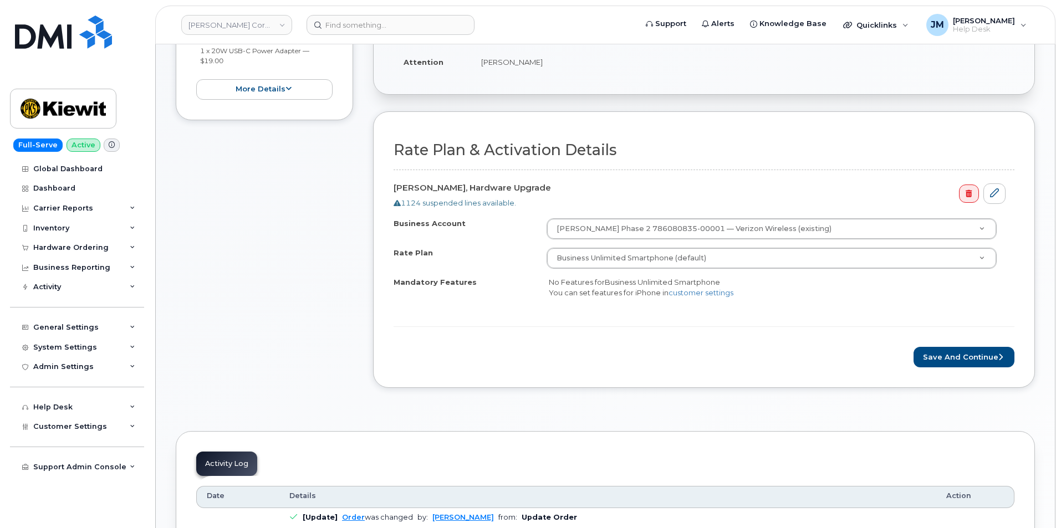
scroll to position [277, 0]
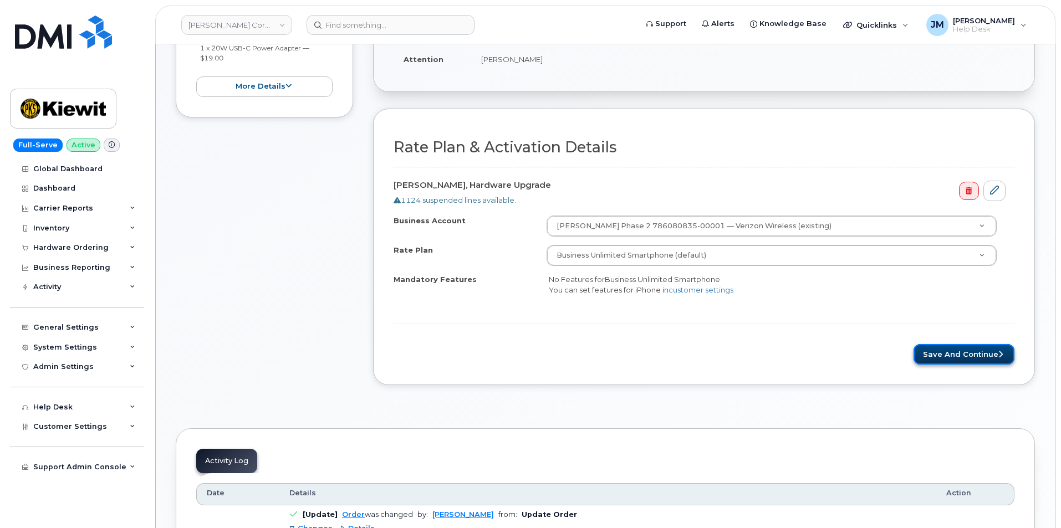
click at [950, 354] on button "Save and Continue" at bounding box center [964, 354] width 101 height 21
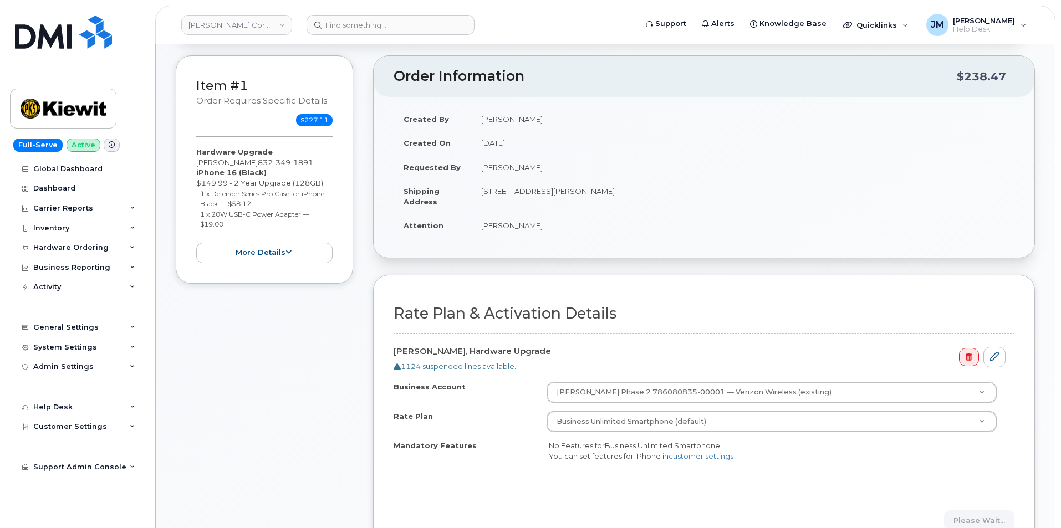
scroll to position [0, 0]
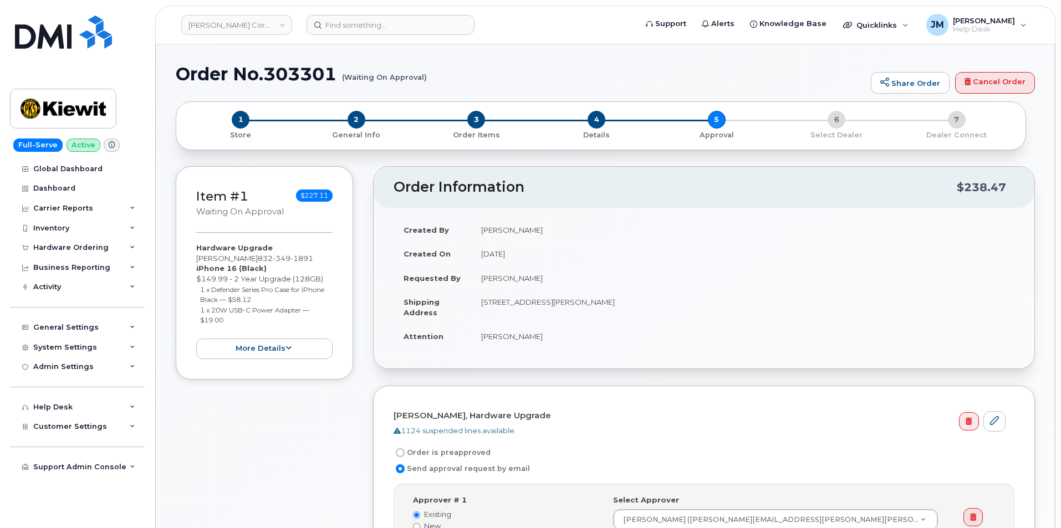
drag, startPoint x: 429, startPoint y: 74, endPoint x: 333, endPoint y: 85, distance: 96.0
click at [333, 85] on div "Order No.303301 (Waiting On Approval) Share Order Cancel Order" at bounding box center [606, 82] width 860 height 37
drag, startPoint x: 179, startPoint y: 72, endPoint x: 387, endPoint y: 83, distance: 208.8
click at [424, 80] on h1 "Order No.303301 (Waiting On Approval)" at bounding box center [521, 73] width 690 height 19
copy h1 "Order No.303301 (Waiting On Approval"
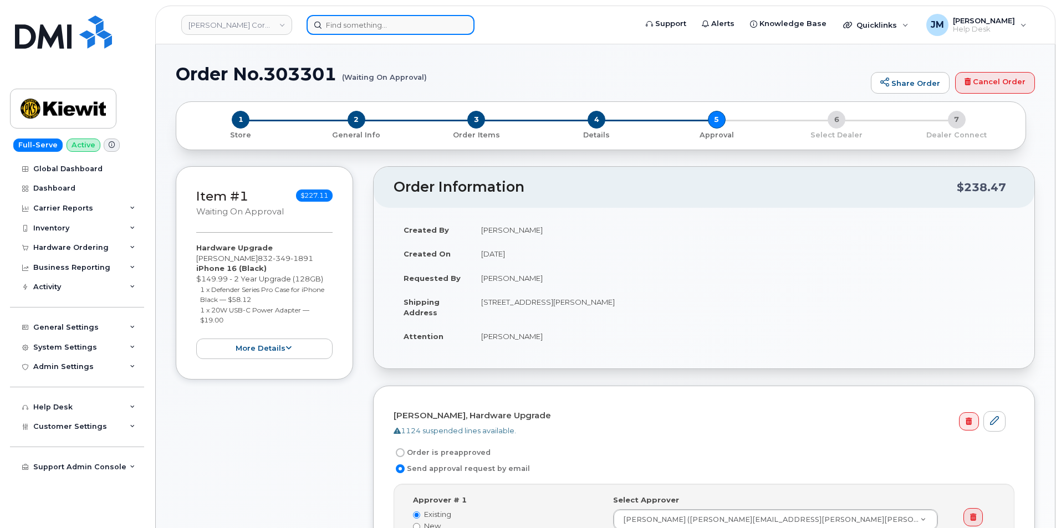
click at [334, 23] on input at bounding box center [391, 25] width 168 height 20
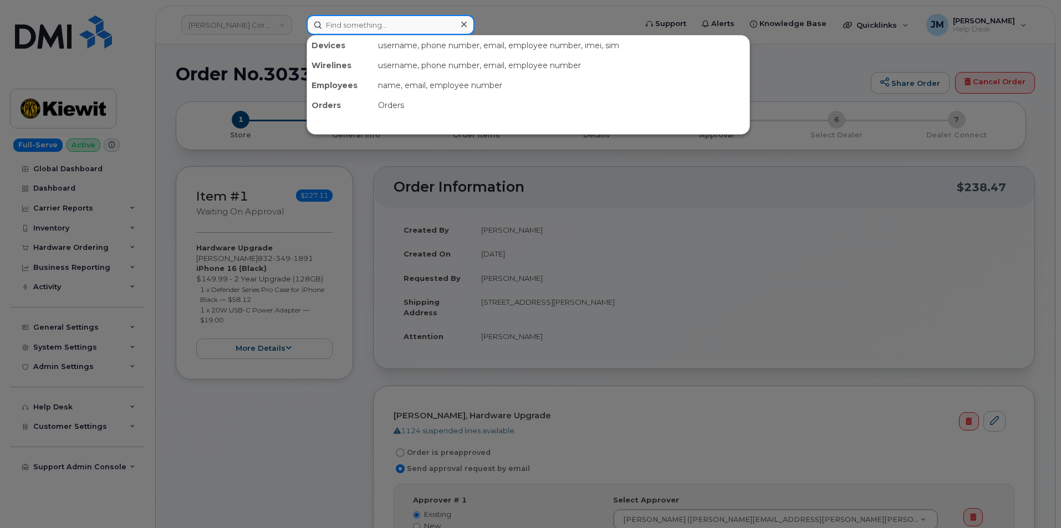
paste input "8434123312"
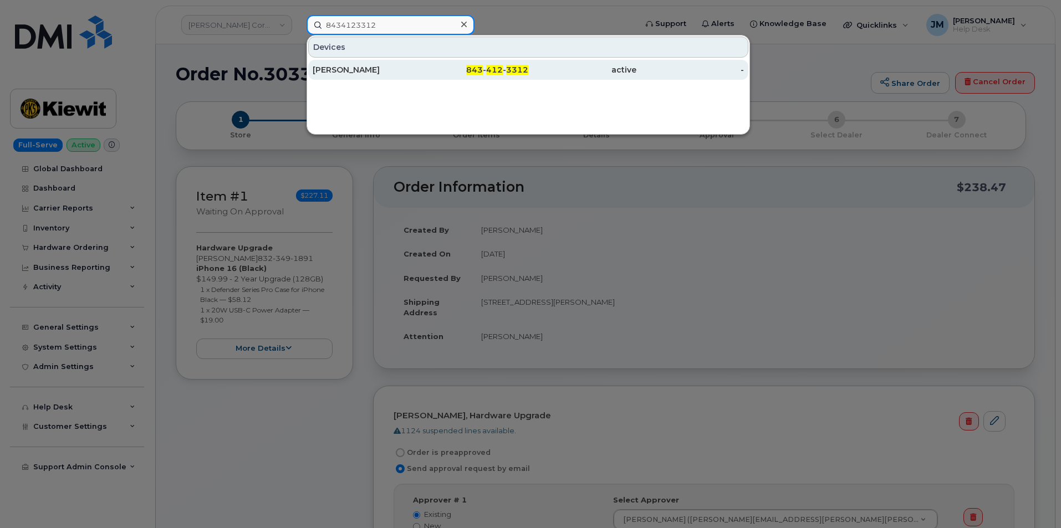
type input "8434123312"
click at [343, 72] on div "[PERSON_NAME]" at bounding box center [367, 69] width 108 height 11
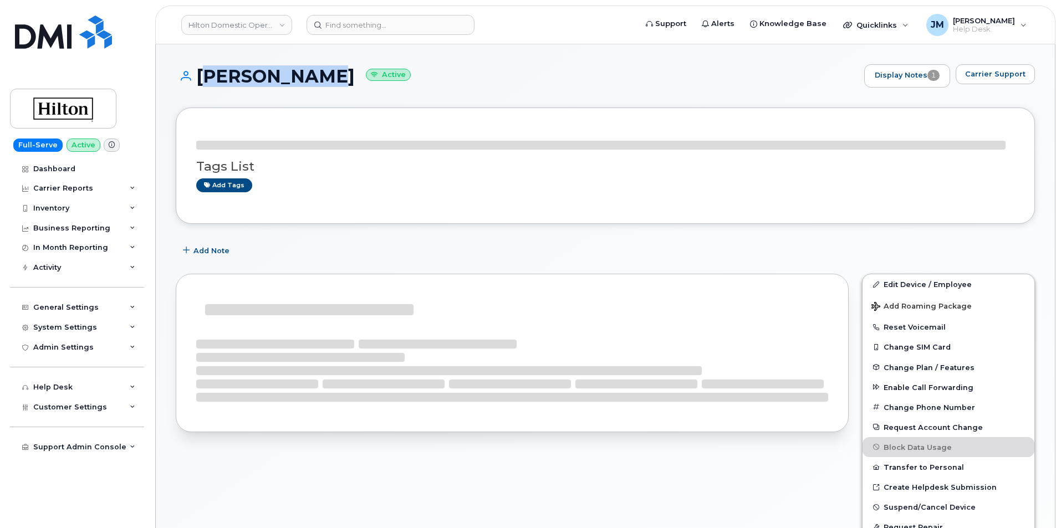
drag, startPoint x: 323, startPoint y: 75, endPoint x: 200, endPoint y: 79, distance: 123.7
click at [200, 79] on h1 "TARA BERGIN Active" at bounding box center [517, 76] width 683 height 19
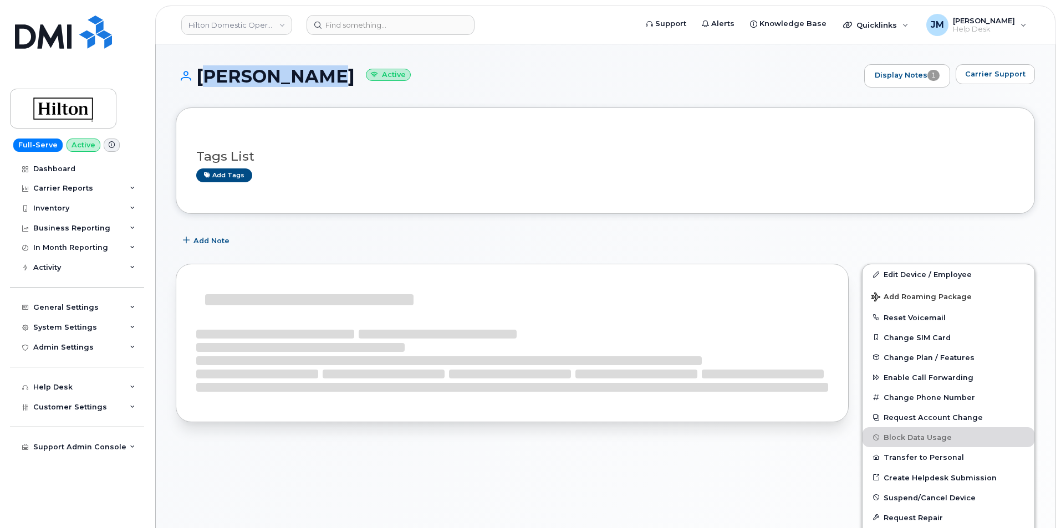
copy h1 "[PERSON_NAME]"
